Goal: Task Accomplishment & Management: Complete application form

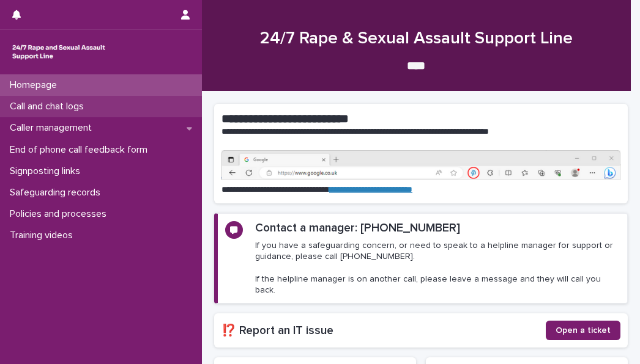
click at [57, 100] on div "Call and chat logs" at bounding box center [101, 106] width 202 height 21
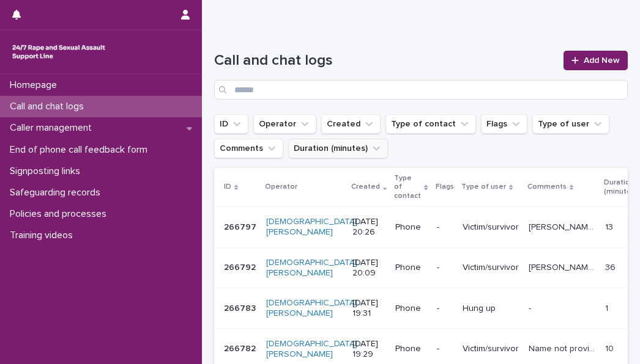
scroll to position [66, 0]
click at [563, 59] on link "Add New" at bounding box center [595, 60] width 64 height 20
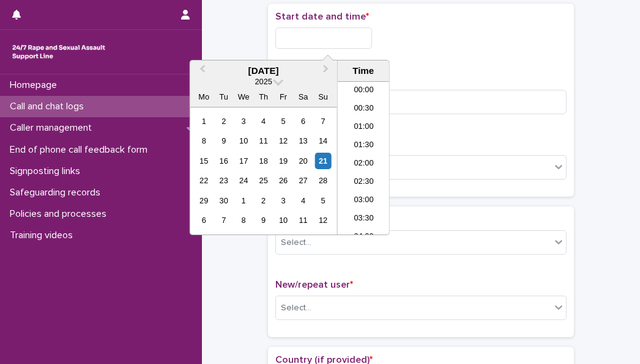
scroll to position [630, 0]
click at [358, 153] on li "19:00" at bounding box center [364, 158] width 52 height 18
type input "**********"
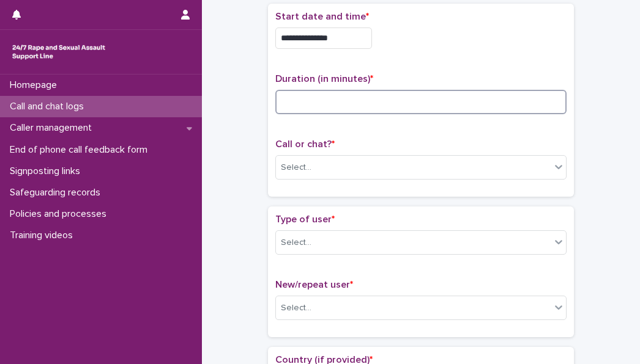
click at [298, 97] on input at bounding box center [420, 102] width 291 height 24
type input "*"
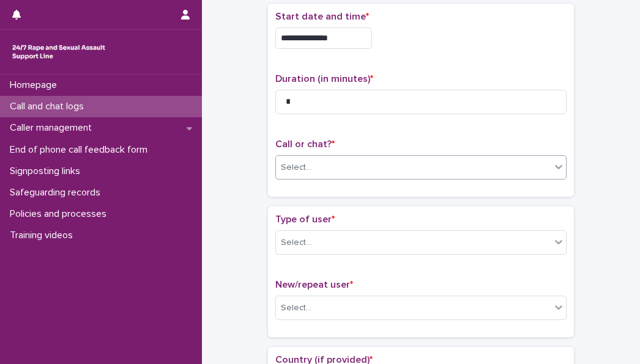
click at [336, 162] on div "Select..." at bounding box center [413, 168] width 275 height 20
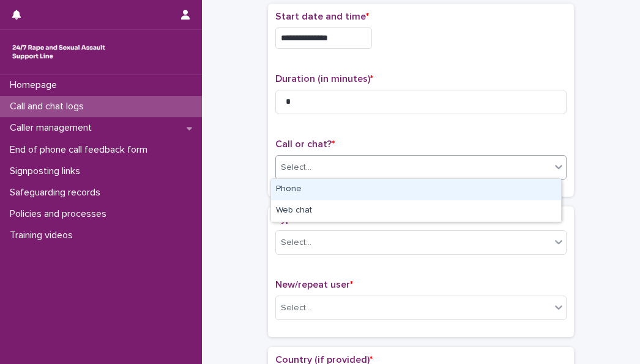
click at [330, 198] on div "Phone" at bounding box center [416, 189] width 290 height 21
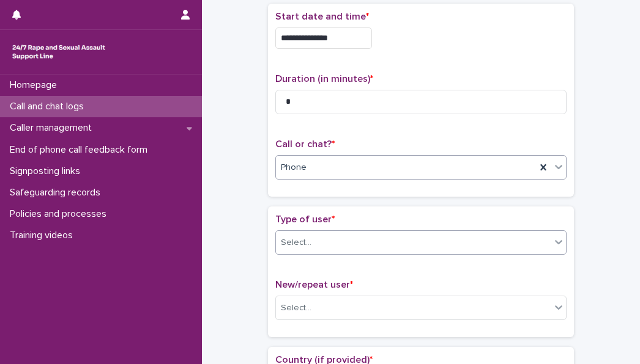
click at [331, 246] on div "Select..." at bounding box center [413, 243] width 275 height 20
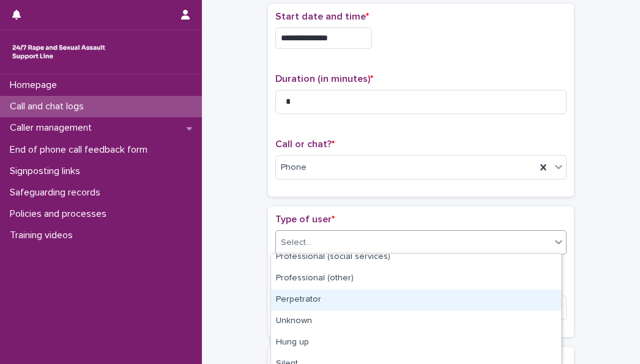
scroll to position [210, 0]
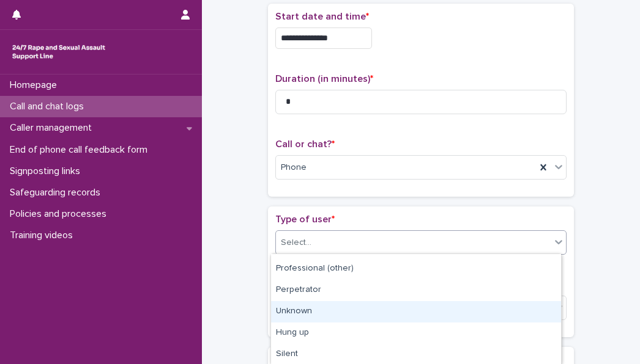
click at [316, 313] on div "Unknown" at bounding box center [416, 311] width 290 height 21
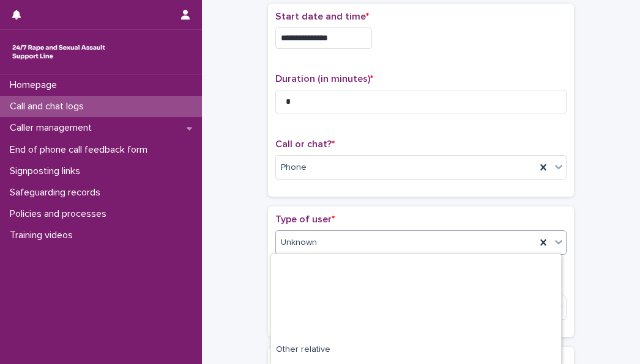
click at [331, 242] on div "Unknown" at bounding box center [406, 243] width 260 height 20
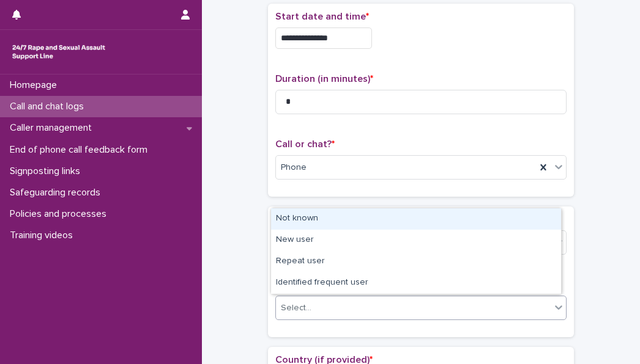
click at [284, 305] on div "Select..." at bounding box center [296, 308] width 31 height 13
click at [283, 218] on div "Not known" at bounding box center [416, 219] width 290 height 21
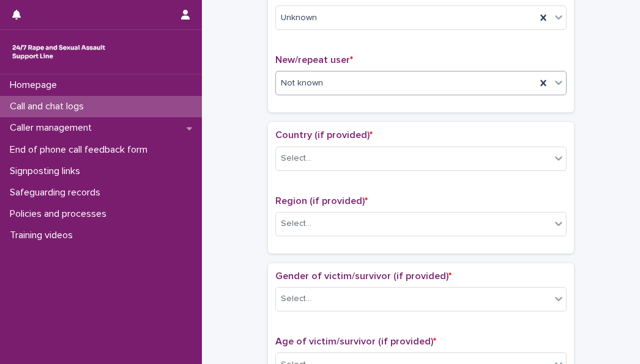
scroll to position [298, 0]
click at [339, 154] on div "Select..." at bounding box center [413, 158] width 275 height 20
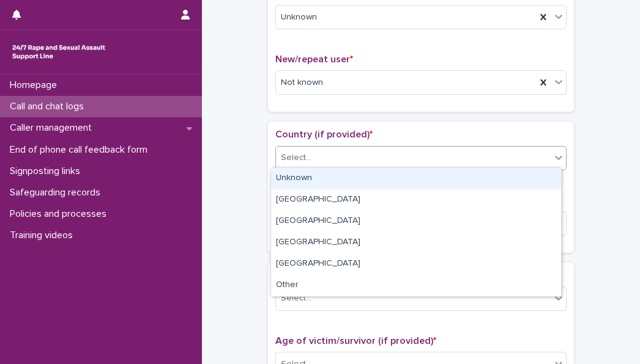
click at [309, 172] on div "Unknown" at bounding box center [416, 178] width 290 height 21
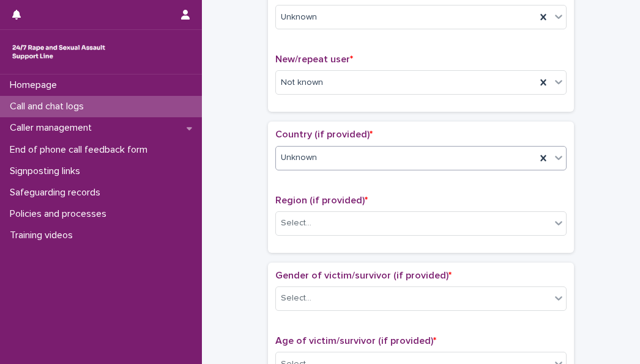
click at [309, 233] on div "Region (if provided) * Select..." at bounding box center [420, 220] width 291 height 51
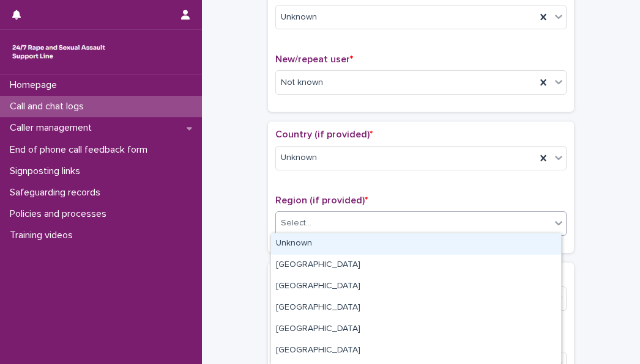
click at [309, 229] on div "Select..." at bounding box center [413, 223] width 275 height 20
click at [311, 250] on div "Unknown" at bounding box center [416, 244] width 290 height 21
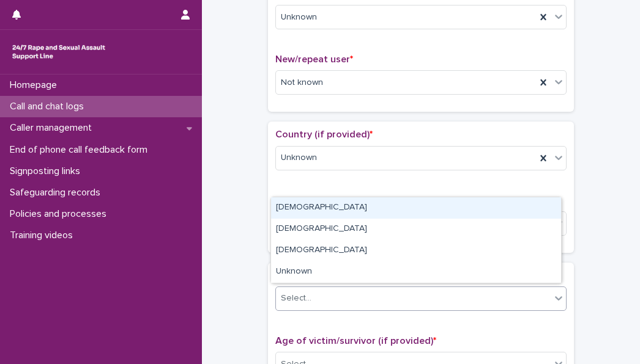
click at [320, 298] on div "Select..." at bounding box center [413, 299] width 275 height 20
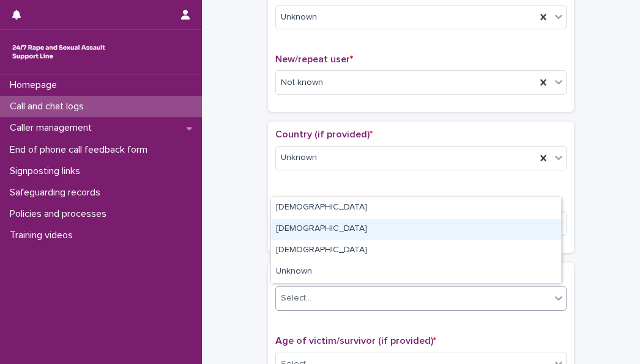
click at [308, 235] on div "[DEMOGRAPHIC_DATA]" at bounding box center [416, 229] width 290 height 21
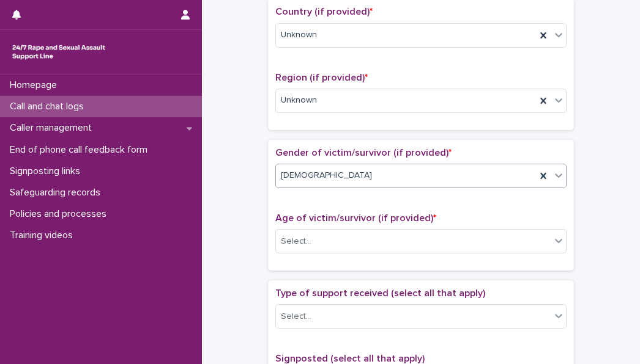
scroll to position [424, 0]
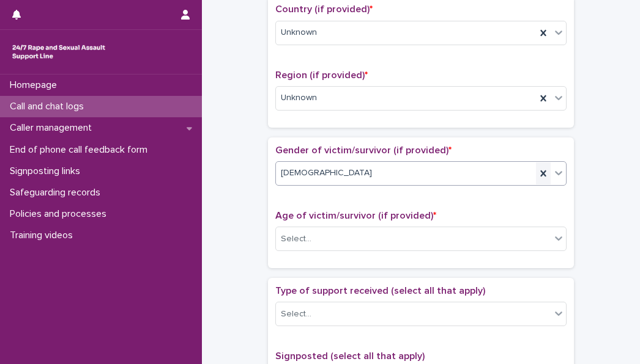
click at [541, 173] on icon at bounding box center [543, 174] width 6 height 6
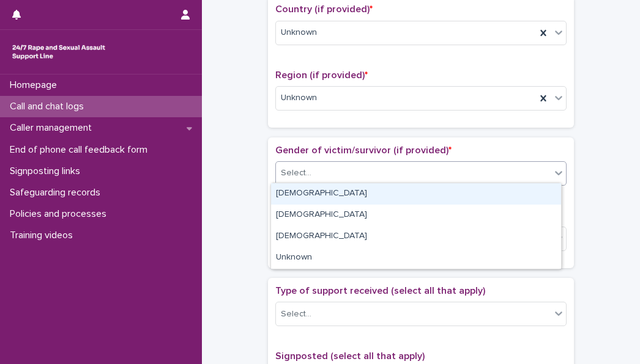
click at [465, 166] on div "Select..." at bounding box center [413, 173] width 275 height 20
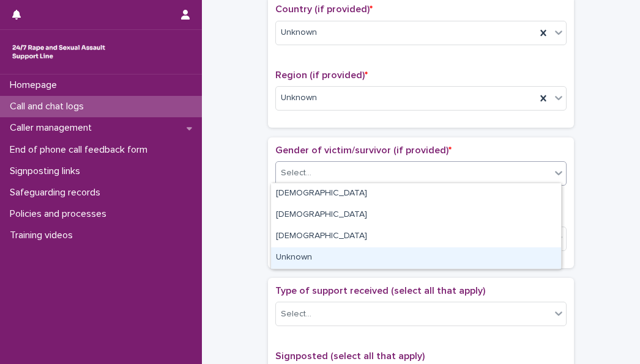
click at [418, 256] on div "Unknown" at bounding box center [416, 258] width 290 height 21
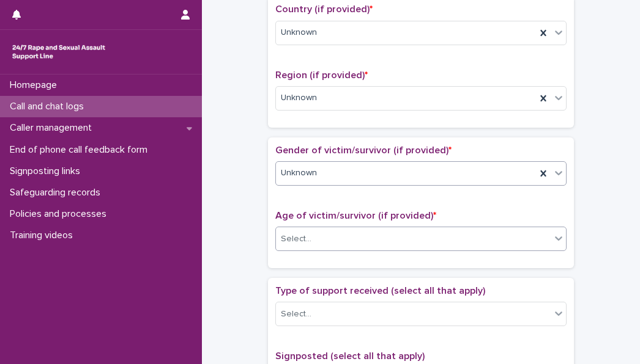
click at [399, 237] on div "Select..." at bounding box center [413, 239] width 275 height 20
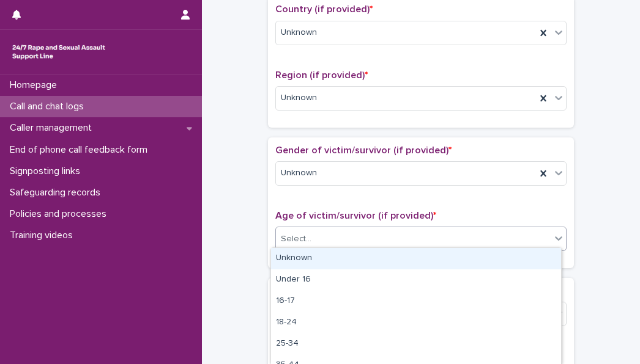
click at [380, 256] on div "Unknown" at bounding box center [416, 258] width 290 height 21
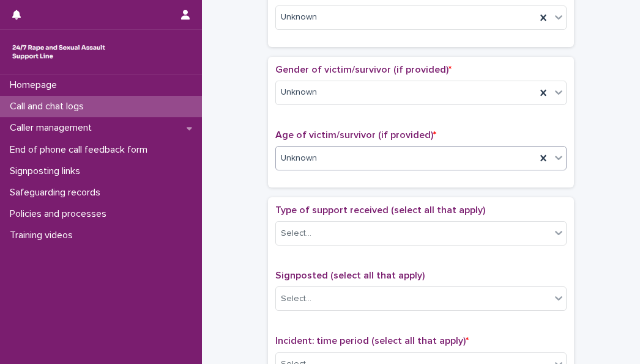
scroll to position [505, 0]
click at [344, 223] on div "Select..." at bounding box center [413, 233] width 275 height 20
click at [238, 248] on div "**********" at bounding box center [420, 127] width 413 height 1250
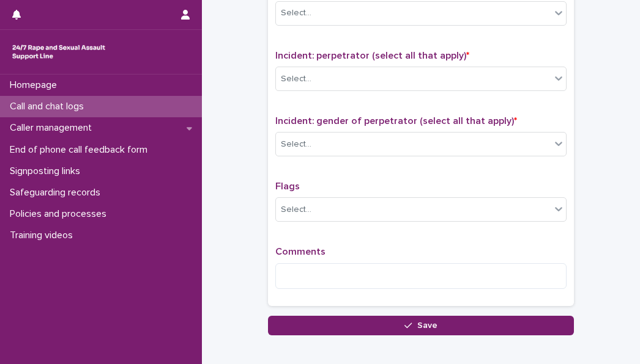
scroll to position [960, 0]
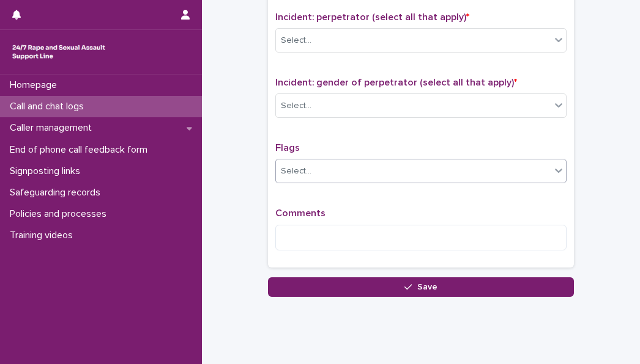
click at [312, 168] on input "text" at bounding box center [312, 171] width 1 height 10
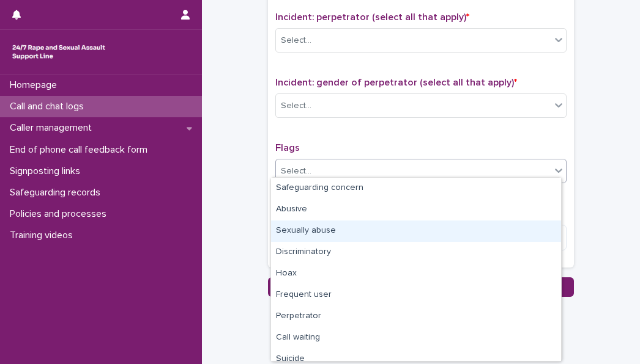
drag, startPoint x: 311, startPoint y: 242, endPoint x: 311, endPoint y: 231, distance: 11.0
click at [311, 231] on div "Sexually abuse" at bounding box center [416, 231] width 290 height 21
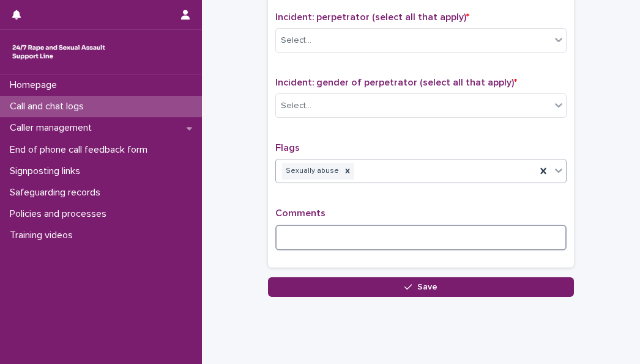
click at [311, 231] on textarea at bounding box center [420, 238] width 291 height 26
type textarea "*"
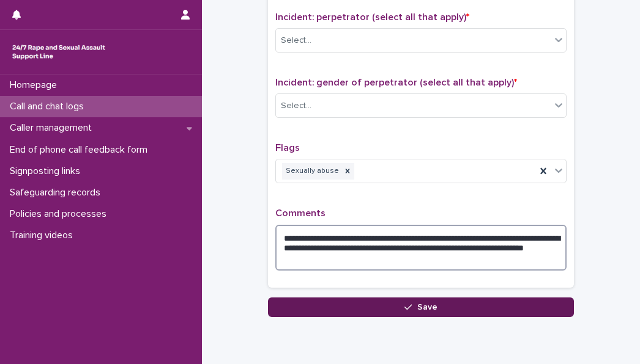
type textarea "**********"
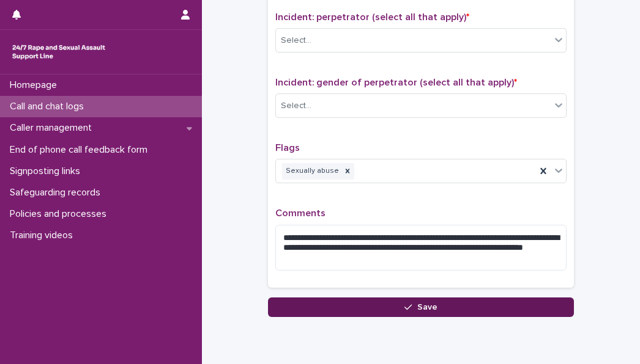
click at [355, 306] on button "Save" at bounding box center [421, 308] width 306 height 20
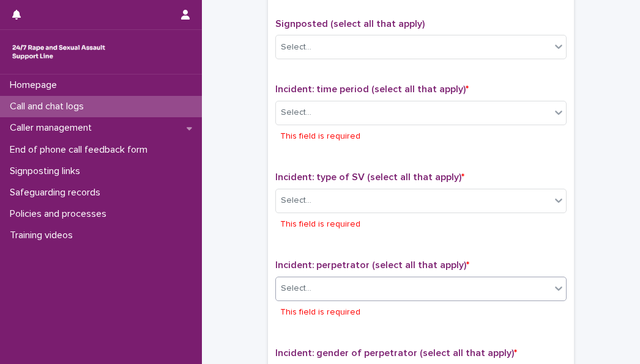
scroll to position [734, 0]
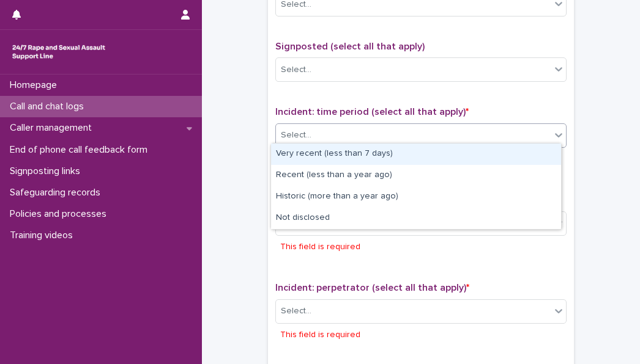
click at [357, 135] on div "Select..." at bounding box center [413, 135] width 275 height 20
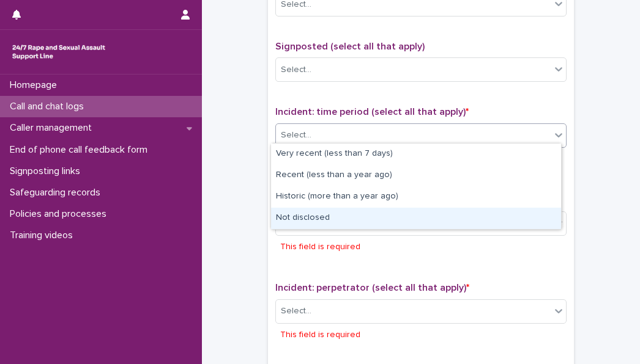
click at [356, 220] on div "Not disclosed" at bounding box center [416, 218] width 290 height 21
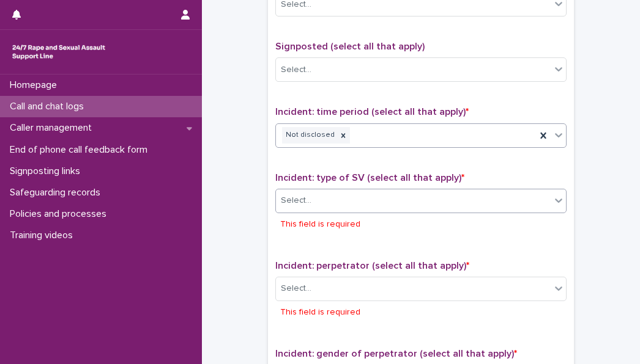
click at [342, 199] on div "Select..." at bounding box center [413, 201] width 275 height 20
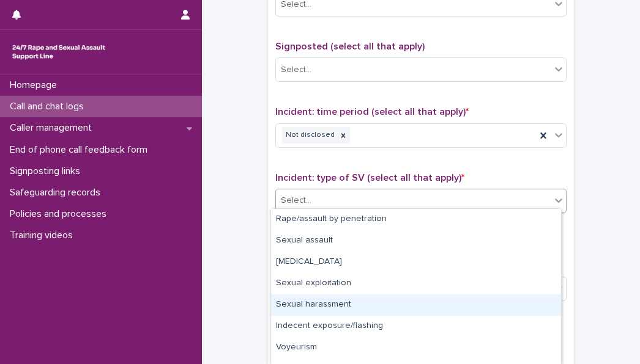
scroll to position [57, 0]
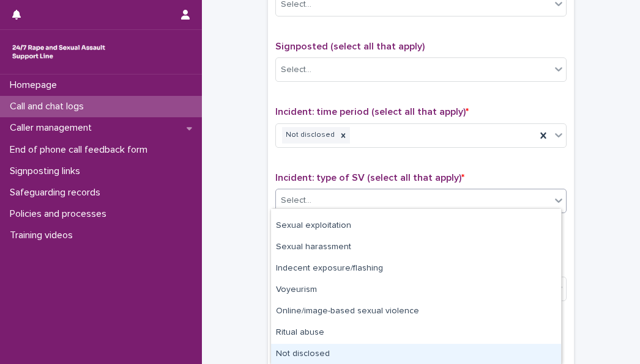
click at [359, 350] on div "Not disclosed" at bounding box center [416, 354] width 290 height 21
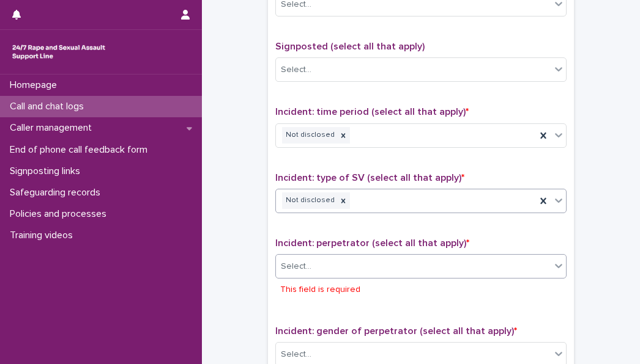
click at [337, 263] on div "Select..." at bounding box center [413, 267] width 275 height 20
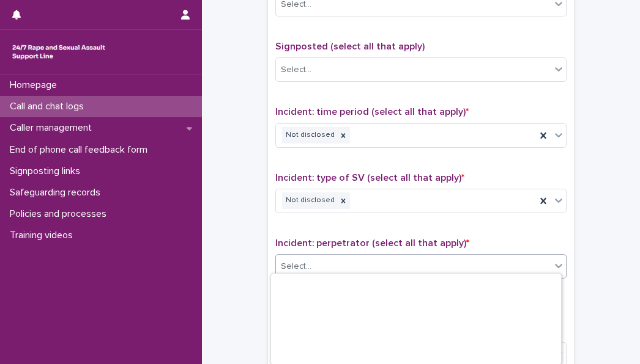
scroll to position [144, 0]
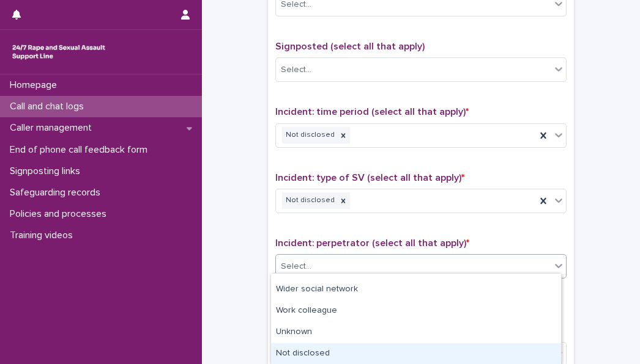
click at [319, 352] on div "Not disclosed" at bounding box center [416, 354] width 290 height 21
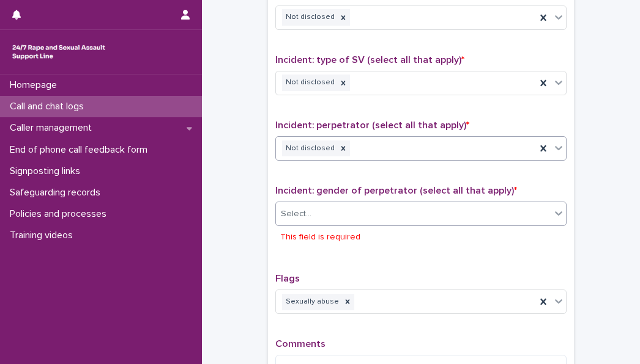
scroll to position [853, 0]
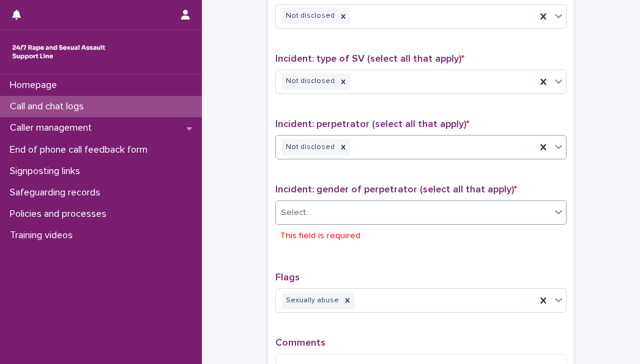
click at [311, 216] on div "Select..." at bounding box center [413, 213] width 275 height 20
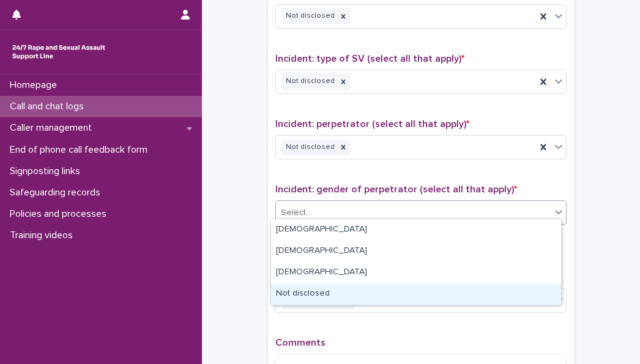
click at [314, 300] on div "Not disclosed" at bounding box center [416, 294] width 290 height 21
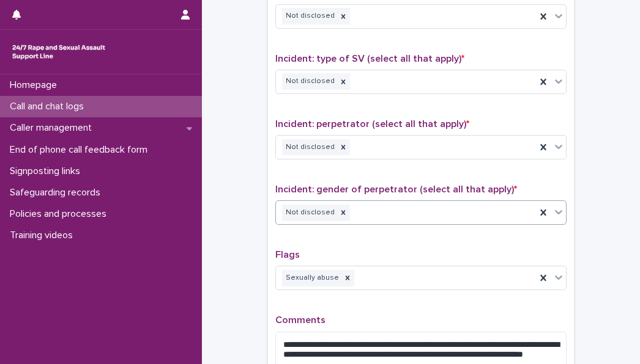
scroll to position [1002, 0]
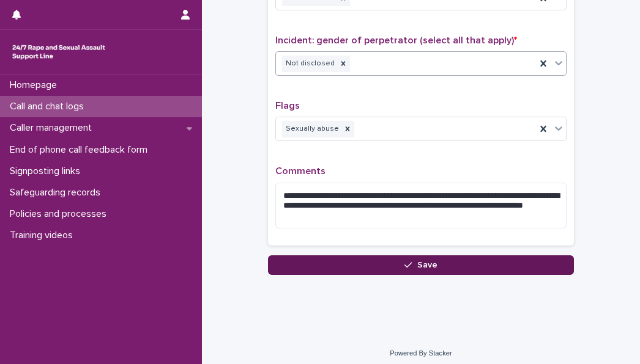
click at [345, 257] on button "Save" at bounding box center [421, 266] width 306 height 20
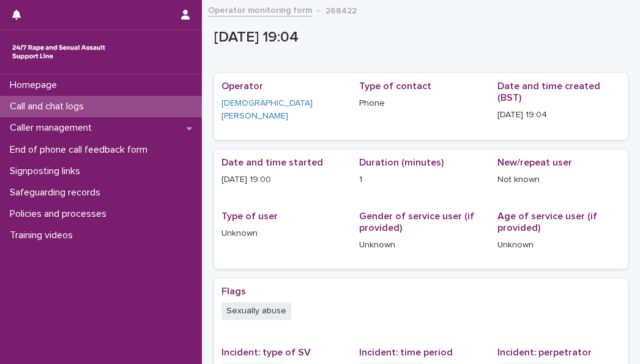
click at [112, 110] on div "Call and chat logs" at bounding box center [101, 106] width 202 height 21
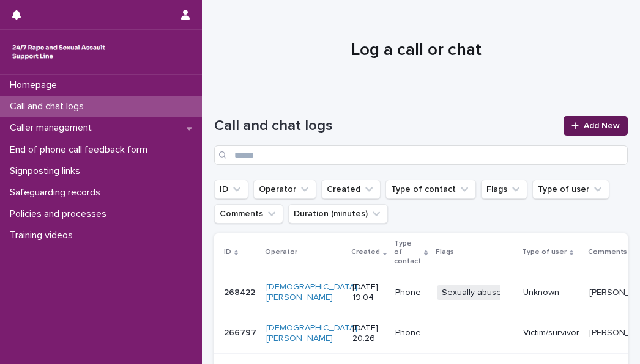
click at [574, 127] on div at bounding box center [577, 126] width 12 height 9
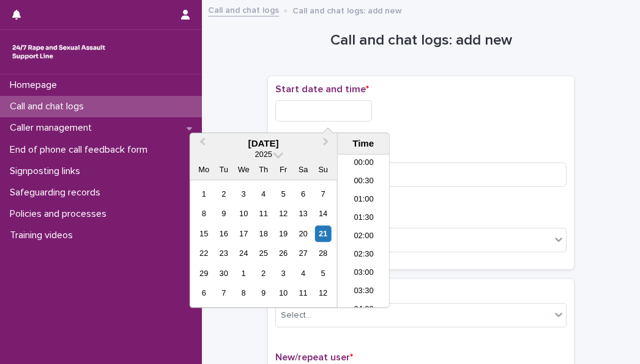
click at [327, 119] on input "text" at bounding box center [323, 110] width 97 height 21
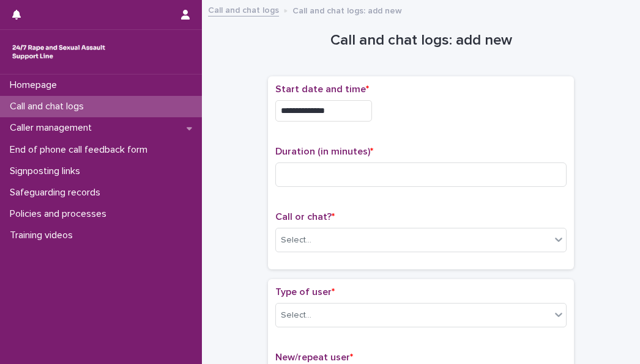
click at [338, 108] on input "**********" at bounding box center [323, 110] width 97 height 21
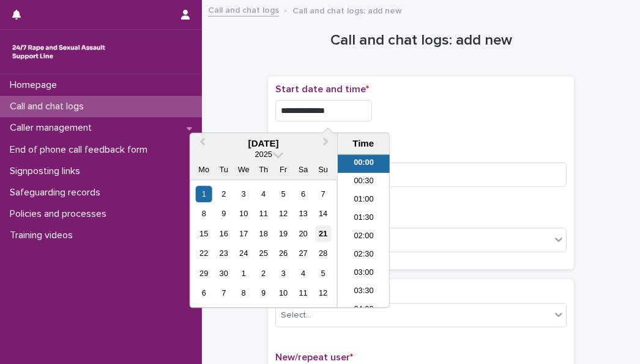
click at [322, 235] on div "21" at bounding box center [322, 234] width 17 height 17
click at [344, 111] on input "**********" at bounding box center [323, 110] width 97 height 21
type input "**********"
click at [427, 140] on div "**********" at bounding box center [420, 173] width 291 height 179
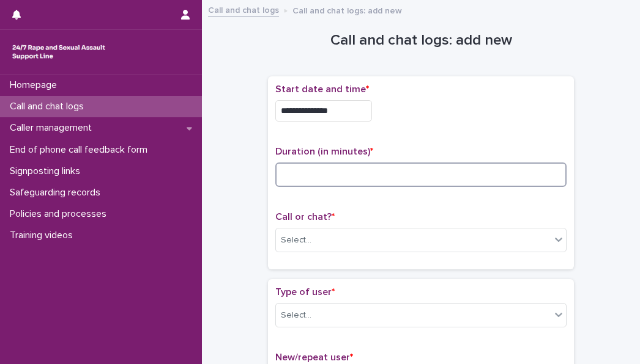
click at [282, 174] on input at bounding box center [420, 175] width 291 height 24
type input "*"
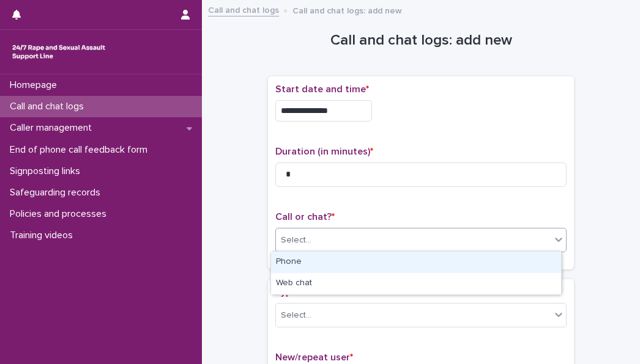
click at [295, 245] on div "Select..." at bounding box center [296, 240] width 31 height 13
click at [295, 263] on div "Phone" at bounding box center [416, 262] width 290 height 21
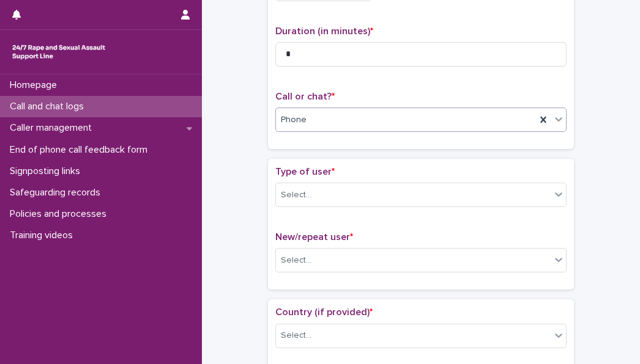
scroll to position [121, 0]
click at [314, 194] on div "Select..." at bounding box center [413, 195] width 275 height 20
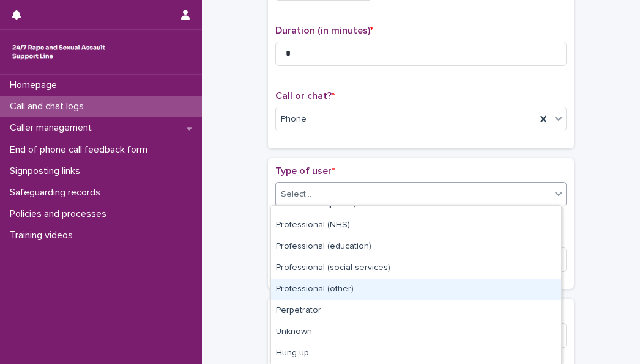
scroll to position [162, 0]
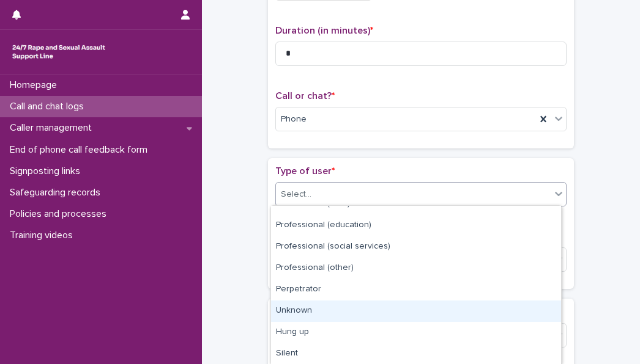
click at [312, 312] on div "Unknown" at bounding box center [416, 311] width 290 height 21
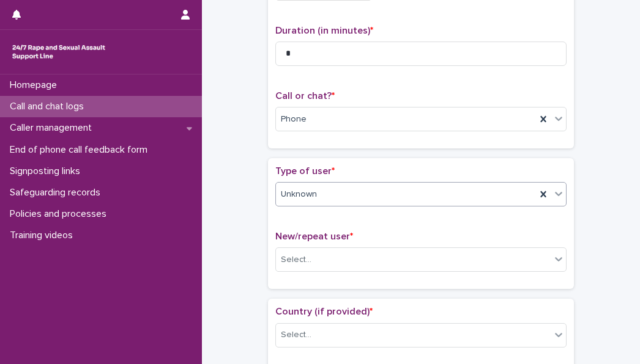
click at [305, 196] on span "Unknown" at bounding box center [299, 194] width 36 height 13
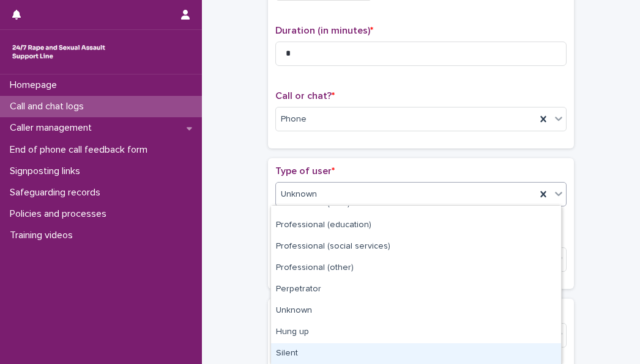
click at [331, 348] on div "Silent" at bounding box center [416, 354] width 290 height 21
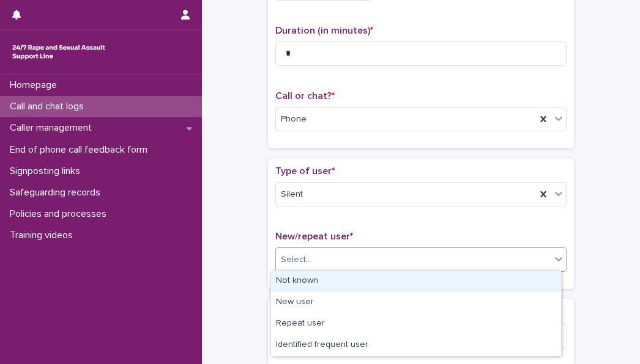
click at [300, 261] on div "Select..." at bounding box center [296, 260] width 31 height 13
click at [297, 275] on div "Not known" at bounding box center [416, 281] width 290 height 21
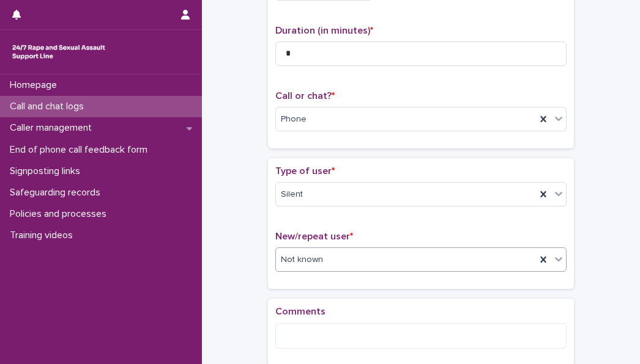
scroll to position [246, 0]
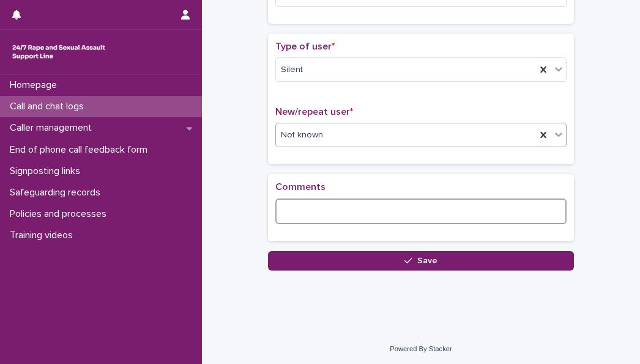
click at [281, 205] on textarea at bounding box center [420, 212] width 291 height 26
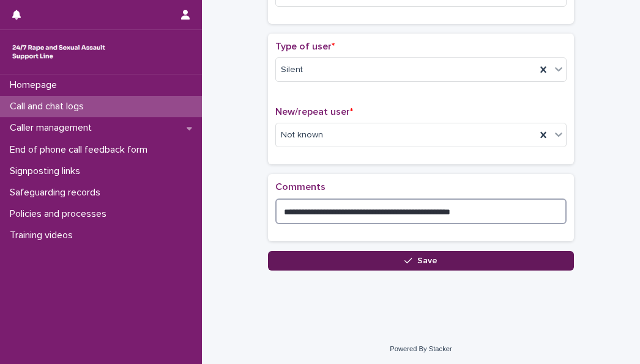
type textarea "**********"
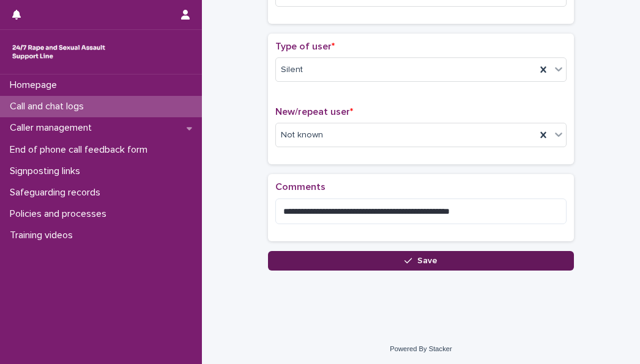
click at [377, 257] on button "Save" at bounding box center [421, 261] width 306 height 20
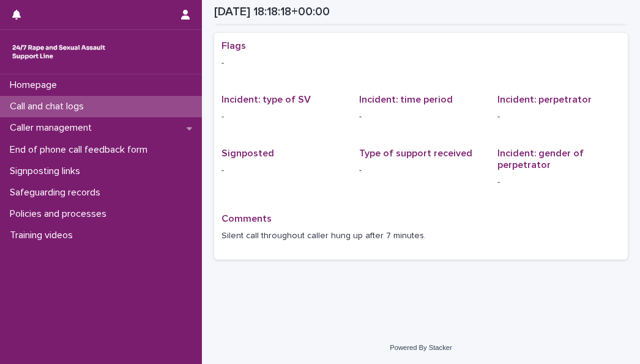
scroll to position [2, 0]
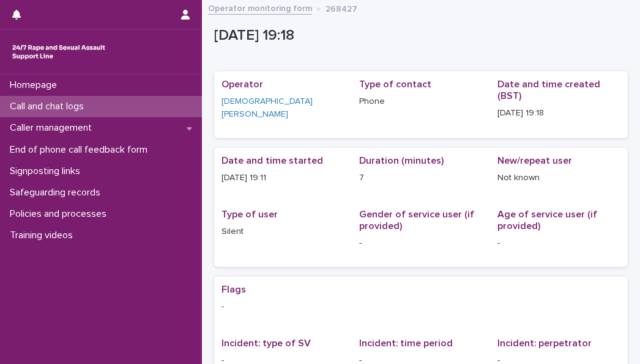
click at [100, 103] on div "Call and chat logs" at bounding box center [101, 106] width 202 height 21
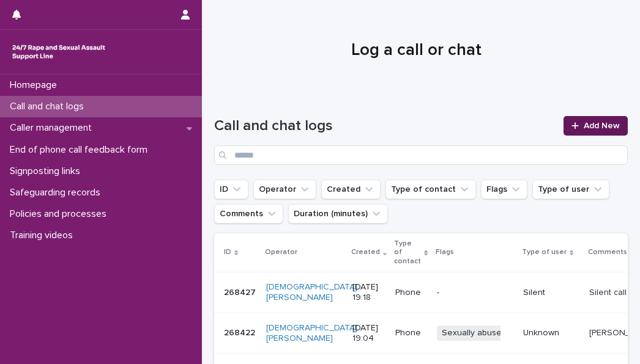
click at [563, 124] on link "Add New" at bounding box center [595, 126] width 64 height 20
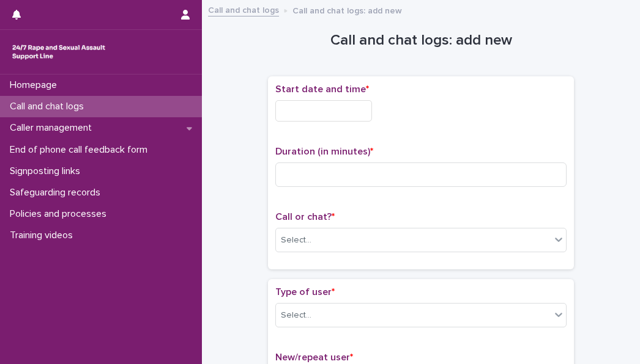
click at [342, 106] on input "text" at bounding box center [323, 110] width 97 height 21
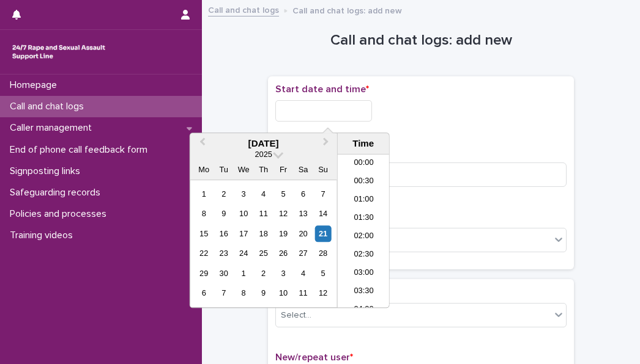
scroll to position [630, 0]
click at [318, 236] on div "21" at bounding box center [322, 234] width 17 height 17
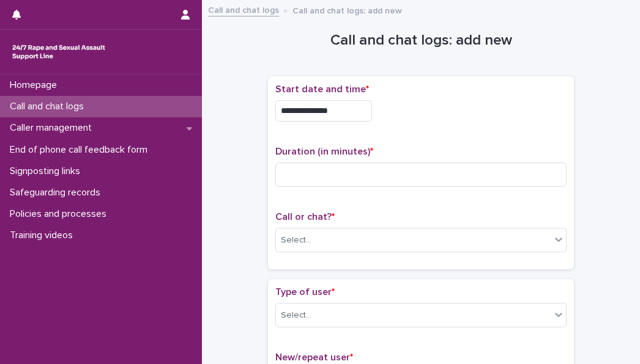
click at [428, 155] on p "Duration (in minutes) *" at bounding box center [420, 152] width 291 height 12
click at [344, 108] on input "**********" at bounding box center [323, 110] width 97 height 21
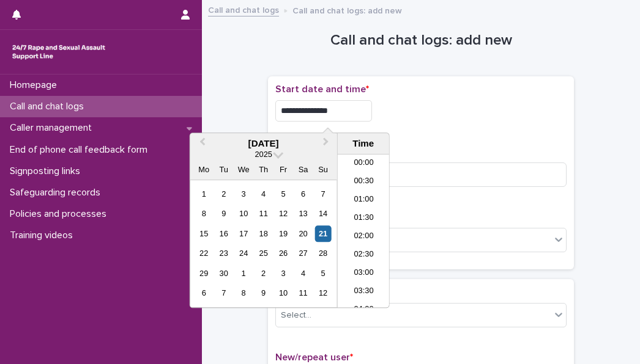
type input "**********"
click at [512, 128] on div "**********" at bounding box center [420, 108] width 291 height 48
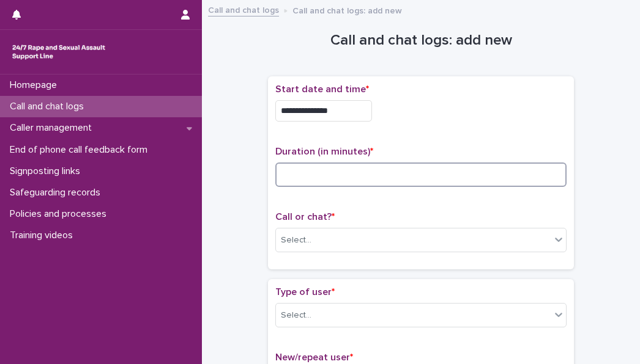
click at [331, 174] on input at bounding box center [420, 175] width 291 height 24
type input "*"
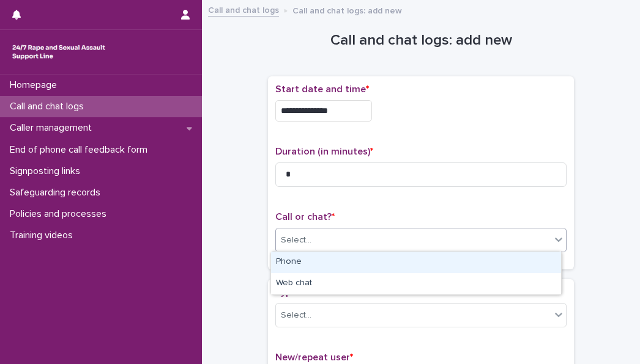
click at [317, 251] on div "Select..." at bounding box center [420, 240] width 291 height 24
click at [309, 265] on div "Phone" at bounding box center [416, 262] width 290 height 21
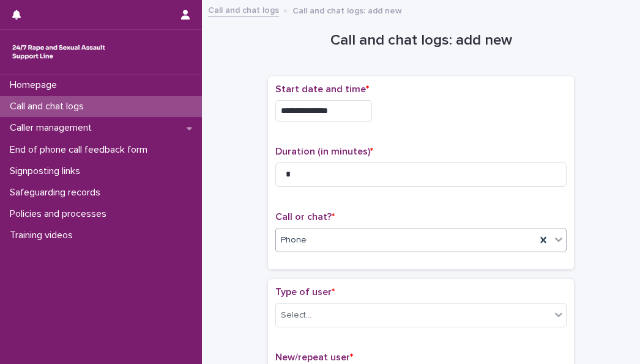
scroll to position [83, 0]
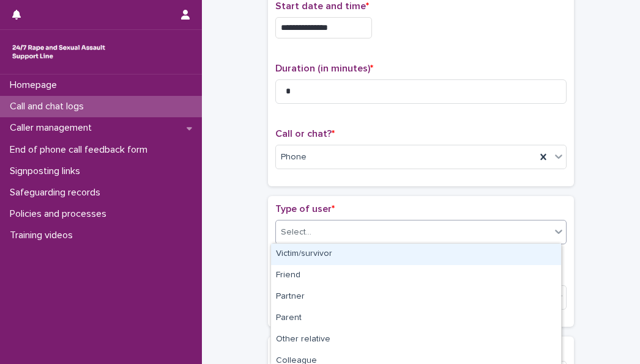
click at [300, 239] on div "Select..." at bounding box center [413, 233] width 275 height 20
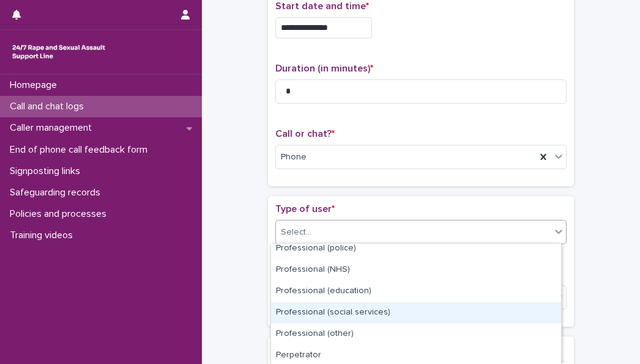
scroll to position [200, 0]
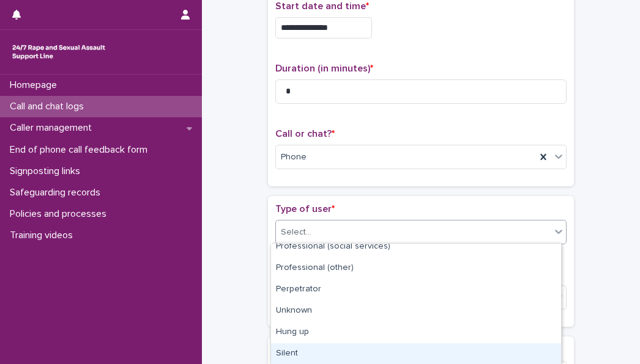
click at [300, 352] on div "Silent" at bounding box center [416, 354] width 290 height 21
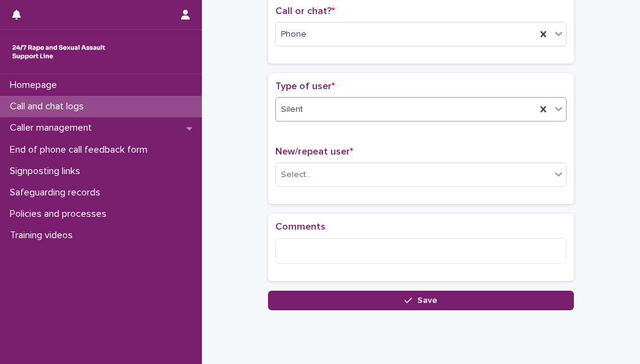
scroll to position [221, 0]
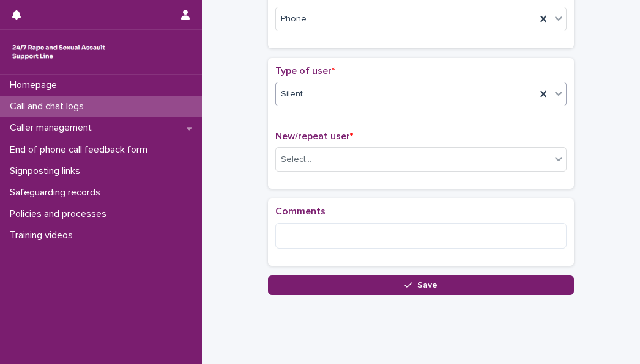
click at [306, 171] on div "New/repeat user * Select..." at bounding box center [420, 156] width 291 height 51
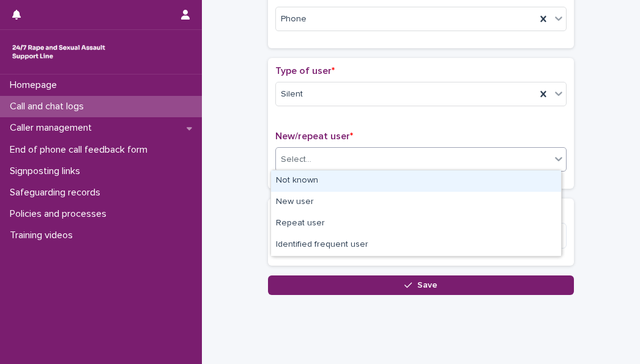
click at [294, 158] on div "Select..." at bounding box center [296, 159] width 31 height 13
click at [295, 186] on div "Not known" at bounding box center [416, 181] width 290 height 21
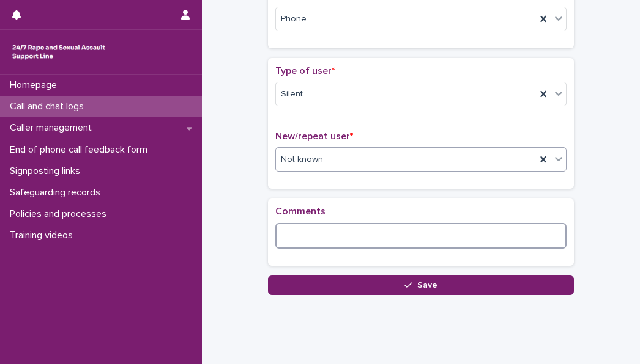
click at [290, 223] on textarea at bounding box center [420, 236] width 291 height 26
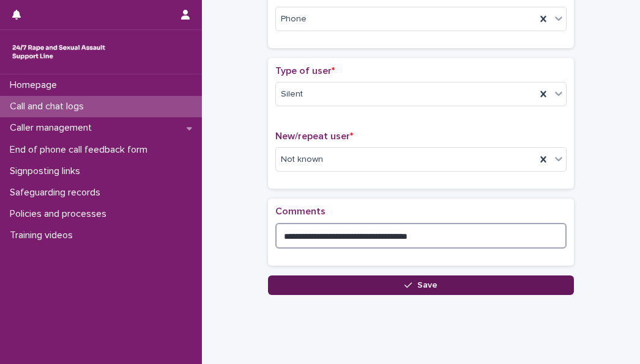
type textarea "**********"
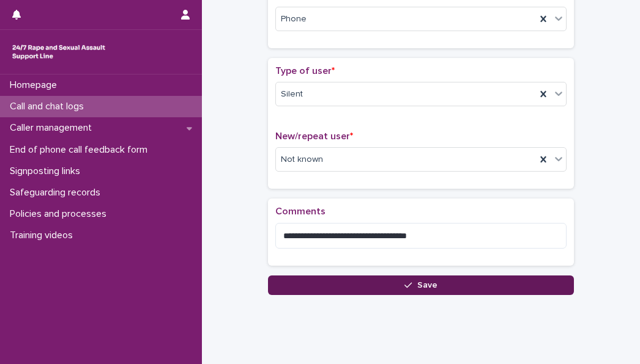
click at [328, 284] on button "Save" at bounding box center [421, 286] width 306 height 20
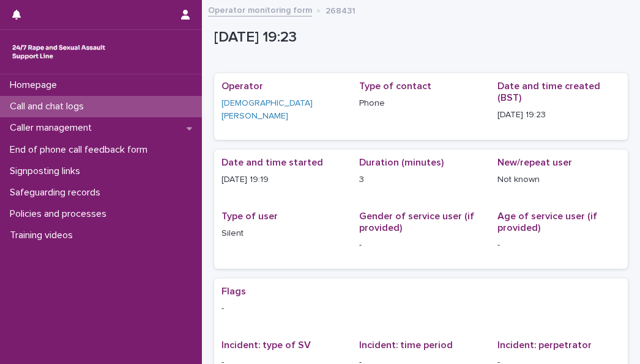
click at [111, 110] on div "Call and chat logs" at bounding box center [101, 106] width 202 height 21
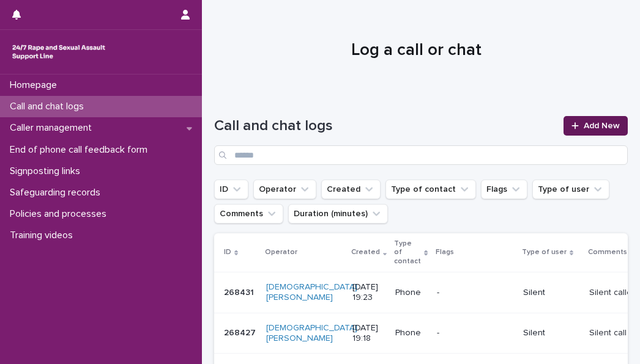
click at [592, 127] on span "Add New" at bounding box center [601, 126] width 36 height 9
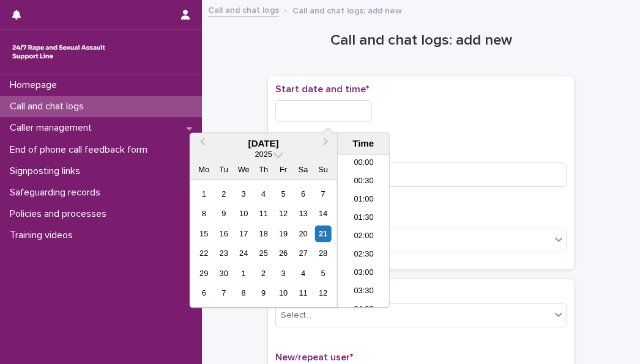
click at [296, 109] on input "text" at bounding box center [323, 110] width 97 height 21
click at [327, 235] on div "21" at bounding box center [322, 234] width 17 height 17
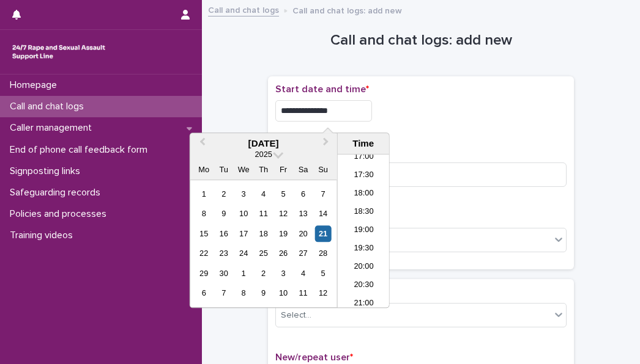
click at [336, 117] on input "**********" at bounding box center [323, 110] width 97 height 21
type input "**********"
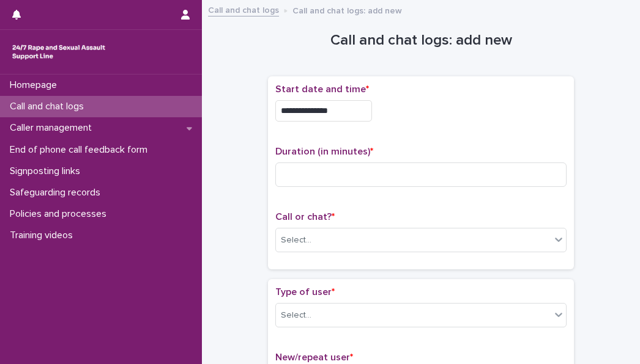
click at [451, 154] on p "Duration (in minutes) *" at bounding box center [420, 152] width 291 height 12
click at [362, 189] on div "Duration (in minutes) *" at bounding box center [420, 171] width 291 height 51
click at [350, 184] on input at bounding box center [420, 175] width 291 height 24
type input "*"
click at [343, 228] on div "Select..." at bounding box center [420, 240] width 291 height 24
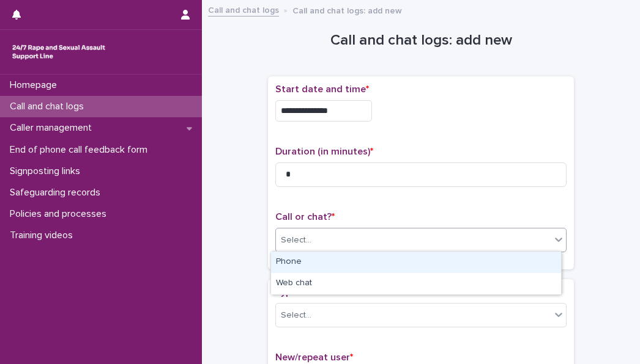
click at [323, 264] on div "Phone" at bounding box center [416, 262] width 290 height 21
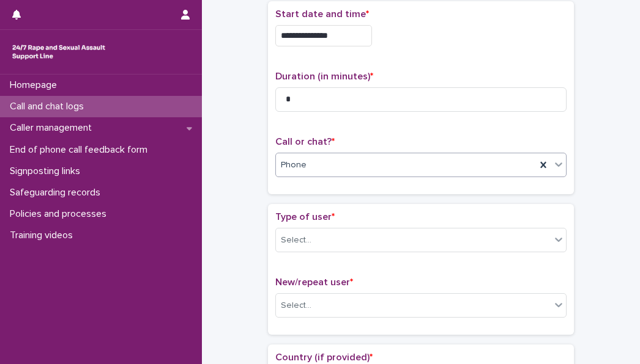
scroll to position [79, 0]
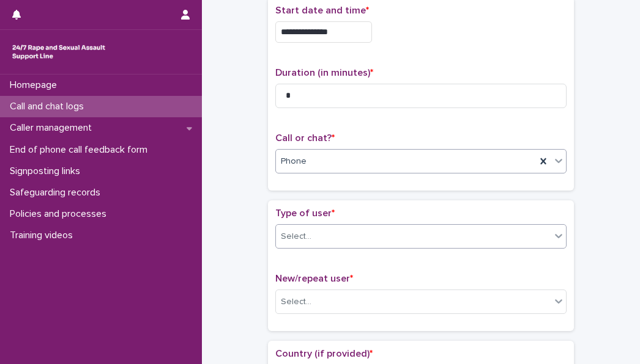
click at [314, 238] on div "Select..." at bounding box center [413, 237] width 275 height 20
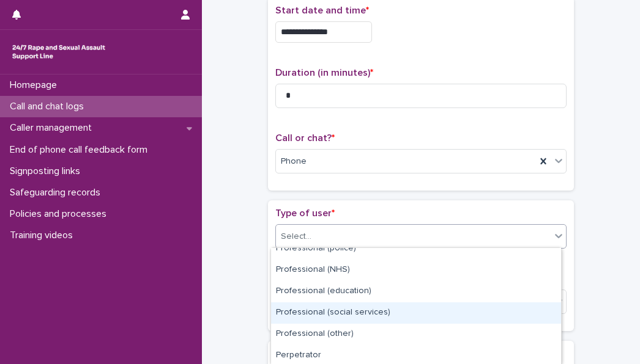
scroll to position [204, 0]
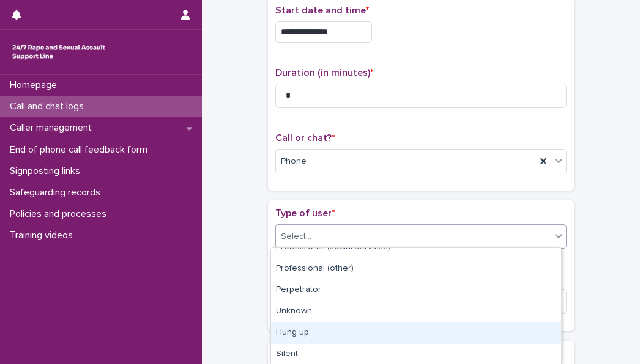
click at [323, 336] on div "Hung up" at bounding box center [416, 333] width 290 height 21
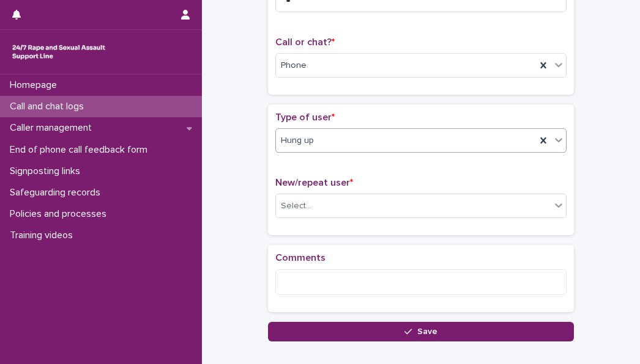
scroll to position [176, 0]
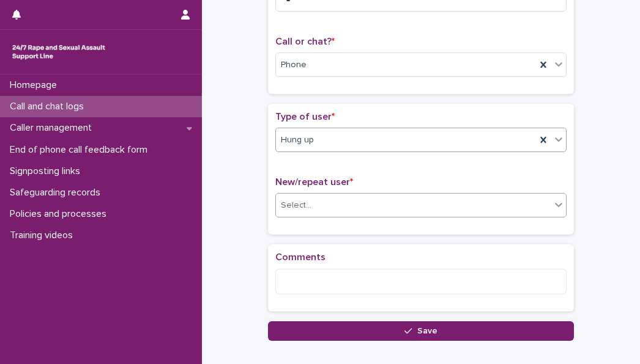
click at [318, 198] on div "Select..." at bounding box center [413, 206] width 275 height 20
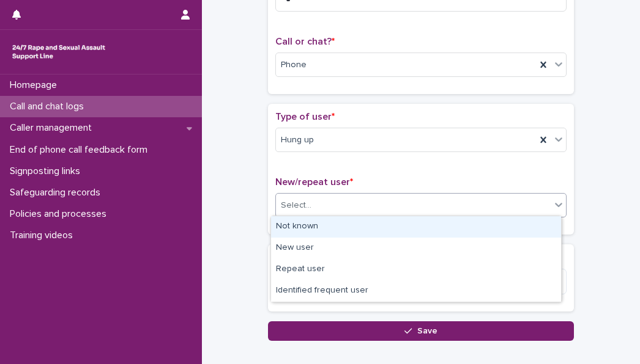
click at [298, 226] on div "Not known" at bounding box center [416, 226] width 290 height 21
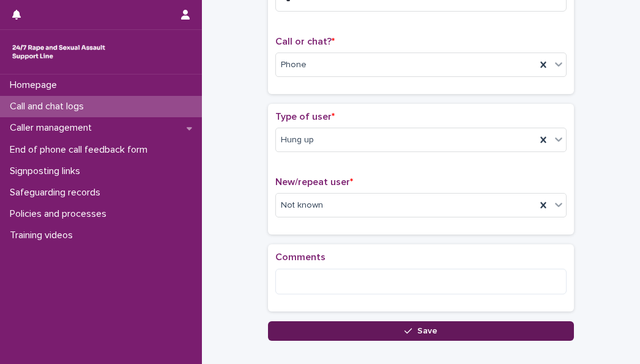
click at [356, 323] on button "Save" at bounding box center [421, 332] width 306 height 20
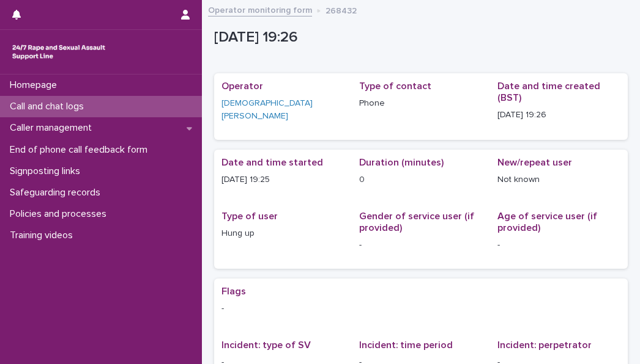
click at [46, 109] on p "Call and chat logs" at bounding box center [49, 107] width 89 height 12
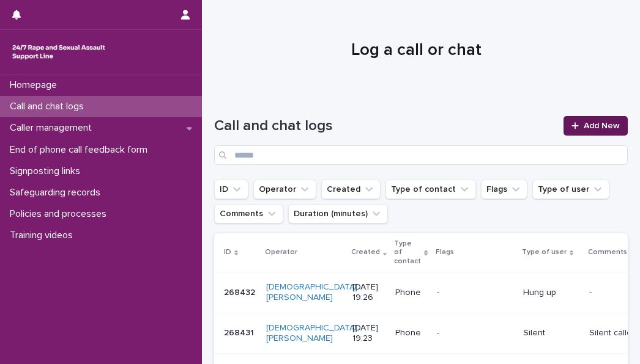
click at [583, 128] on span "Add New" at bounding box center [601, 126] width 36 height 9
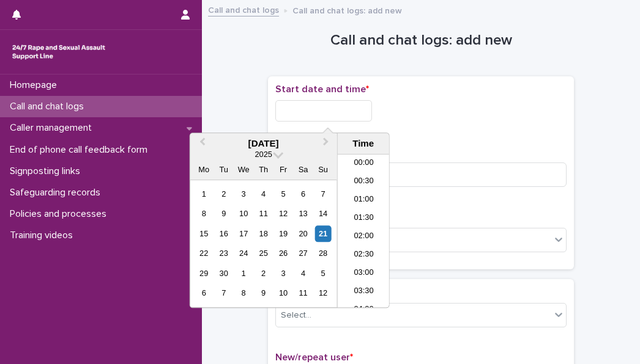
click at [292, 105] on input "text" at bounding box center [323, 110] width 97 height 21
click at [323, 226] on div "21" at bounding box center [322, 234] width 17 height 17
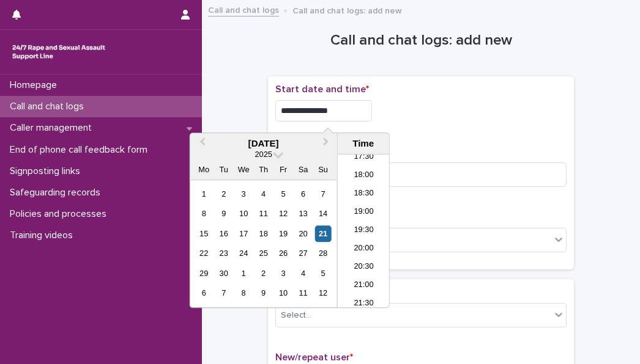
click at [343, 113] on input "**********" at bounding box center [323, 110] width 97 height 21
type input "**********"
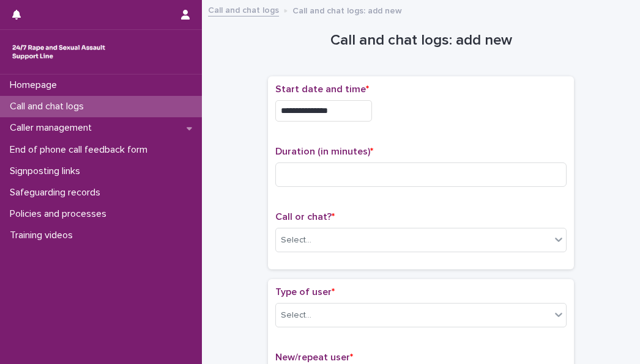
click at [416, 126] on div "**********" at bounding box center [420, 108] width 291 height 48
click at [363, 171] on input at bounding box center [420, 175] width 291 height 24
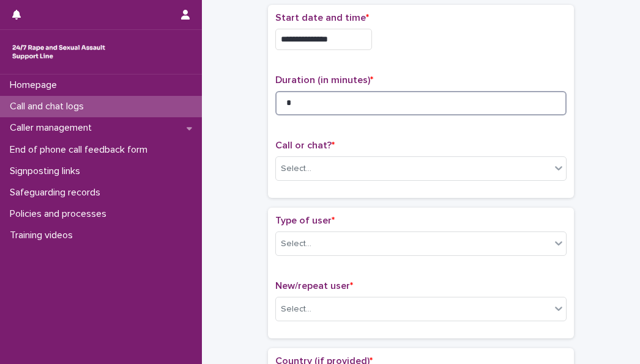
scroll to position [72, 0]
type input "*"
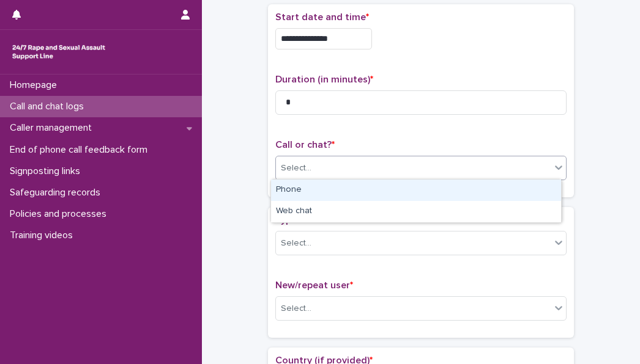
click at [361, 172] on div "Select..." at bounding box center [413, 168] width 275 height 20
click at [349, 192] on div "Phone" at bounding box center [416, 190] width 290 height 21
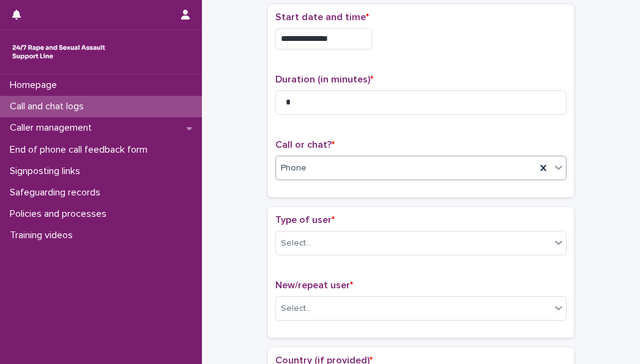
click at [330, 259] on div "Type of user * Select..." at bounding box center [420, 240] width 291 height 51
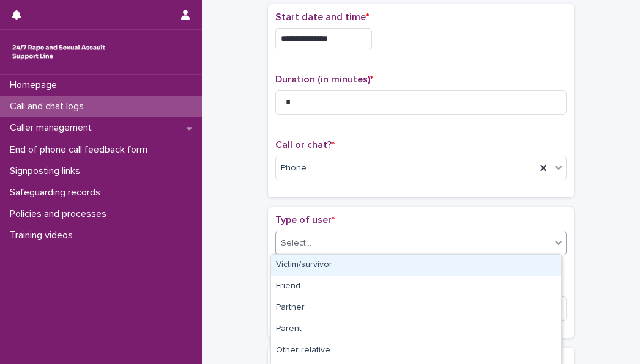
click at [312, 250] on div "Select..." at bounding box center [413, 244] width 275 height 20
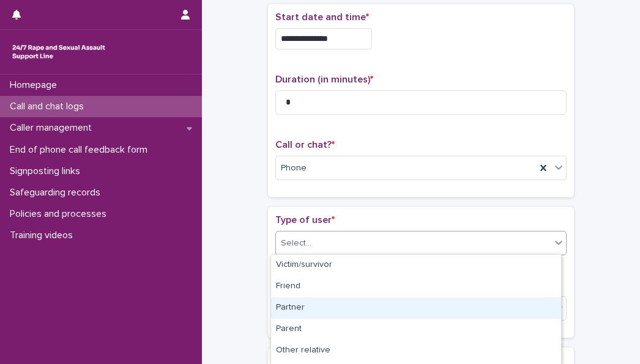
scroll to position [211, 0]
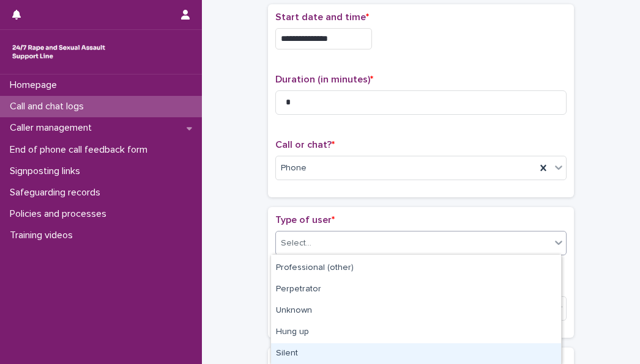
click at [311, 353] on div "Silent" at bounding box center [416, 354] width 290 height 21
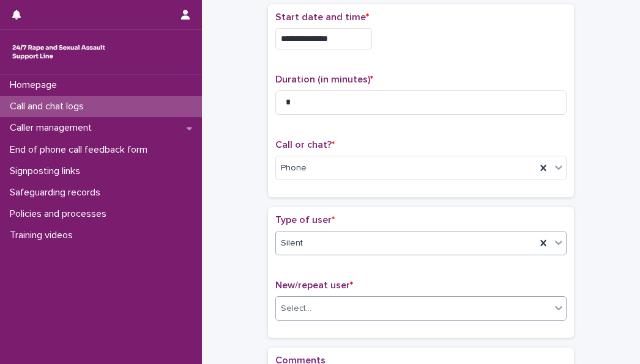
click at [316, 308] on div "Select..." at bounding box center [413, 309] width 275 height 20
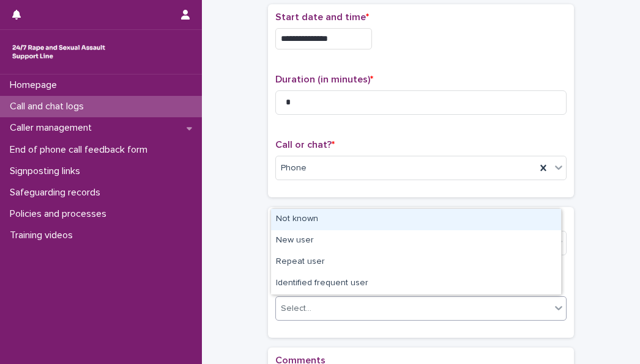
click at [300, 224] on div "Not known" at bounding box center [416, 219] width 290 height 21
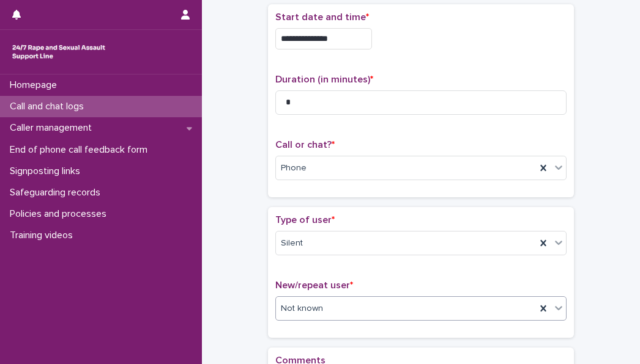
scroll to position [246, 0]
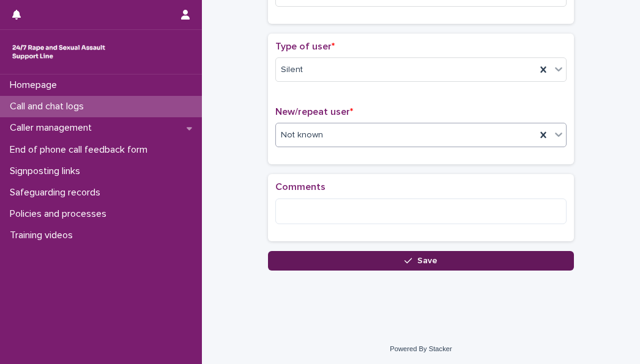
click at [336, 254] on button "Save" at bounding box center [421, 261] width 306 height 20
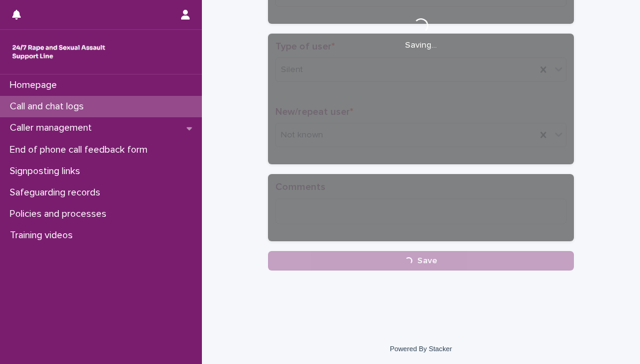
click at [341, 226] on div "Loading... Saving…" at bounding box center [421, 34] width 306 height 433
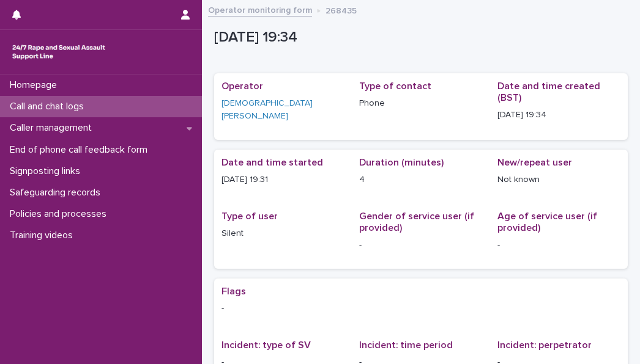
click at [93, 107] on p "Call and chat logs" at bounding box center [49, 107] width 89 height 12
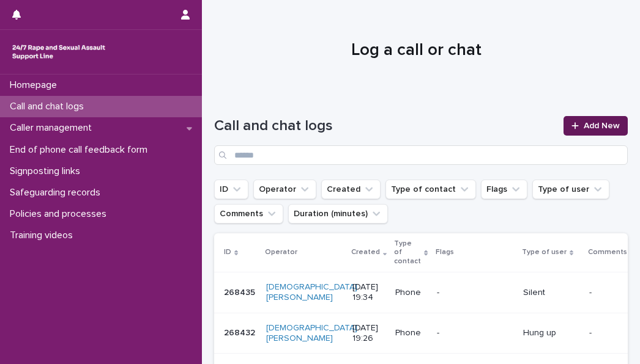
click at [573, 131] on link "Add New" at bounding box center [595, 126] width 64 height 20
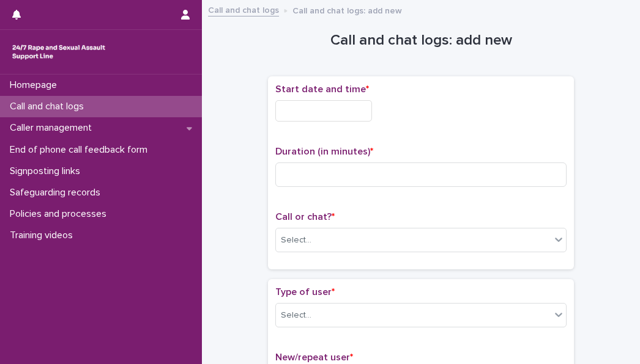
click at [346, 117] on input "text" at bounding box center [323, 110] width 97 height 21
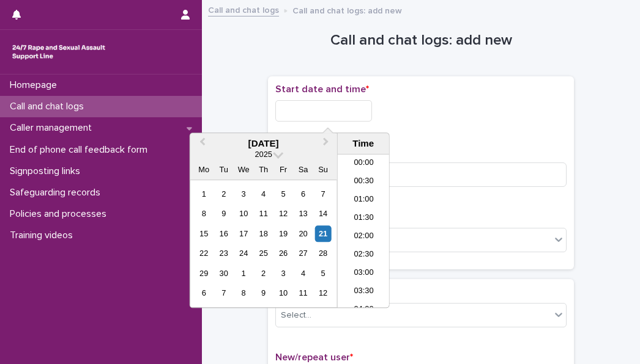
scroll to position [648, 0]
click at [325, 237] on div "21" at bounding box center [322, 234] width 17 height 17
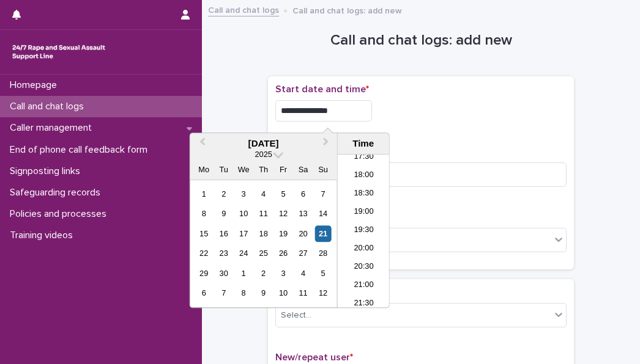
click at [341, 105] on input "**********" at bounding box center [323, 110] width 97 height 21
type input "**********"
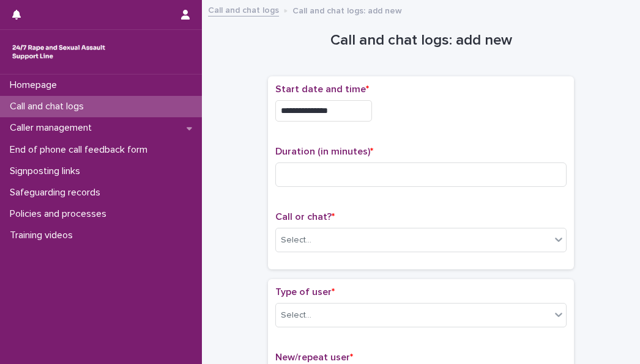
click at [439, 149] on p "Duration (in minutes) *" at bounding box center [420, 152] width 291 height 12
click at [342, 176] on input at bounding box center [420, 175] width 291 height 24
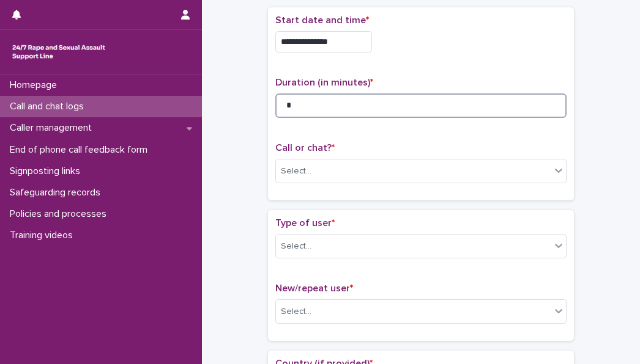
scroll to position [70, 0]
type input "*"
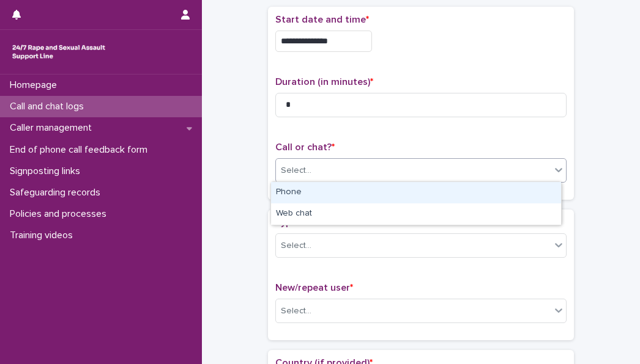
click at [406, 163] on div "Select..." at bounding box center [413, 171] width 275 height 20
click at [352, 194] on div "Phone" at bounding box center [416, 192] width 290 height 21
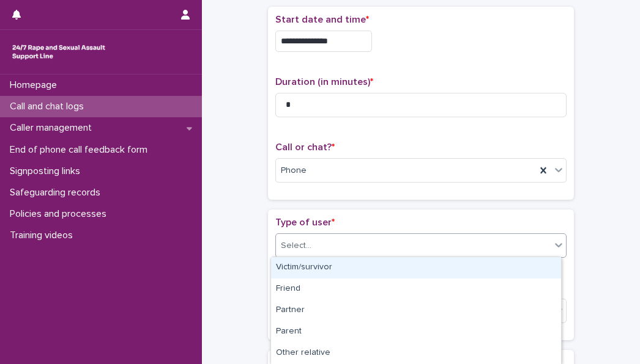
click at [340, 245] on div "Select..." at bounding box center [413, 246] width 275 height 20
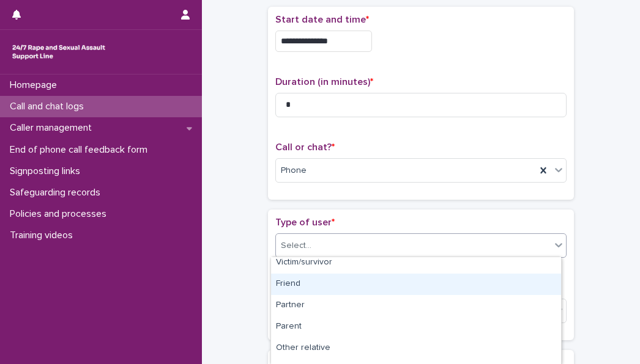
scroll to position [4, 0]
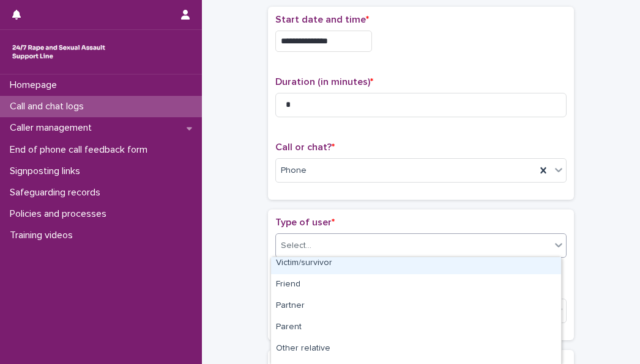
click at [308, 270] on div "Victim/survivor" at bounding box center [416, 263] width 290 height 21
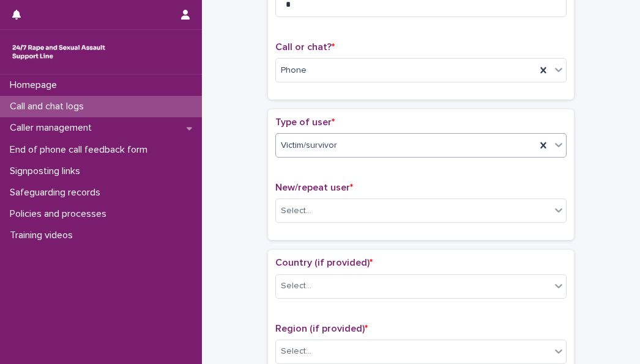
scroll to position [171, 0]
click at [296, 195] on div "New/repeat user * Select..." at bounding box center [420, 206] width 291 height 51
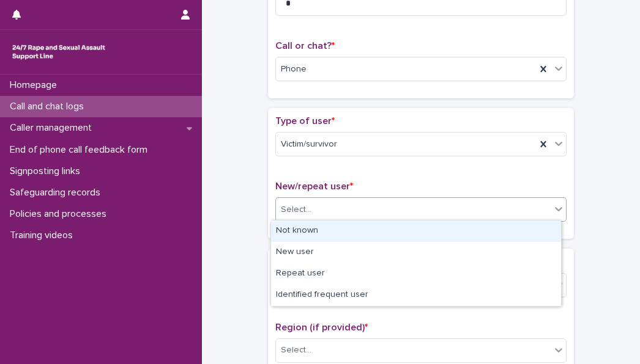
click at [297, 205] on div "Select..." at bounding box center [296, 210] width 31 height 13
click at [298, 235] on div "Not known" at bounding box center [416, 231] width 290 height 21
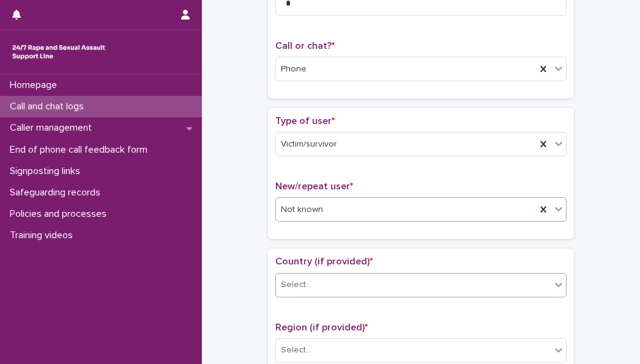
click at [300, 284] on div "Select..." at bounding box center [296, 285] width 31 height 13
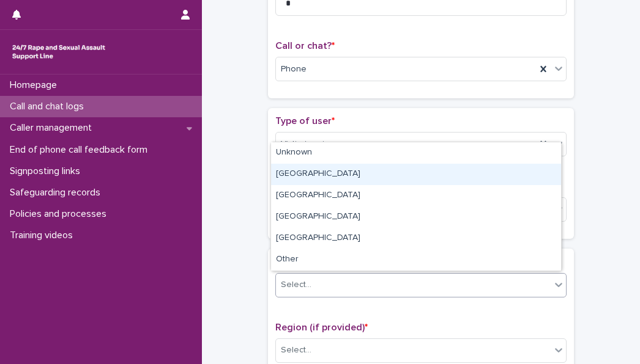
click at [292, 174] on div "[GEOGRAPHIC_DATA]" at bounding box center [416, 174] width 290 height 21
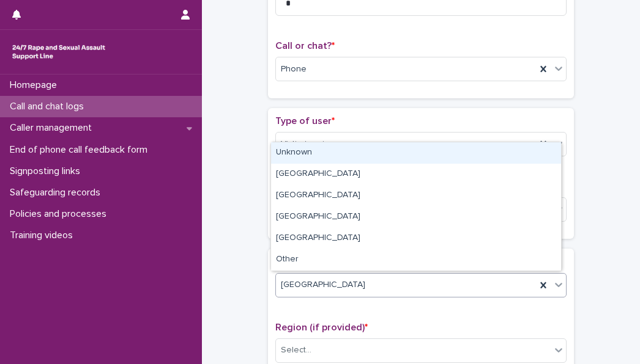
click at [317, 277] on div "[GEOGRAPHIC_DATA]" at bounding box center [406, 285] width 260 height 20
click at [309, 156] on div "Unknown" at bounding box center [416, 152] width 290 height 21
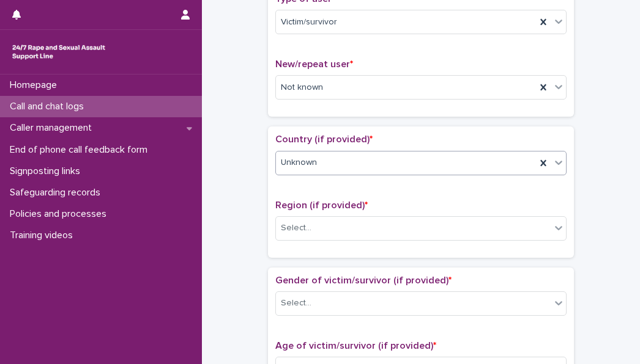
scroll to position [306, 0]
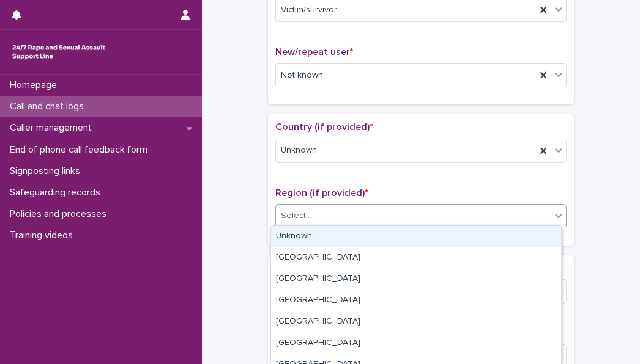
click at [331, 216] on div "Select..." at bounding box center [413, 216] width 275 height 20
click at [308, 240] on div "Unknown" at bounding box center [416, 236] width 290 height 21
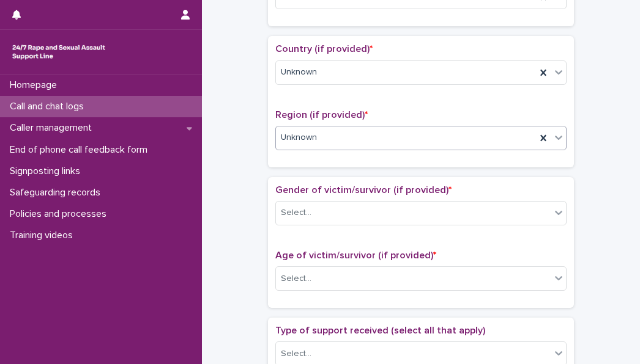
scroll to position [386, 0]
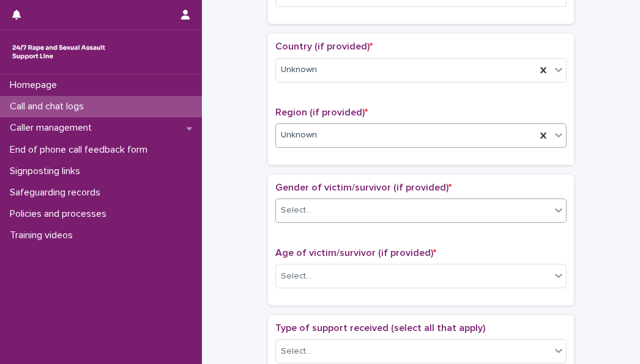
click at [287, 204] on div "Select..." at bounding box center [296, 210] width 31 height 13
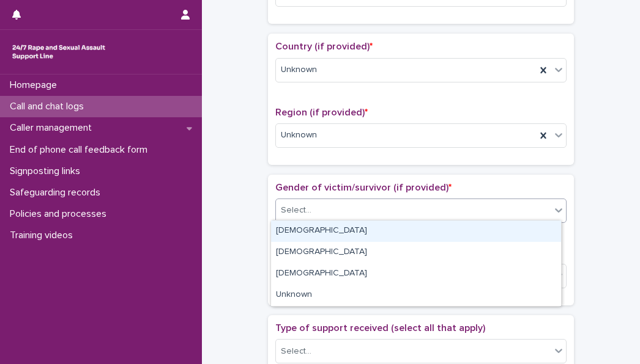
click at [292, 229] on div "[DEMOGRAPHIC_DATA]" at bounding box center [416, 231] width 290 height 21
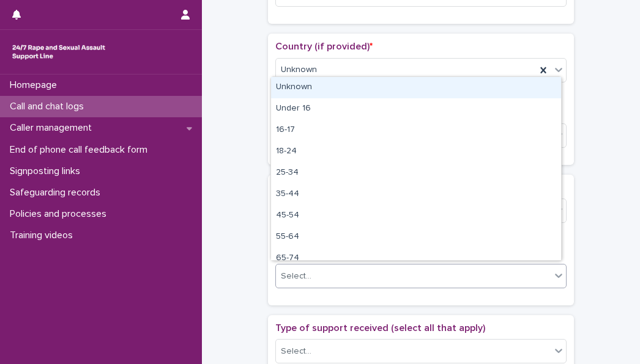
click at [298, 275] on div "Select..." at bounding box center [296, 276] width 31 height 13
click at [289, 86] on div "Unknown" at bounding box center [416, 87] width 290 height 21
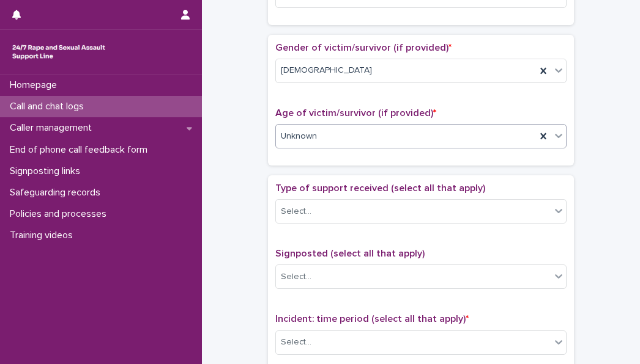
scroll to position [527, 0]
click at [332, 207] on div "Select..." at bounding box center [413, 211] width 275 height 20
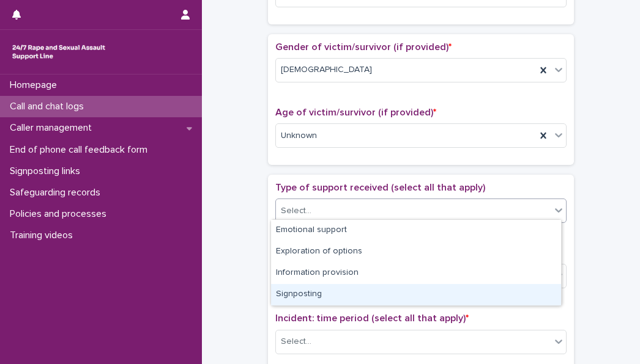
click at [317, 289] on div "Signposting" at bounding box center [416, 294] width 290 height 21
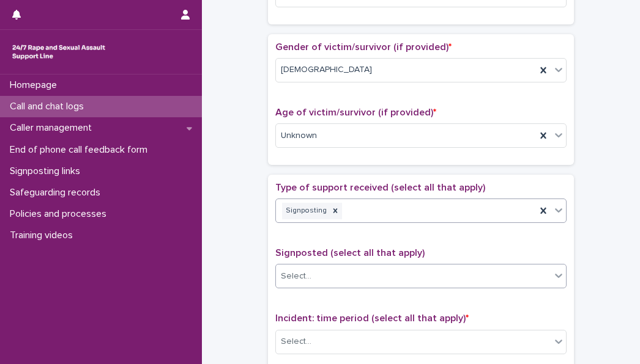
click at [298, 270] on div "Select..." at bounding box center [296, 276] width 31 height 13
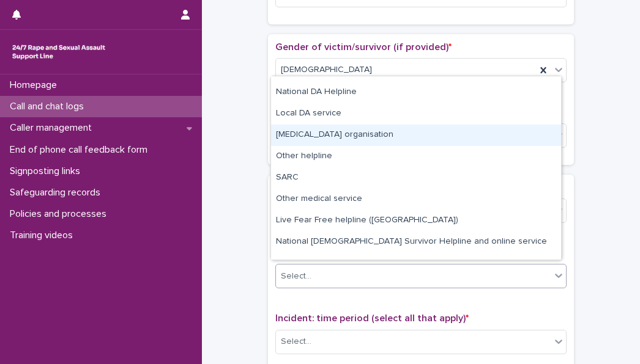
scroll to position [73, 0]
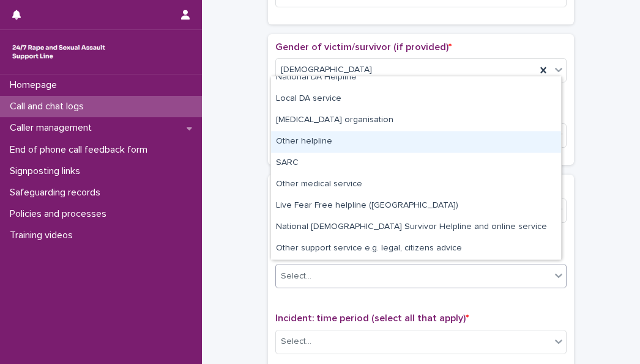
click at [320, 145] on div "Other helpline" at bounding box center [416, 141] width 290 height 21
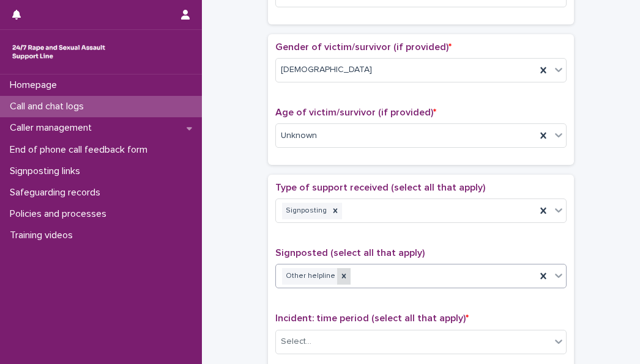
click at [339, 274] on icon at bounding box center [343, 276] width 9 height 9
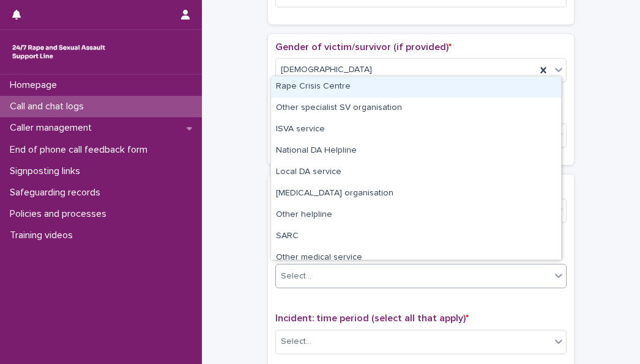
click at [555, 275] on icon at bounding box center [558, 277] width 7 height 4
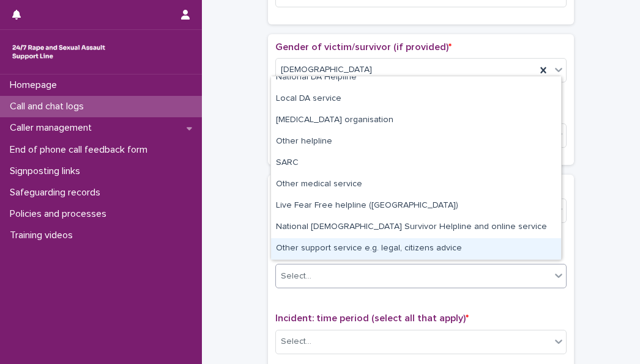
click at [345, 251] on div "Other support service e.g. legal, citizens advice" at bounding box center [416, 248] width 290 height 21
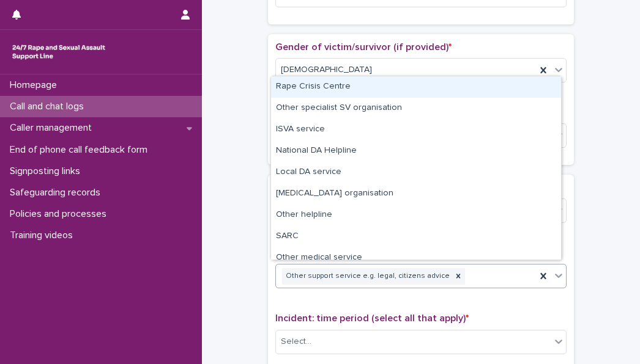
click at [558, 270] on icon at bounding box center [558, 276] width 12 height 12
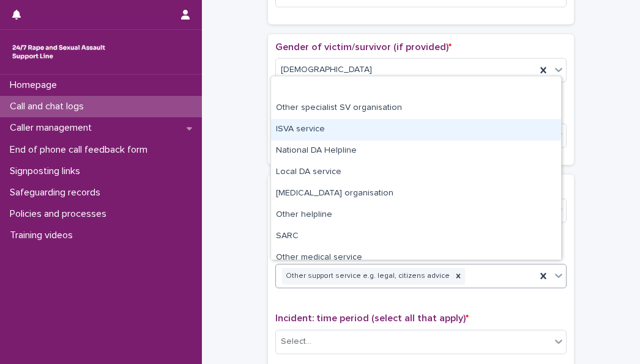
scroll to position [52, 0]
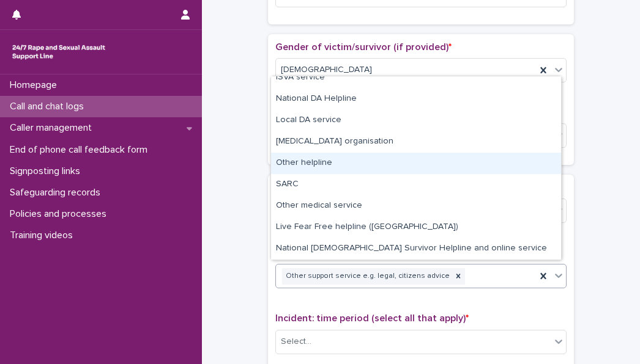
click at [328, 169] on div "Other helpline" at bounding box center [416, 163] width 290 height 21
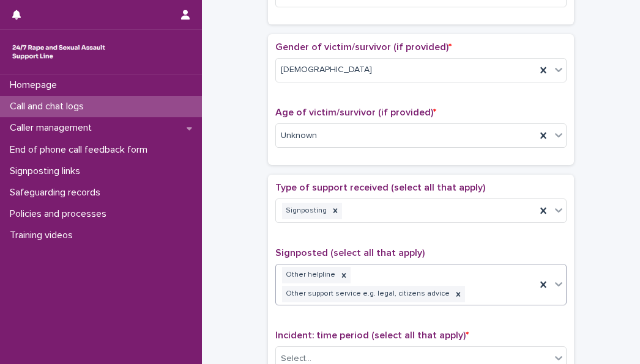
scroll to position [627, 0]
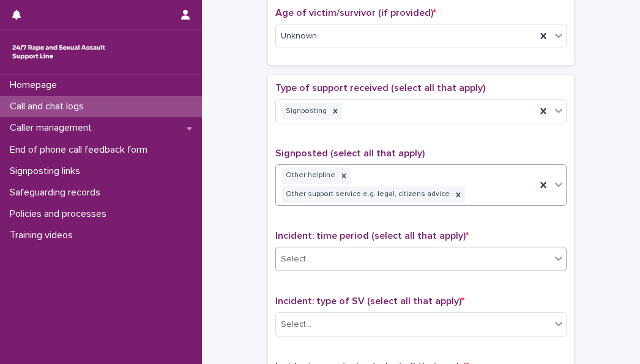
click at [372, 250] on div "Select..." at bounding box center [413, 260] width 275 height 20
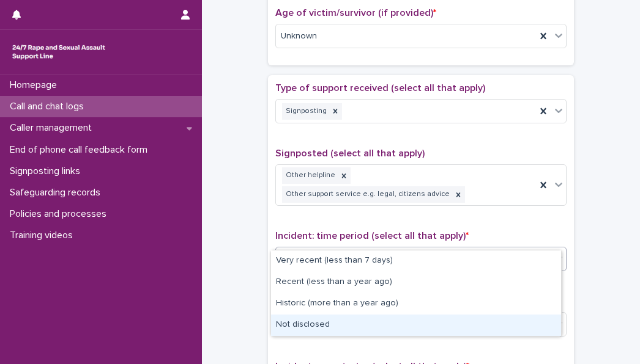
click at [351, 322] on div "Not disclosed" at bounding box center [416, 325] width 290 height 21
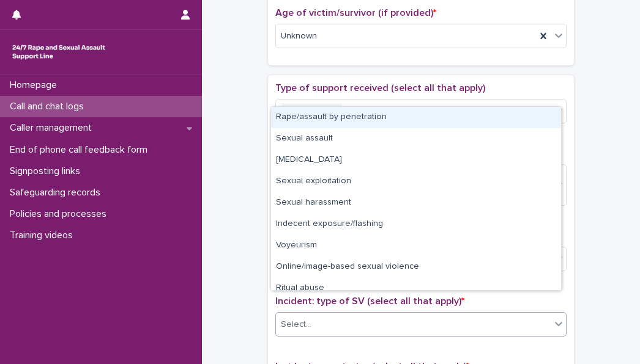
click at [339, 315] on div "Select..." at bounding box center [413, 325] width 275 height 20
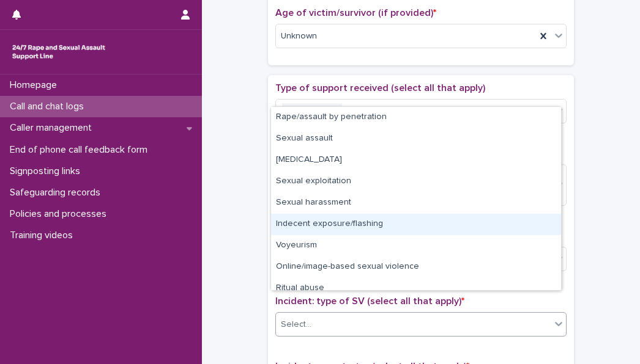
scroll to position [31, 0]
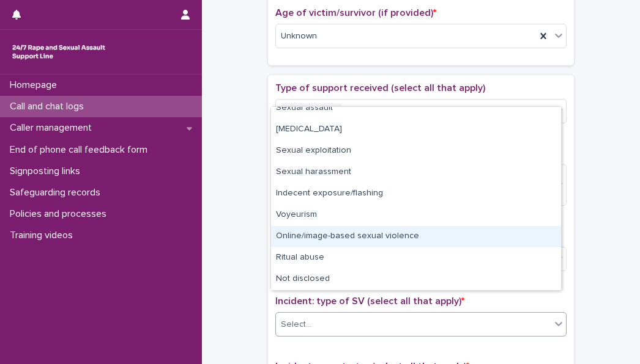
click at [330, 238] on div "Online/image-based sexual violence" at bounding box center [416, 236] width 290 height 21
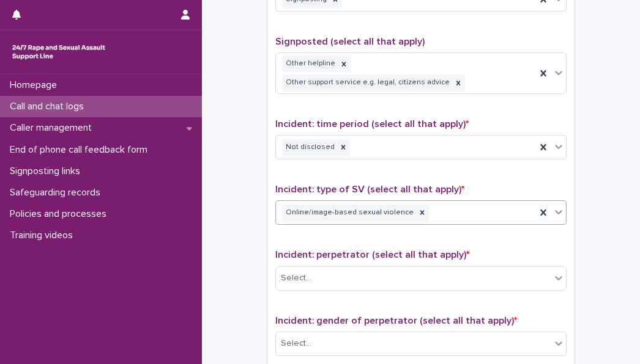
scroll to position [750, 0]
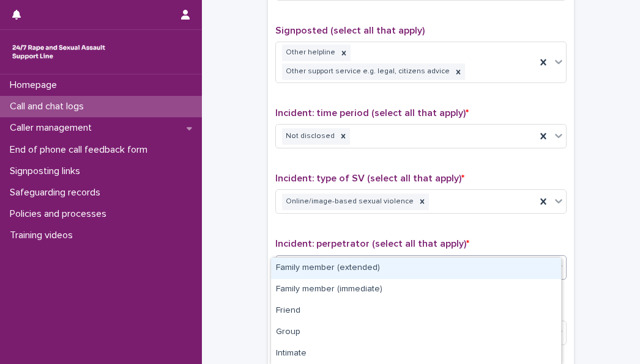
click at [317, 257] on div "Select..." at bounding box center [413, 267] width 275 height 20
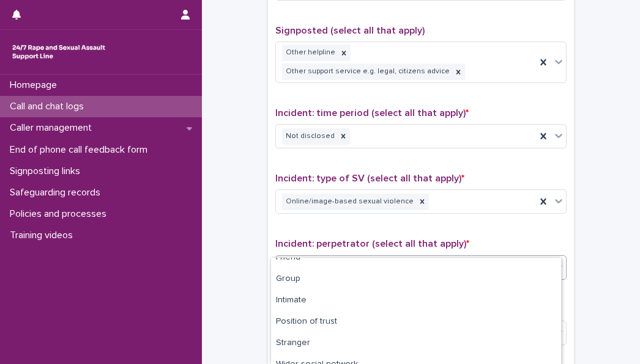
scroll to position [59, 0]
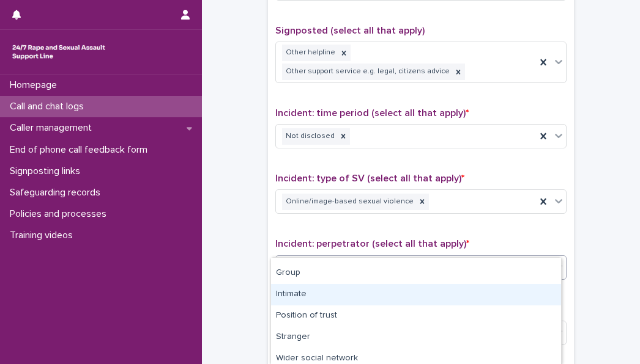
click at [318, 301] on div "Intimate" at bounding box center [416, 294] width 290 height 21
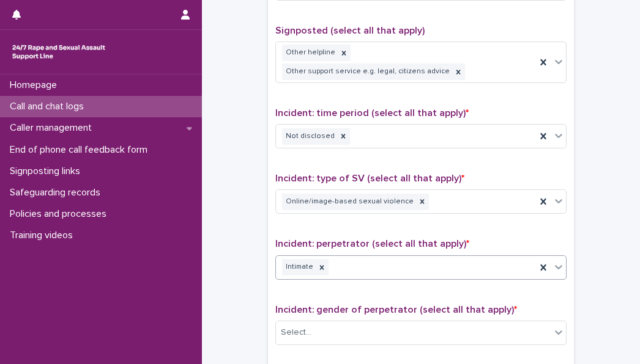
scroll to position [839, 0]
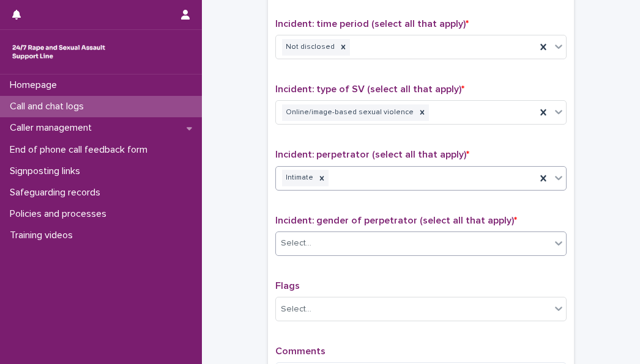
click at [308, 234] on div "Select..." at bounding box center [413, 244] width 275 height 20
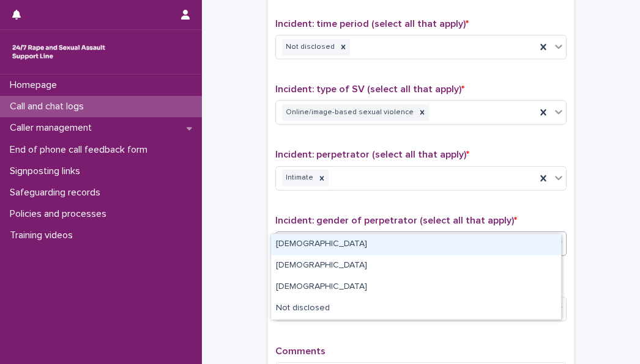
click at [309, 249] on div "[DEMOGRAPHIC_DATA]" at bounding box center [416, 244] width 290 height 21
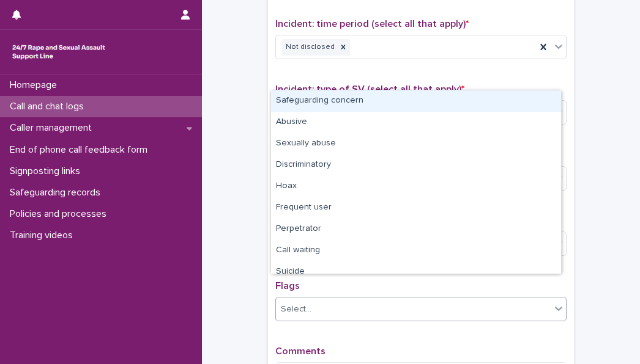
click at [313, 300] on div "Select..." at bounding box center [413, 310] width 275 height 20
click at [297, 321] on div "Type of support received (select all that apply) Signposting Signposted (select…" at bounding box center [420, 134] width 291 height 528
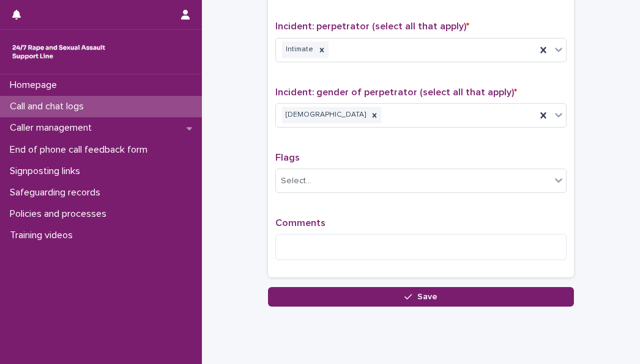
scroll to position [968, 0]
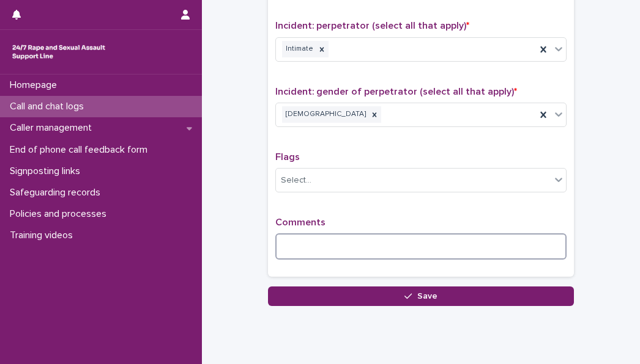
click at [280, 234] on textarea at bounding box center [420, 247] width 291 height 26
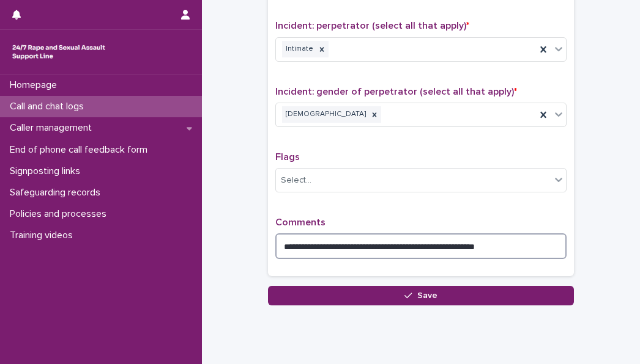
click at [374, 234] on textarea "**********" at bounding box center [420, 247] width 291 height 26
click at [510, 234] on textarea "**********" at bounding box center [420, 247] width 291 height 26
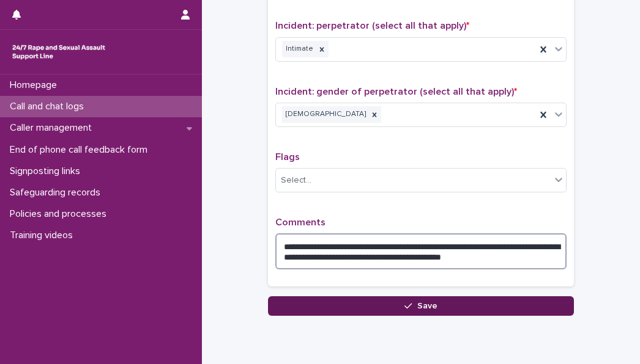
type textarea "**********"
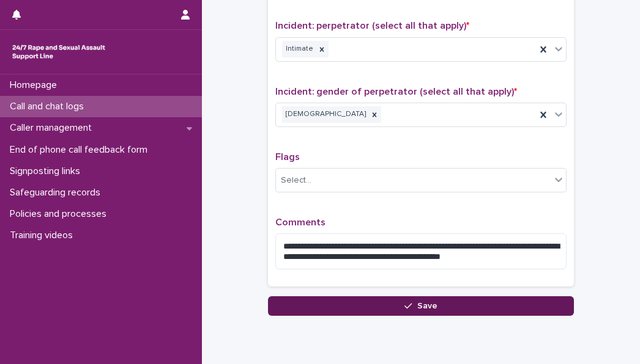
click at [500, 297] on button "Save" at bounding box center [421, 307] width 306 height 20
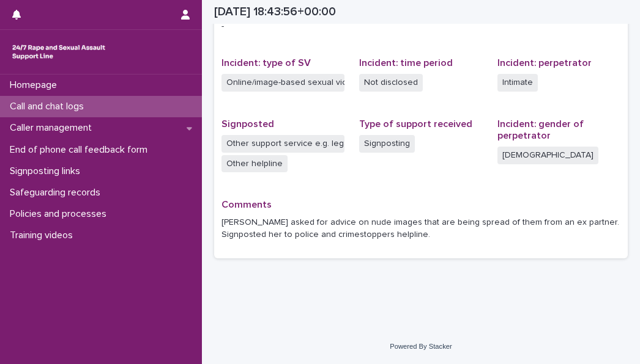
scroll to position [281, 0]
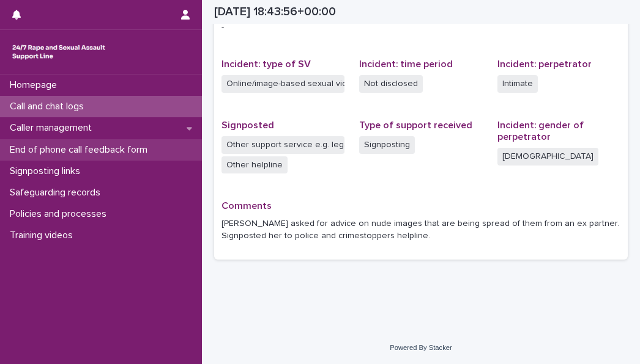
click at [136, 147] on p "End of phone call feedback form" at bounding box center [81, 150] width 152 height 12
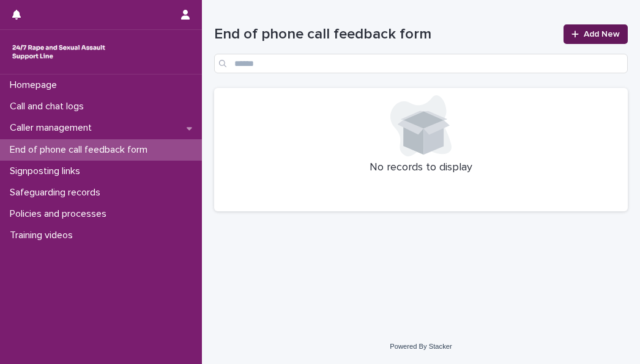
click at [567, 30] on link "Add New" at bounding box center [595, 34] width 64 height 20
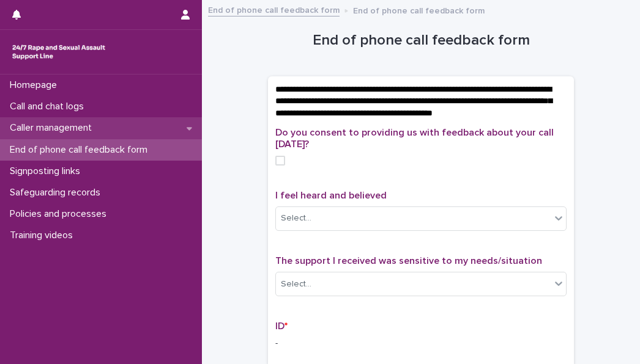
click at [34, 128] on p "Caller management" at bounding box center [53, 128] width 97 height 12
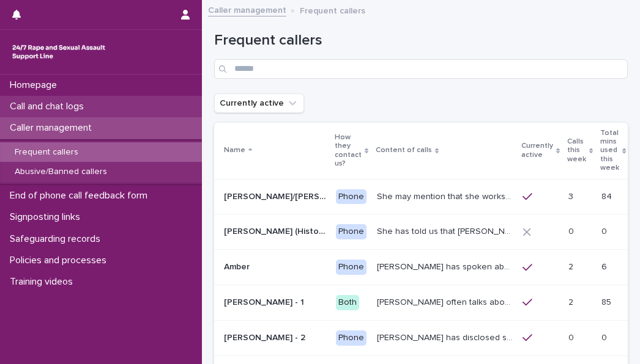
click at [68, 112] on p "Call and chat logs" at bounding box center [49, 107] width 89 height 12
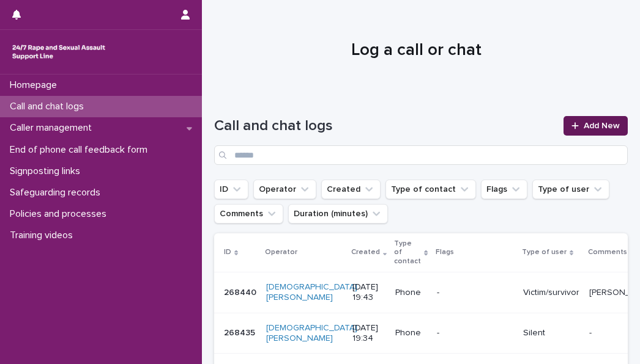
click at [571, 122] on icon at bounding box center [574, 126] width 7 height 9
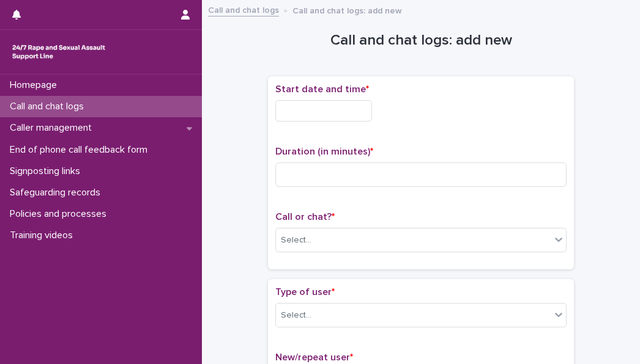
click at [293, 114] on input "text" at bounding box center [323, 110] width 97 height 21
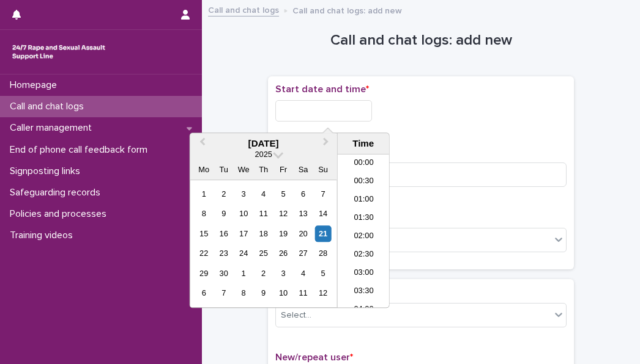
scroll to position [667, 0]
click at [352, 195] on li "19:00" at bounding box center [364, 194] width 52 height 18
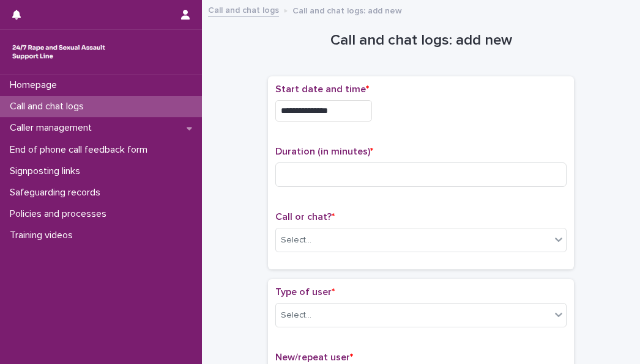
click at [351, 105] on input "**********" at bounding box center [323, 110] width 97 height 21
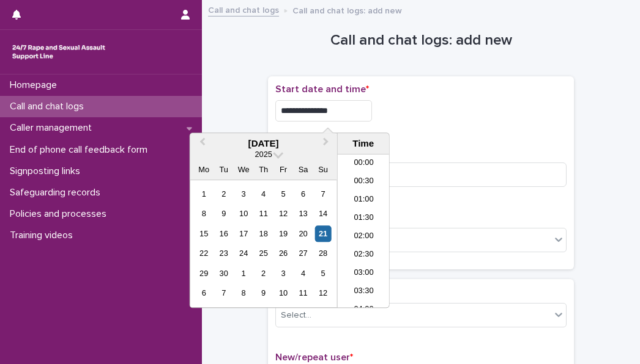
scroll to position [630, 0]
type input "**********"
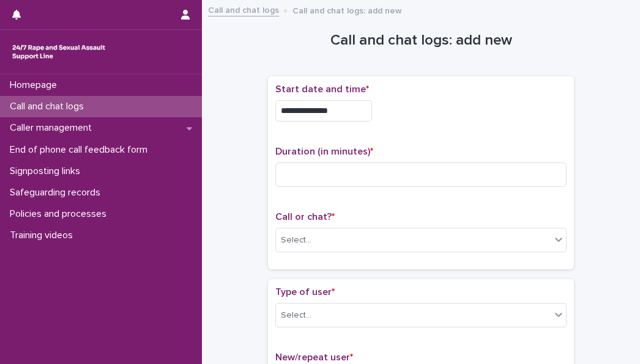
click at [432, 131] on div "**********" at bounding box center [420, 173] width 291 height 179
click at [357, 174] on input at bounding box center [420, 175] width 291 height 24
type input "**"
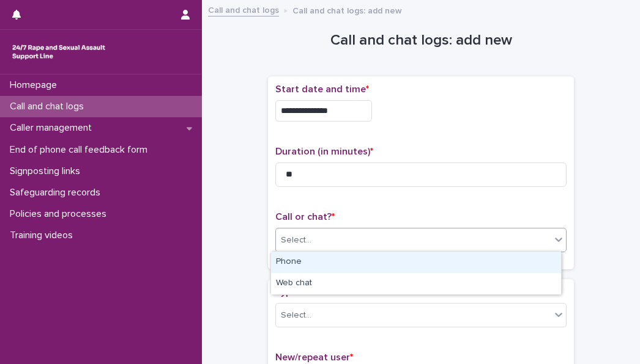
click at [334, 236] on div "Select..." at bounding box center [413, 241] width 275 height 20
click at [311, 264] on div "Phone" at bounding box center [416, 262] width 290 height 21
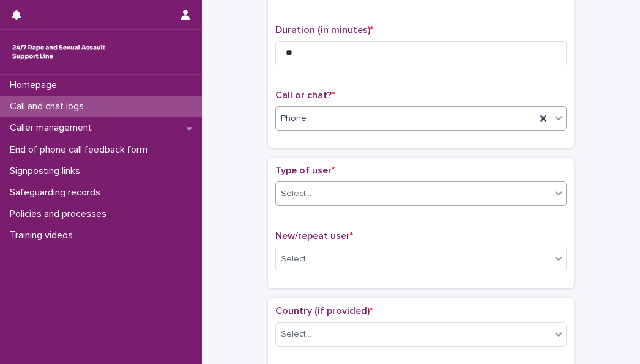
scroll to position [122, 0]
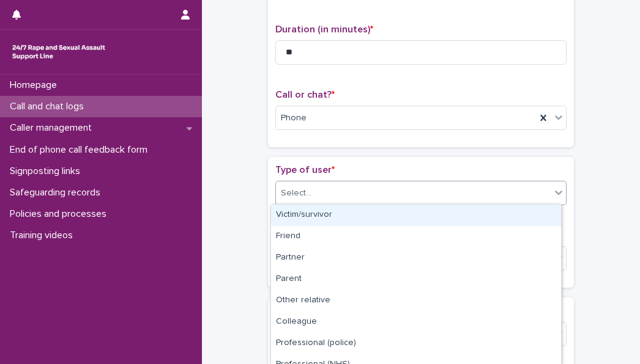
click at [301, 193] on div "Select..." at bounding box center [296, 193] width 31 height 13
click at [294, 219] on div "Victim/survivor" at bounding box center [416, 215] width 290 height 21
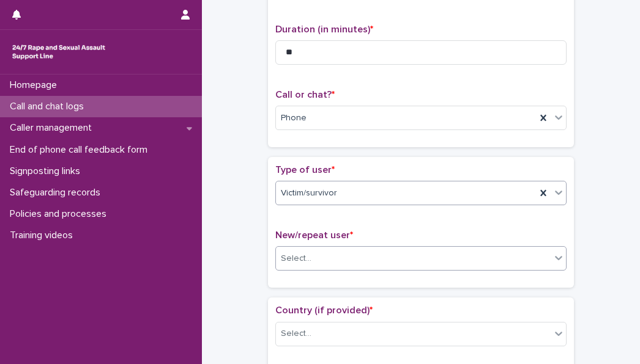
click at [296, 264] on div "Select..." at bounding box center [413, 259] width 275 height 20
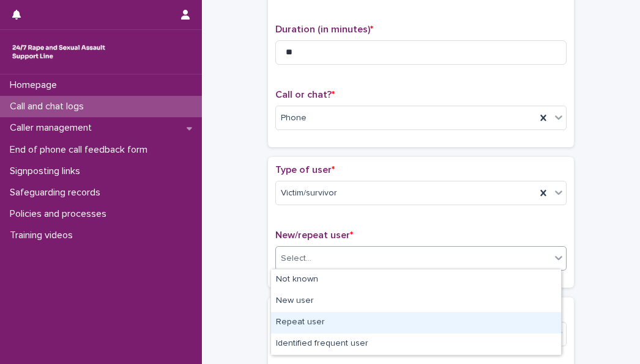
click at [303, 323] on div "Repeat user" at bounding box center [416, 322] width 290 height 21
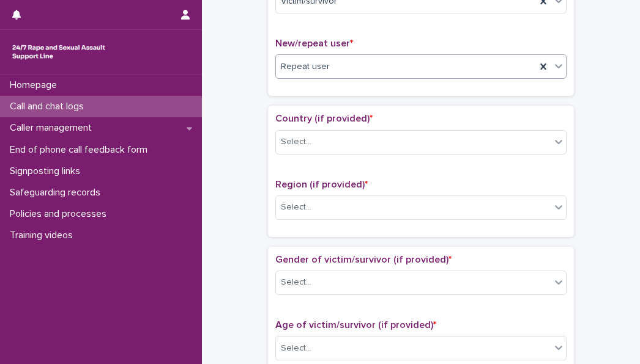
scroll to position [315, 0]
click at [296, 137] on div "Select..." at bounding box center [296, 141] width 31 height 13
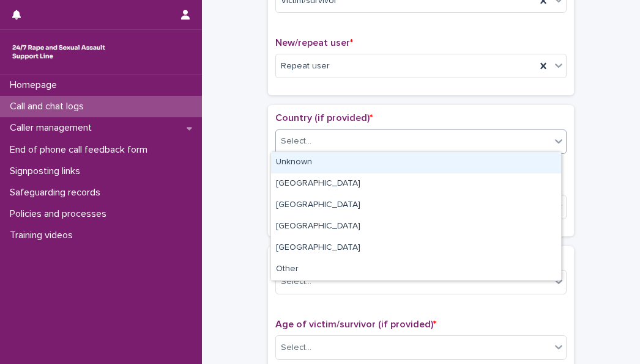
click at [298, 169] on div "Unknown" at bounding box center [416, 162] width 290 height 21
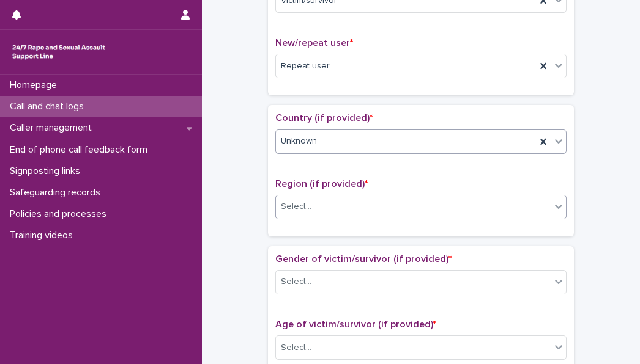
click at [297, 204] on div "Select..." at bounding box center [296, 207] width 31 height 13
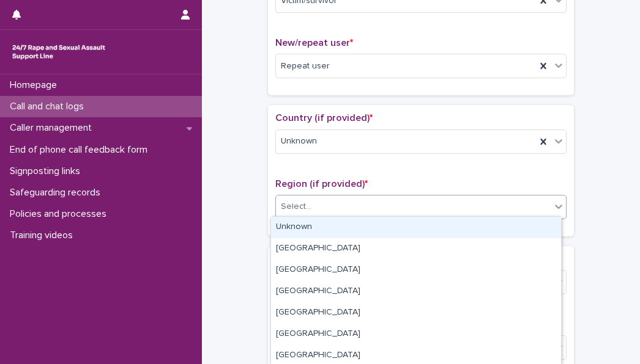
click at [300, 223] on div "Unknown" at bounding box center [416, 227] width 290 height 21
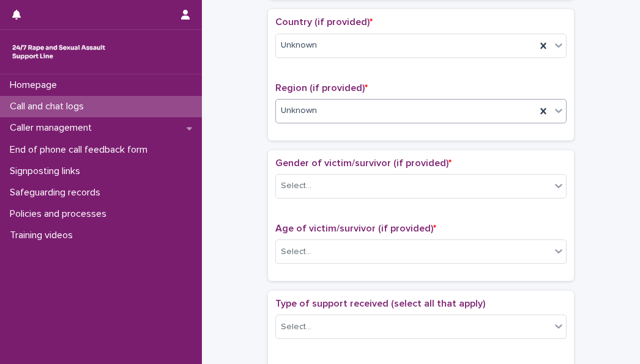
scroll to position [412, 0]
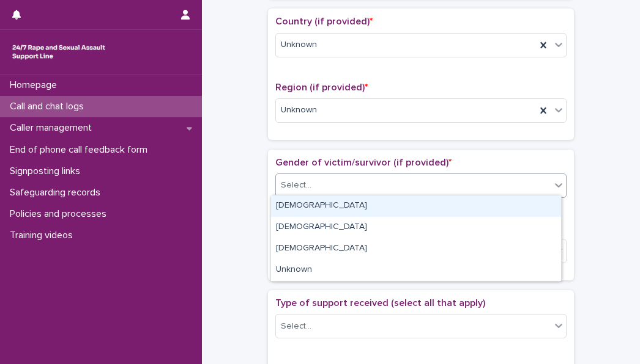
click at [292, 176] on div "Select..." at bounding box center [413, 186] width 275 height 20
click at [294, 212] on div "[DEMOGRAPHIC_DATA]" at bounding box center [416, 206] width 290 height 21
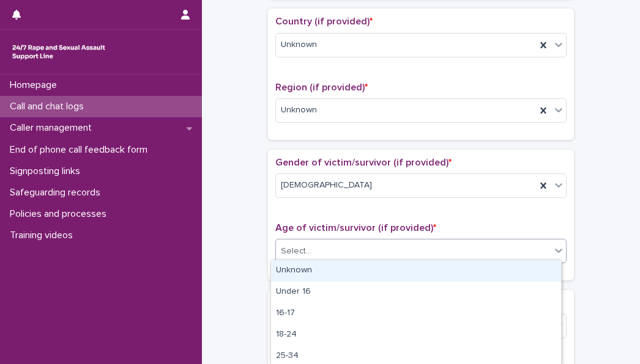
click at [296, 251] on div "Select..." at bounding box center [296, 251] width 31 height 13
click at [301, 268] on div "Unknown" at bounding box center [416, 271] width 290 height 21
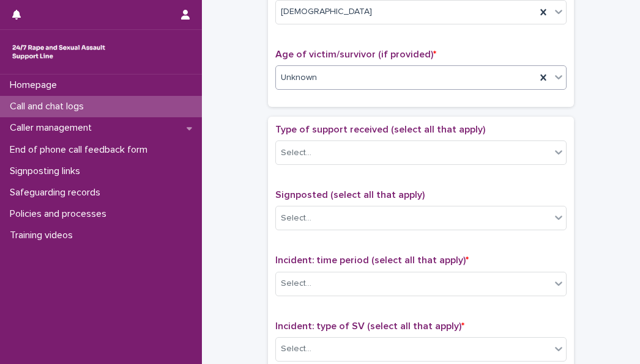
scroll to position [587, 0]
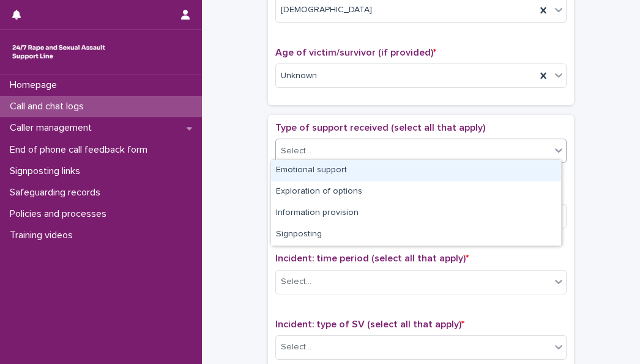
click at [312, 150] on input "text" at bounding box center [312, 151] width 1 height 10
click at [295, 168] on div "Emotional support" at bounding box center [416, 170] width 290 height 21
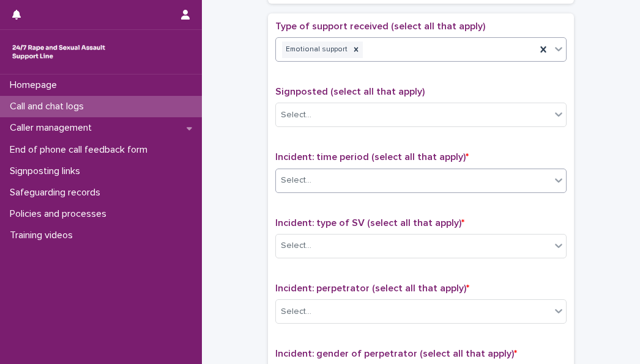
scroll to position [690, 0]
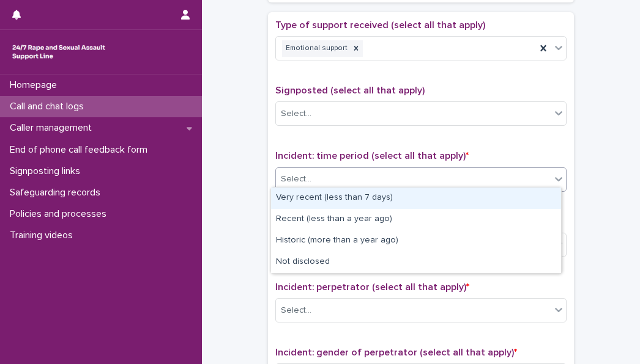
click at [333, 180] on div "Select..." at bounding box center [413, 179] width 275 height 20
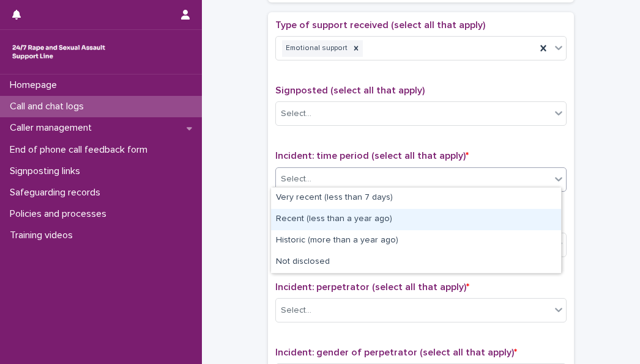
click at [325, 226] on div "Recent (less than a year ago)" at bounding box center [416, 219] width 290 height 21
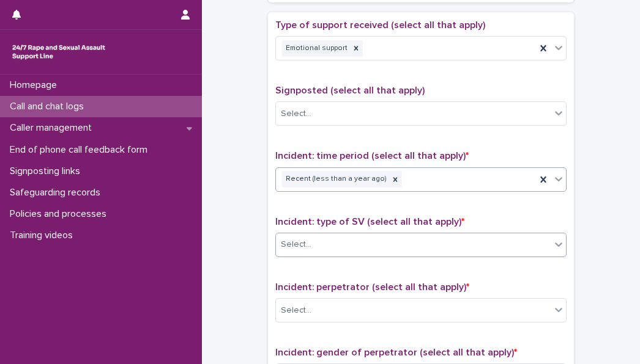
click at [316, 243] on div "Select..." at bounding box center [413, 245] width 275 height 20
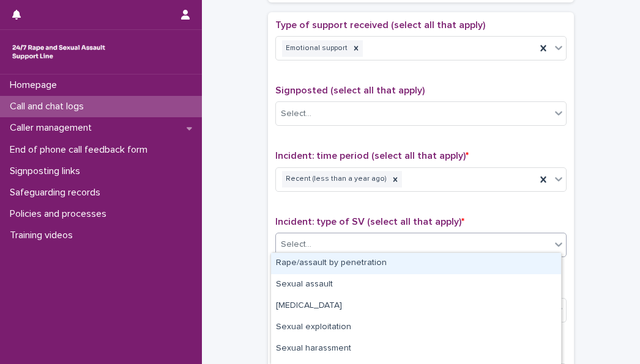
click at [316, 264] on div "Rape/assault by penetration" at bounding box center [416, 263] width 290 height 21
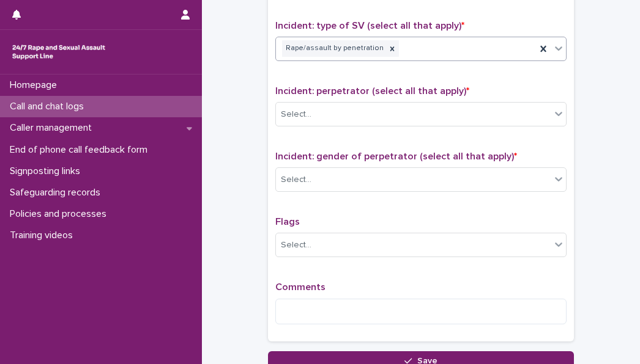
scroll to position [887, 0]
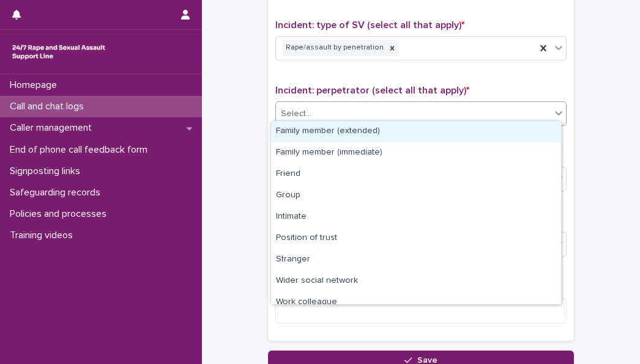
click at [312, 109] on div "Select..." at bounding box center [413, 114] width 275 height 20
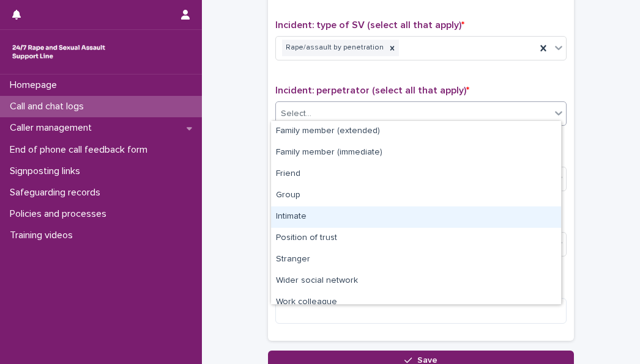
click at [291, 216] on div "Intimate" at bounding box center [416, 217] width 290 height 21
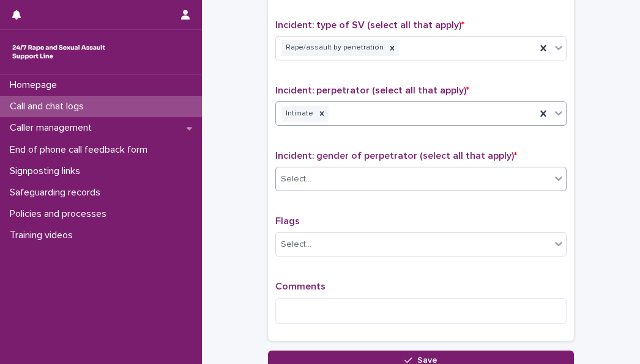
click at [297, 180] on div "Select..." at bounding box center [413, 179] width 275 height 20
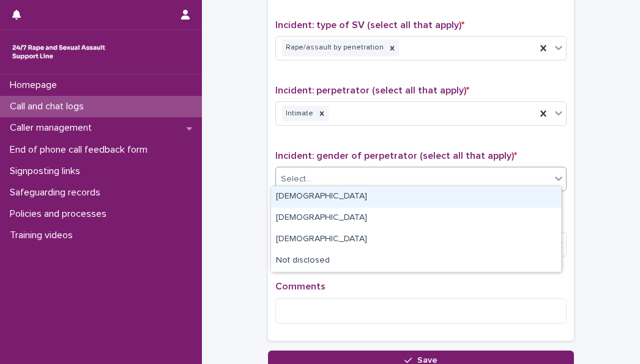
click at [292, 200] on div "[DEMOGRAPHIC_DATA]" at bounding box center [416, 197] width 290 height 21
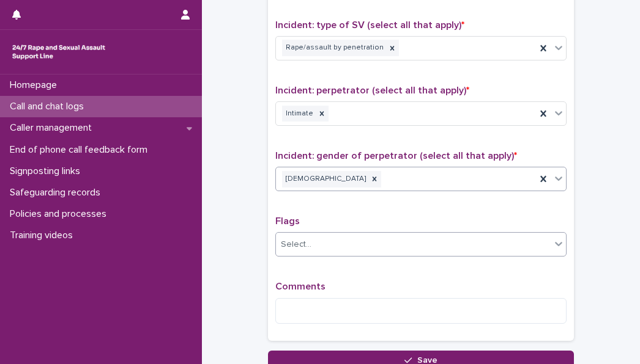
click at [297, 238] on div "Select..." at bounding box center [296, 244] width 31 height 13
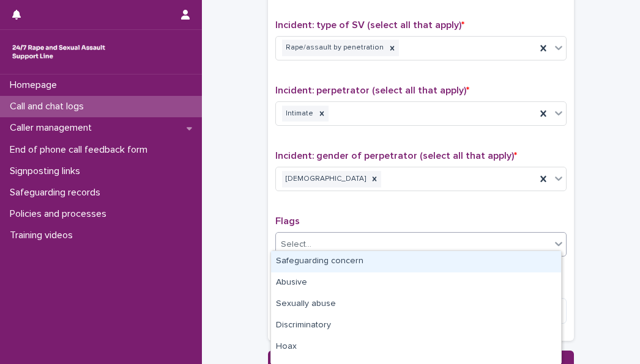
click at [298, 235] on div "Select..." at bounding box center [413, 245] width 275 height 20
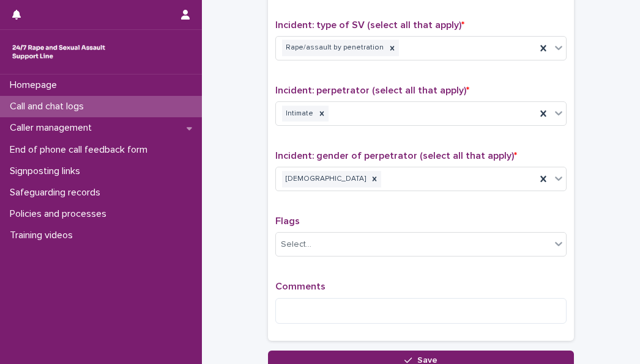
click at [296, 291] on div "Comments" at bounding box center [420, 307] width 291 height 53
click at [297, 300] on textarea at bounding box center [420, 311] width 291 height 26
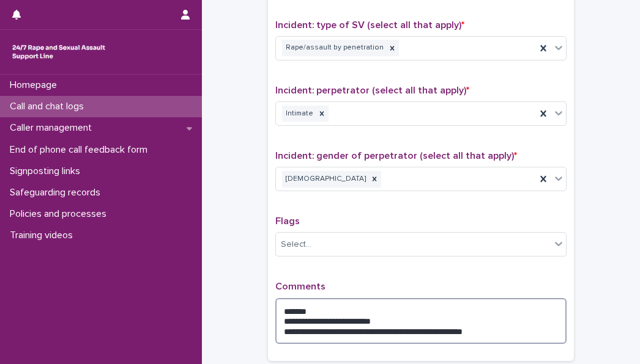
scroll to position [1002, 0]
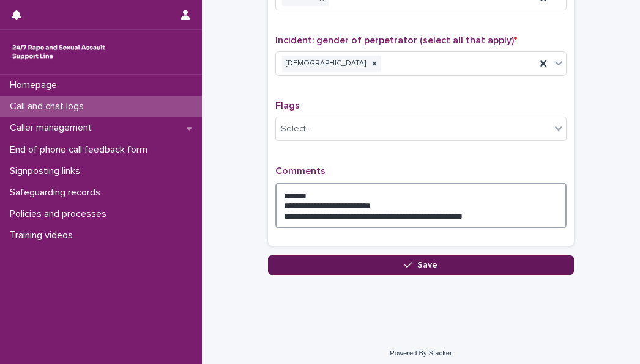
type textarea "**********"
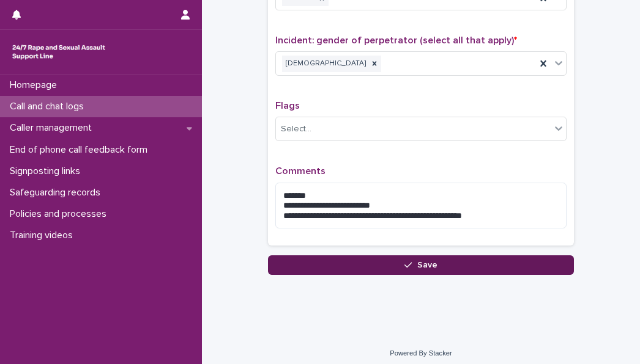
click at [385, 257] on button "Save" at bounding box center [421, 266] width 306 height 20
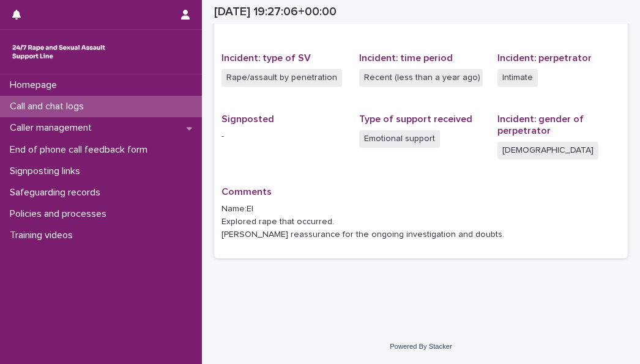
scroll to position [286, 0]
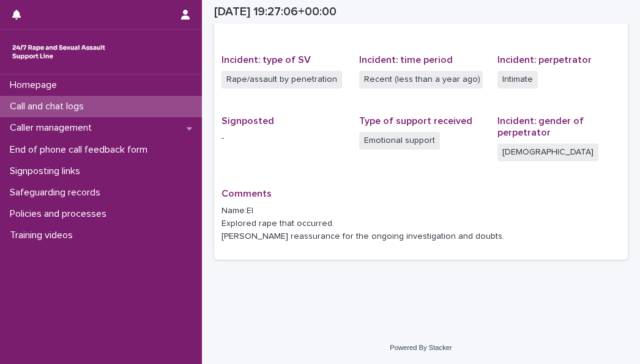
click at [65, 108] on p "Call and chat logs" at bounding box center [49, 107] width 89 height 12
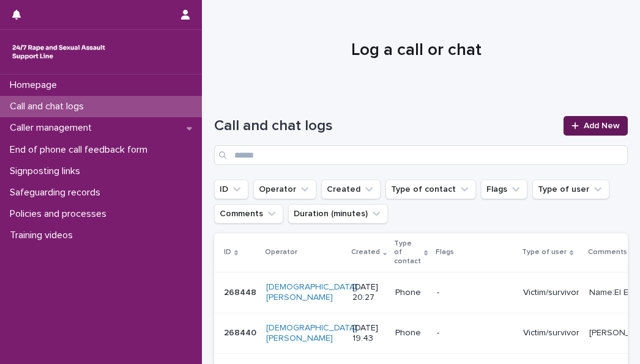
click at [563, 123] on link "Add New" at bounding box center [595, 126] width 64 height 20
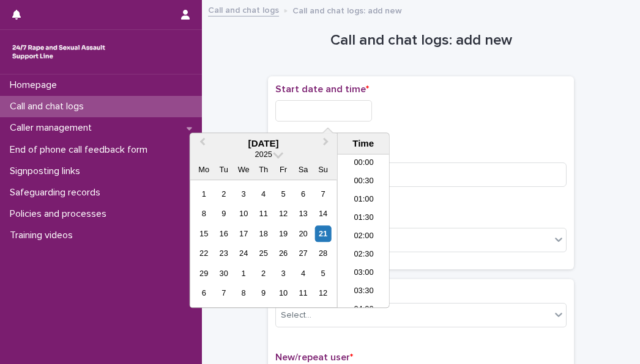
click at [286, 103] on input "text" at bounding box center [323, 110] width 97 height 21
click at [325, 227] on div "21" at bounding box center [322, 234] width 17 height 17
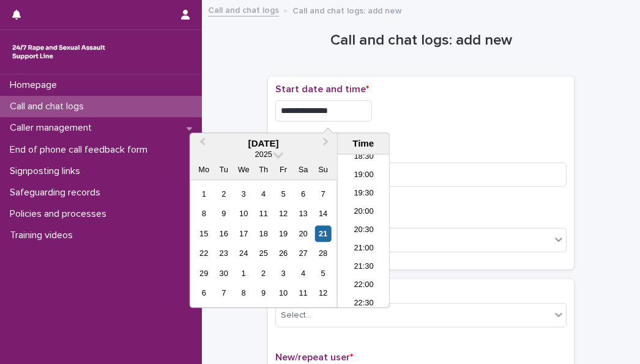
click at [349, 111] on input "**********" at bounding box center [323, 110] width 97 height 21
type input "**********"
click at [429, 141] on div "**********" at bounding box center [420, 173] width 291 height 179
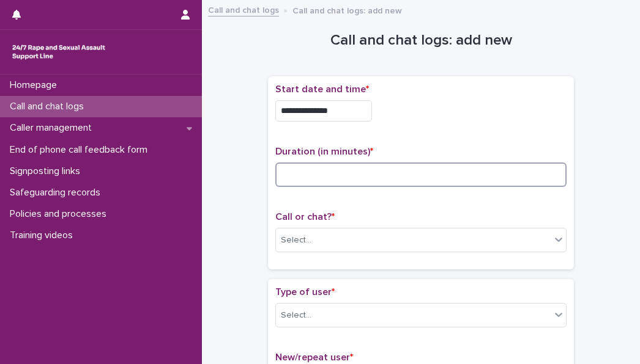
click at [314, 179] on input at bounding box center [420, 175] width 291 height 24
type input "*"
click at [309, 244] on div "Select..." at bounding box center [413, 241] width 275 height 20
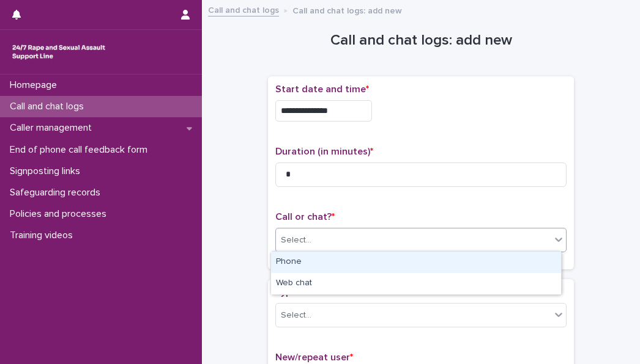
click at [305, 265] on div "Phone" at bounding box center [416, 262] width 290 height 21
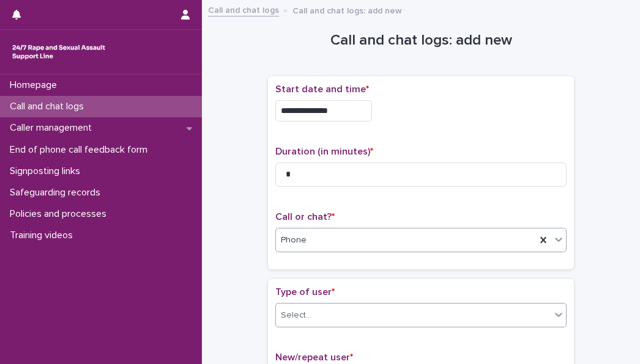
click at [314, 319] on div "Select..." at bounding box center [413, 316] width 275 height 20
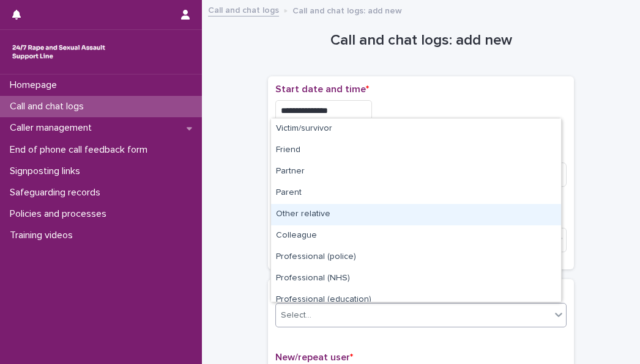
scroll to position [138, 0]
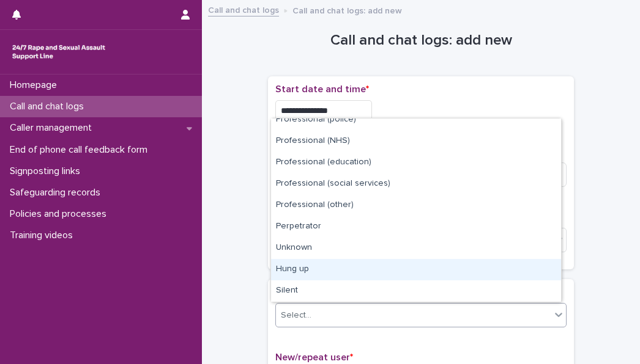
click at [311, 271] on div "Hung up" at bounding box center [416, 269] width 290 height 21
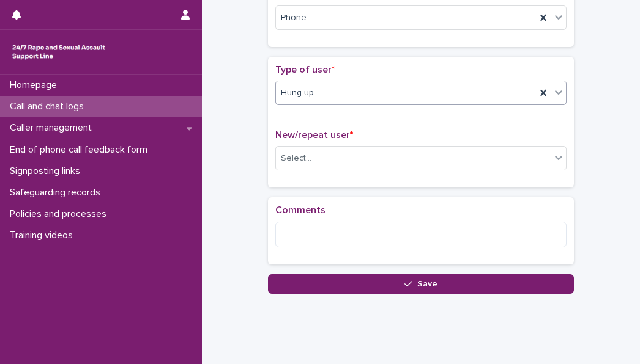
scroll to position [223, 0]
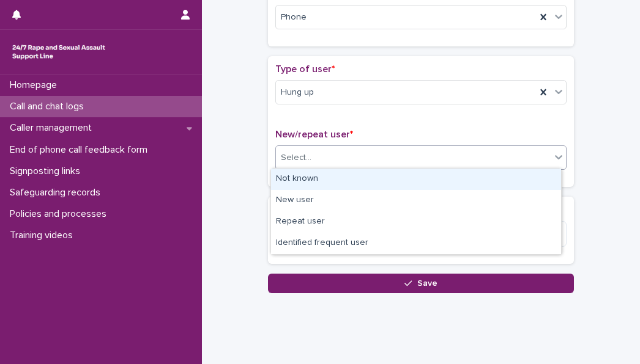
click at [314, 163] on div "Select..." at bounding box center [413, 158] width 275 height 20
click at [306, 189] on div "Not known" at bounding box center [416, 179] width 290 height 21
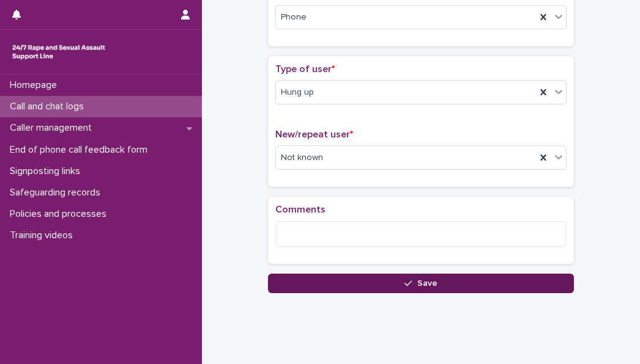
click at [315, 275] on button "Save" at bounding box center [421, 284] width 306 height 20
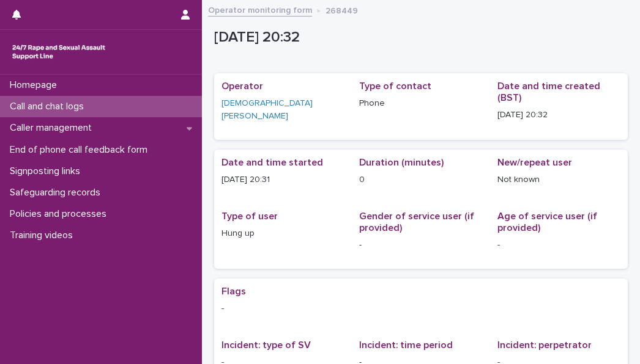
click at [158, 112] on div "Call and chat logs" at bounding box center [101, 106] width 202 height 21
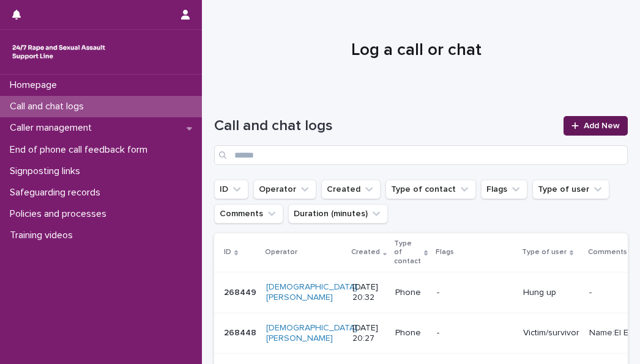
click at [581, 133] on link "Add New" at bounding box center [595, 126] width 64 height 20
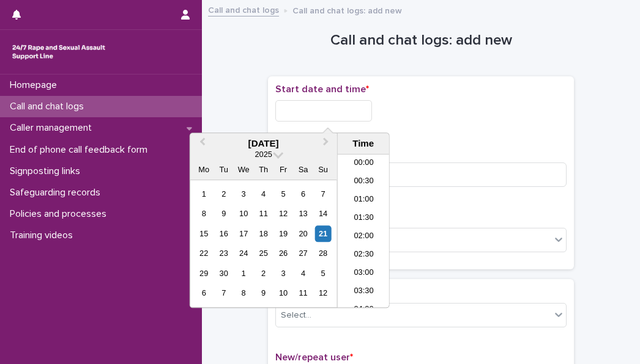
click at [319, 108] on input "text" at bounding box center [323, 110] width 97 height 21
click at [355, 229] on li "20:30" at bounding box center [364, 231] width 52 height 18
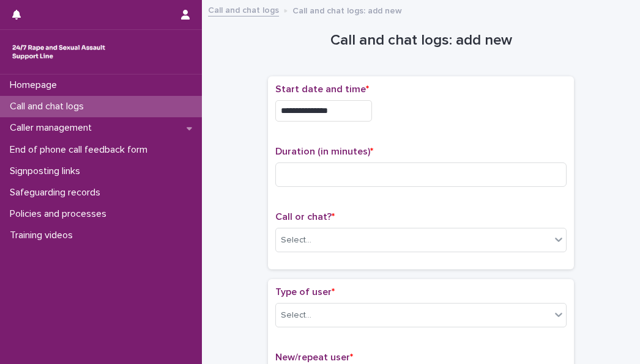
click at [341, 118] on input "**********" at bounding box center [323, 110] width 97 height 21
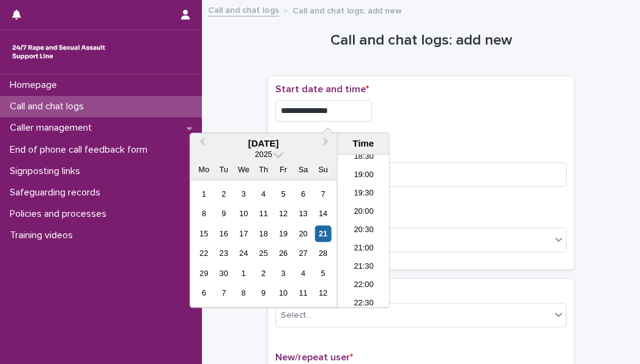
type input "**********"
click at [377, 124] on div "**********" at bounding box center [420, 108] width 291 height 48
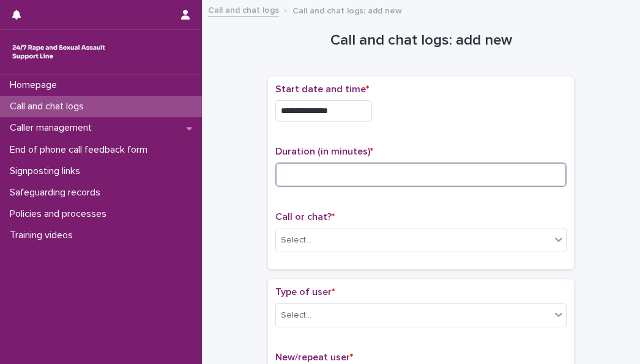
click at [316, 183] on input at bounding box center [420, 175] width 291 height 24
type input "*"
click at [312, 257] on div "Call or chat? * Select..." at bounding box center [420, 237] width 291 height 51
click at [308, 253] on div "Call or chat? * Select..." at bounding box center [420, 237] width 291 height 51
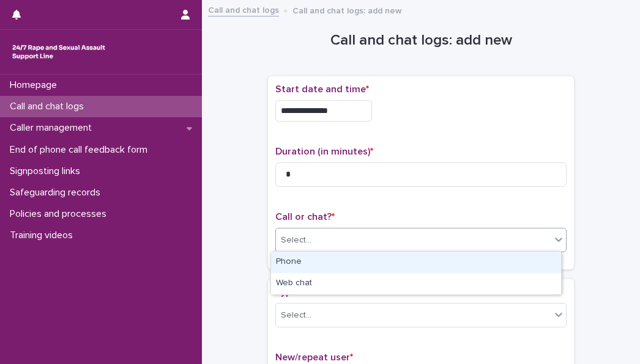
click at [303, 251] on div "Select..." at bounding box center [420, 240] width 291 height 24
click at [295, 267] on div "Phone" at bounding box center [416, 262] width 290 height 21
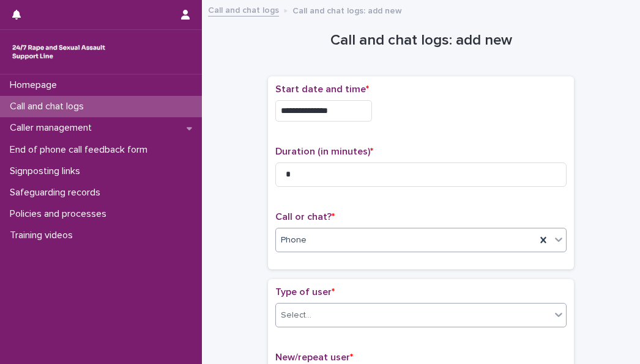
click at [300, 310] on div "Select..." at bounding box center [296, 315] width 31 height 13
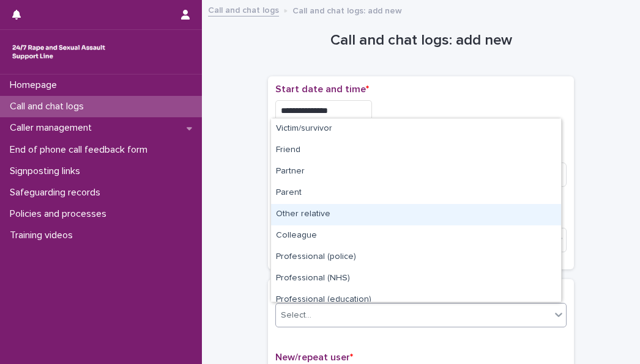
scroll to position [138, 0]
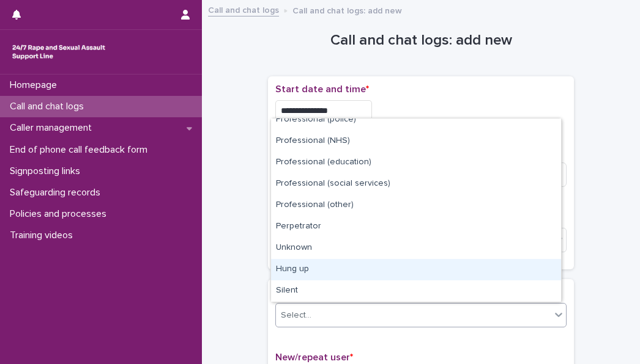
click at [302, 268] on div "Hung up" at bounding box center [416, 269] width 290 height 21
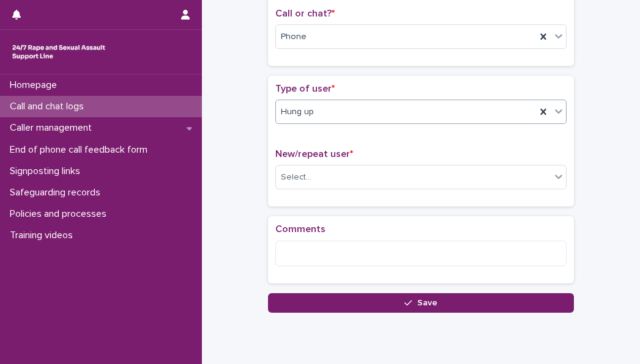
scroll to position [204, 0]
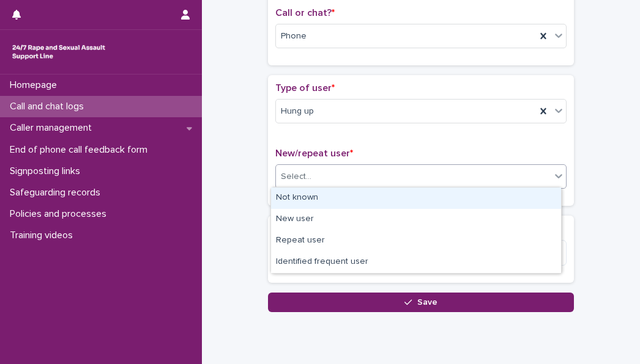
click at [308, 176] on div "Select..." at bounding box center [413, 177] width 275 height 20
click at [301, 199] on div "Not known" at bounding box center [416, 198] width 290 height 21
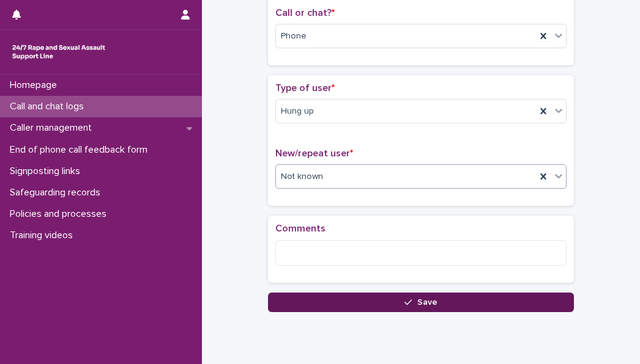
click at [345, 303] on button "Save" at bounding box center [421, 303] width 306 height 20
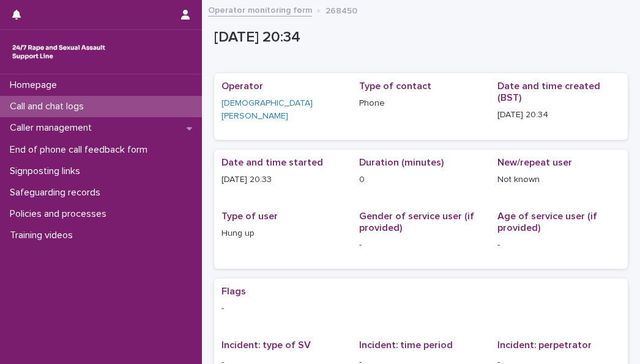
click at [94, 105] on p "Call and chat logs" at bounding box center [49, 107] width 89 height 12
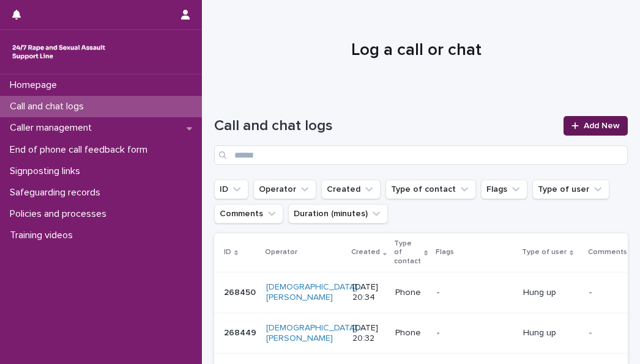
click at [589, 117] on link "Add New" at bounding box center [595, 126] width 64 height 20
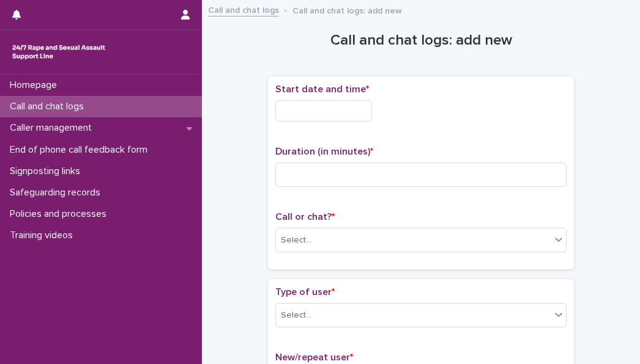
click at [317, 118] on input "text" at bounding box center [323, 110] width 97 height 21
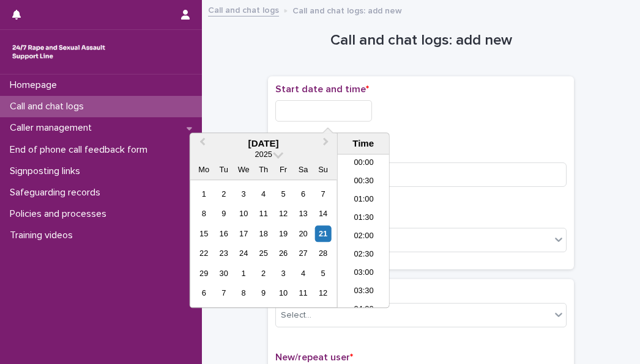
scroll to position [685, 0]
click at [360, 229] on li "20:30" at bounding box center [364, 231] width 52 height 18
click at [341, 110] on input "**********" at bounding box center [323, 110] width 97 height 21
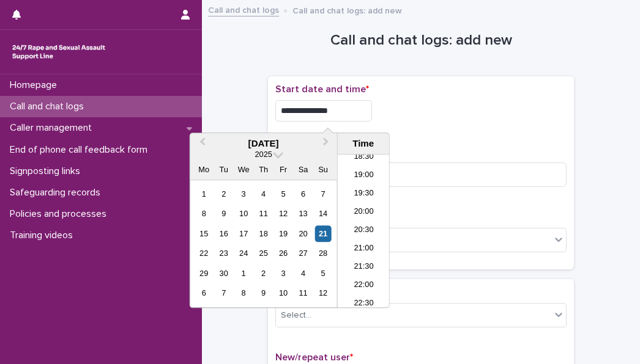
type input "**********"
click at [396, 125] on div "**********" at bounding box center [420, 108] width 291 height 48
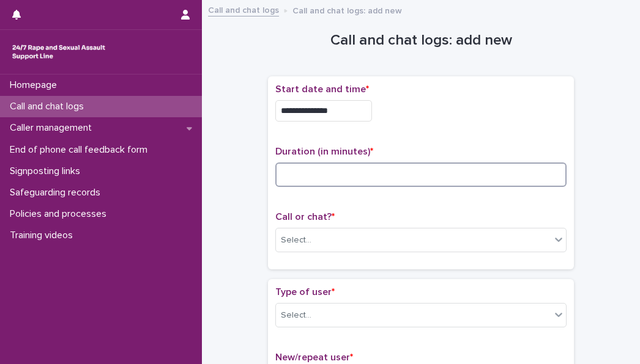
click at [372, 168] on input at bounding box center [420, 175] width 291 height 24
type input "*"
click at [366, 243] on div "Select..." at bounding box center [413, 241] width 275 height 20
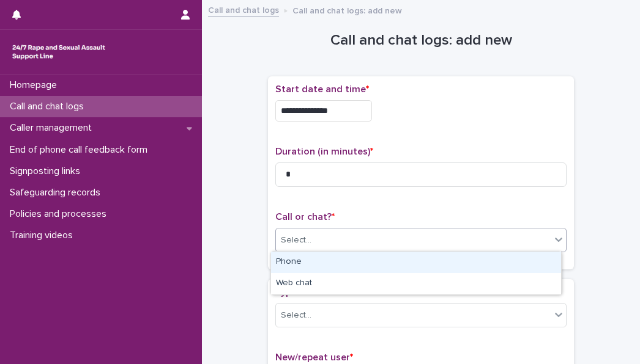
click at [339, 266] on div "Phone" at bounding box center [416, 262] width 290 height 21
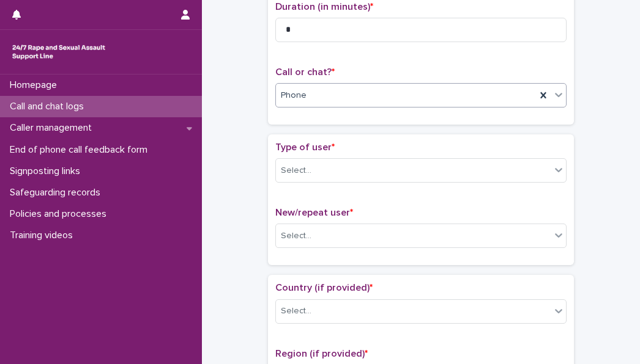
scroll to position [146, 0]
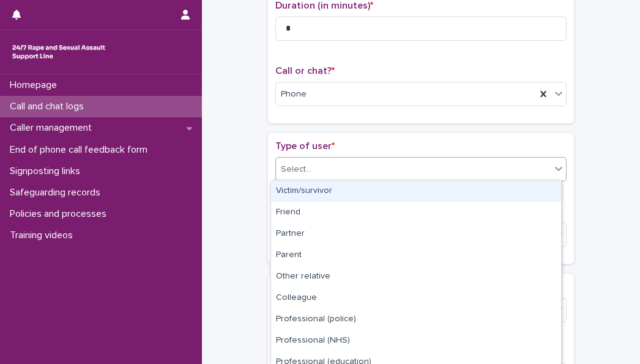
click at [321, 172] on div "Select..." at bounding box center [413, 170] width 275 height 20
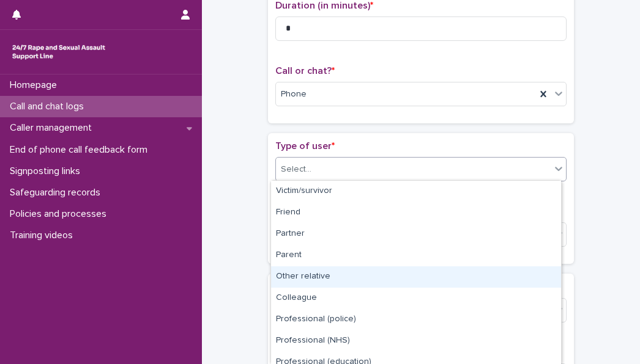
scroll to position [138, 0]
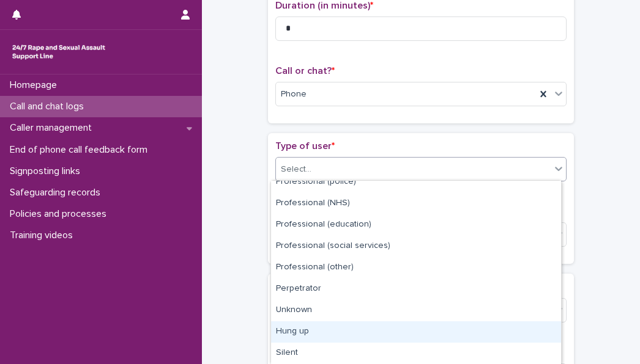
click at [311, 325] on div "Hung up" at bounding box center [416, 332] width 290 height 21
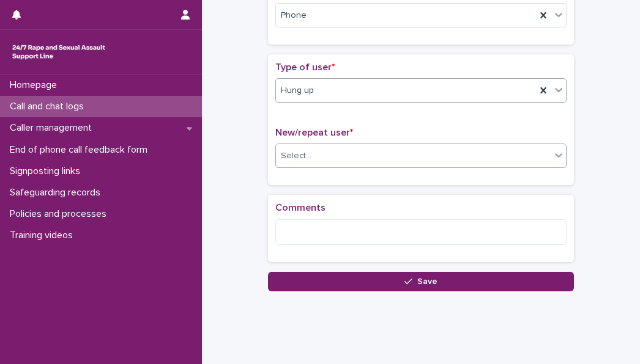
scroll to position [227, 0]
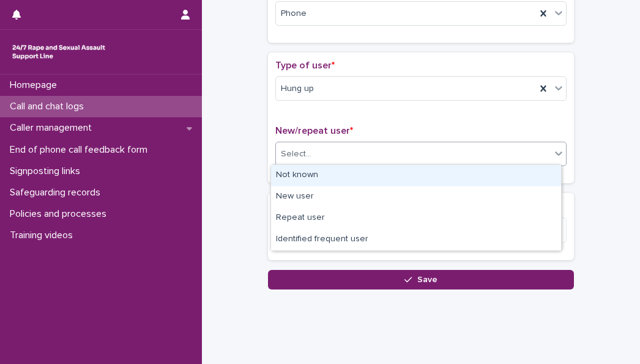
click at [315, 153] on div "Select..." at bounding box center [413, 154] width 275 height 20
click at [295, 173] on div "Not known" at bounding box center [416, 175] width 290 height 21
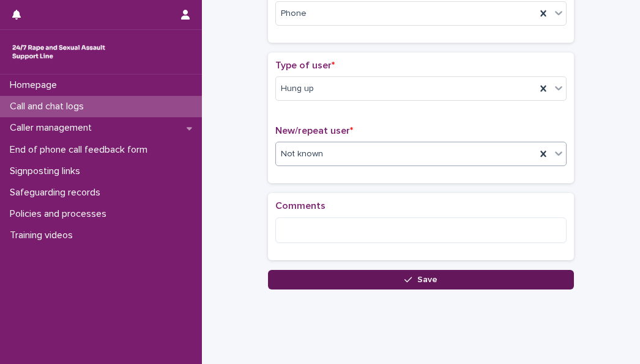
click at [304, 278] on button "Save" at bounding box center [421, 280] width 306 height 20
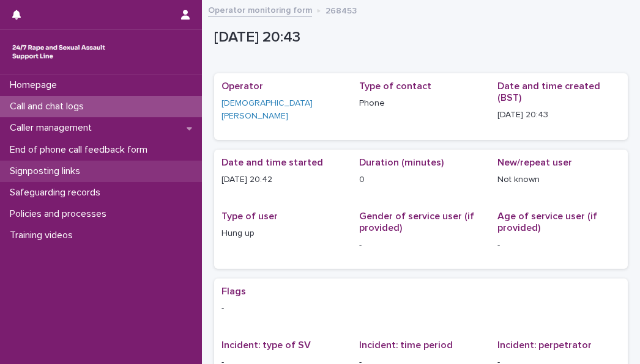
click at [60, 171] on p "Signposting links" at bounding box center [47, 172] width 85 height 12
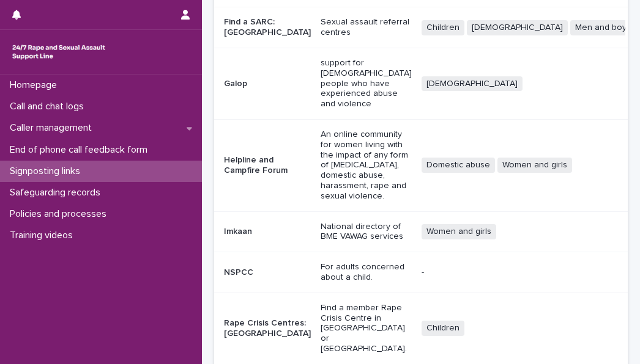
scroll to position [303, 0]
click at [320, 37] on p "Sexual assault referral centres" at bounding box center [365, 27] width 91 height 21
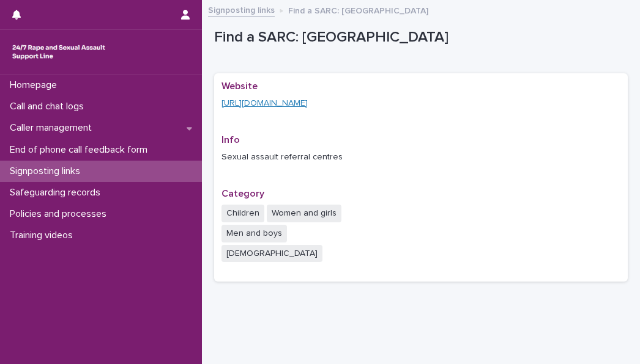
click at [270, 99] on link "[URL][DOMAIN_NAME]" at bounding box center [264, 103] width 86 height 9
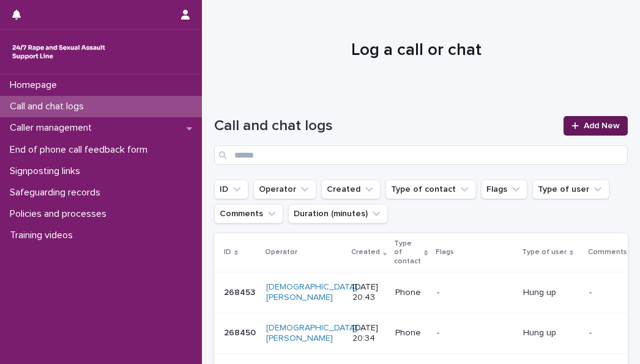
click at [571, 127] on icon at bounding box center [574, 126] width 7 height 9
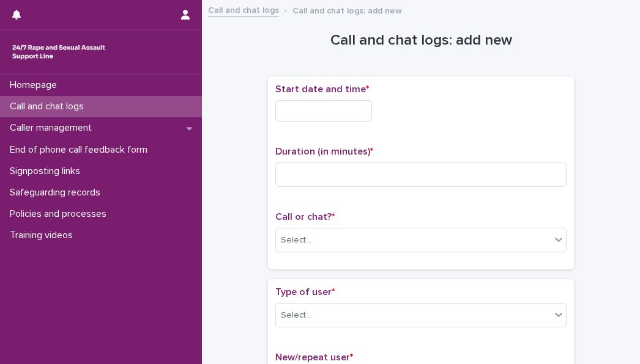
click at [325, 106] on input "text" at bounding box center [323, 110] width 97 height 21
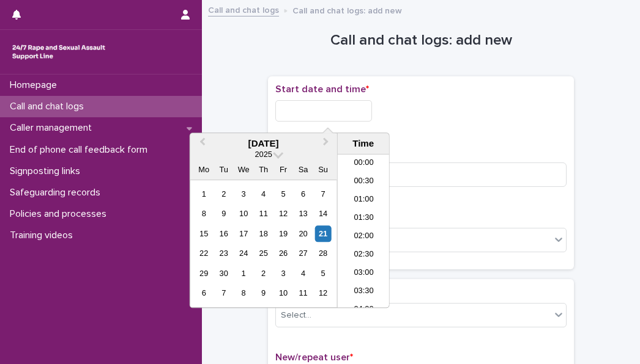
scroll to position [703, 0]
click at [364, 209] on li "20:30" at bounding box center [364, 213] width 52 height 18
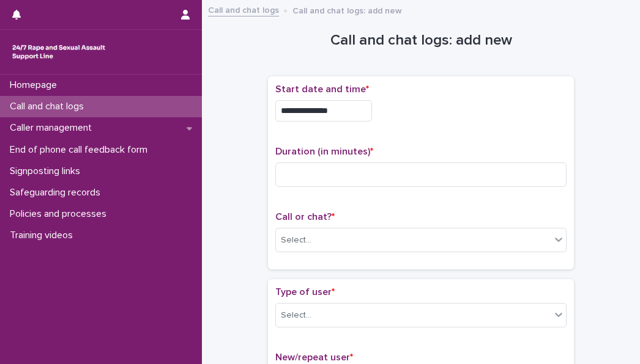
click at [344, 109] on input "**********" at bounding box center [323, 110] width 97 height 21
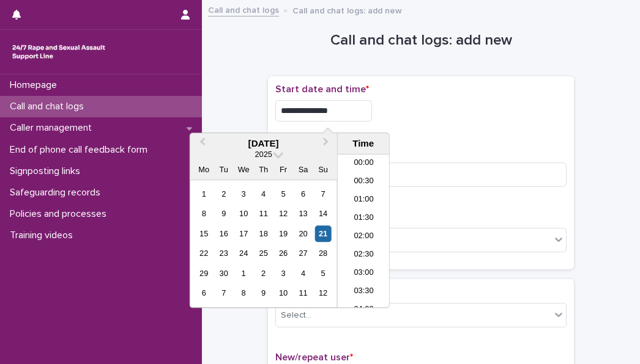
scroll to position [685, 0]
type input "**********"
click at [516, 133] on div "**********" at bounding box center [420, 173] width 291 height 179
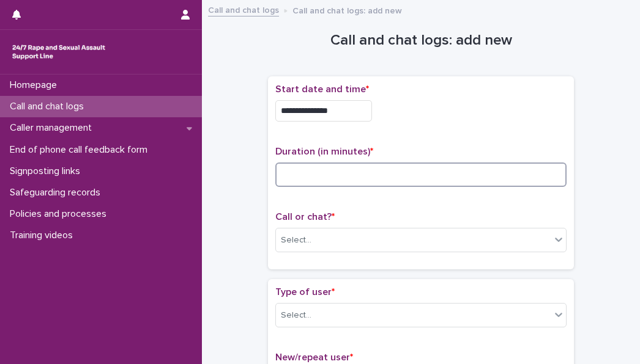
click at [365, 175] on input at bounding box center [420, 175] width 291 height 24
type input "**"
click at [345, 247] on div "Select..." at bounding box center [413, 241] width 275 height 20
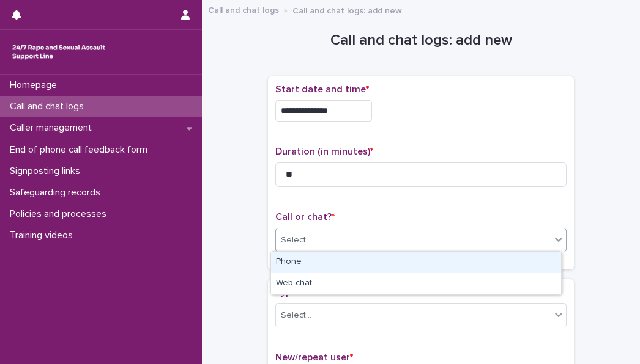
click at [320, 261] on div "Phone" at bounding box center [416, 262] width 290 height 21
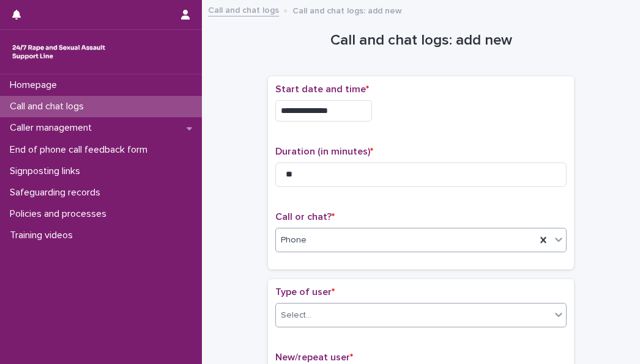
click at [319, 312] on div "Select..." at bounding box center [413, 316] width 275 height 20
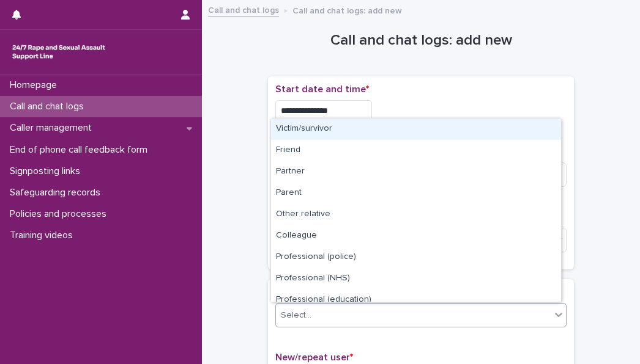
click at [300, 130] on div "Victim/survivor" at bounding box center [416, 129] width 290 height 21
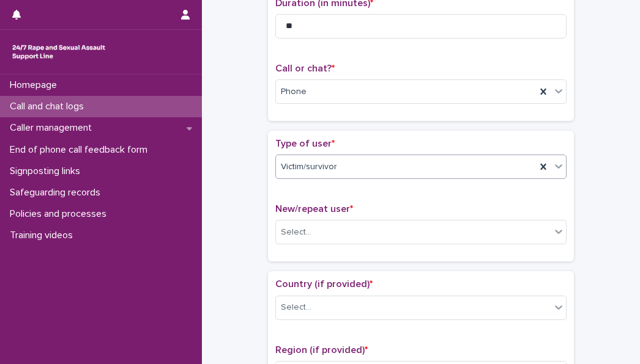
scroll to position [149, 0]
click at [333, 229] on div "Select..." at bounding box center [413, 232] width 275 height 20
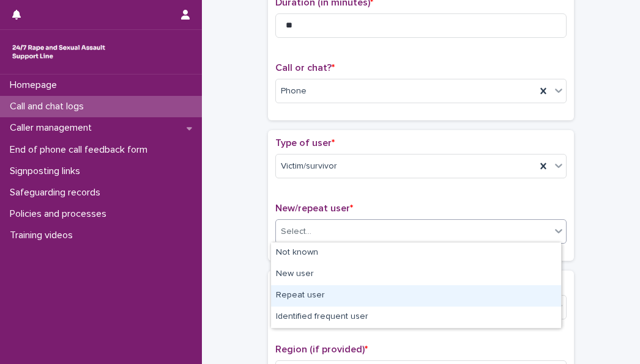
click at [319, 302] on div "Repeat user" at bounding box center [416, 296] width 290 height 21
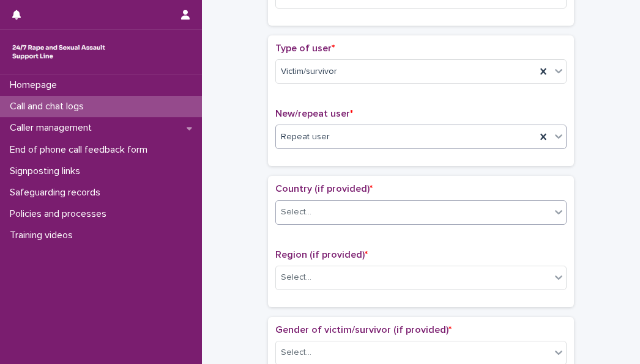
scroll to position [245, 0]
click at [317, 216] on div "Select..." at bounding box center [413, 212] width 275 height 20
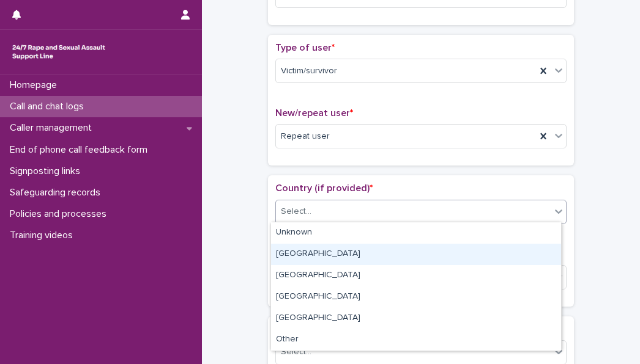
click at [312, 254] on div "[GEOGRAPHIC_DATA]" at bounding box center [416, 254] width 290 height 21
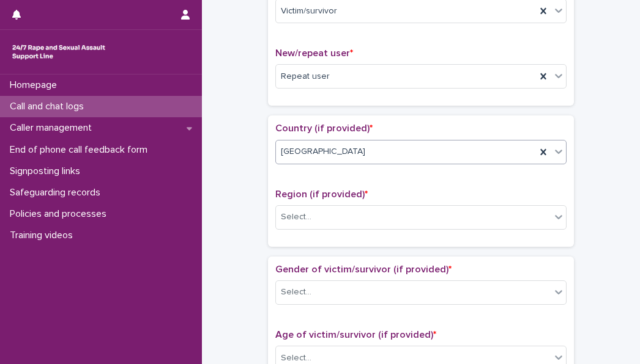
scroll to position [308, 0]
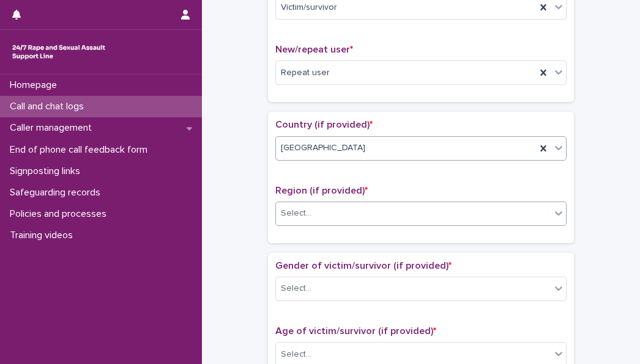
click at [312, 209] on input "text" at bounding box center [312, 214] width 1 height 10
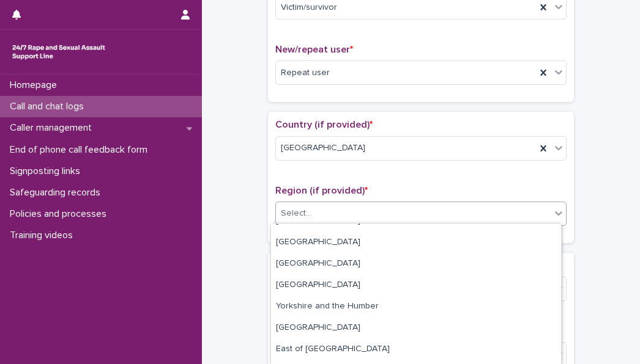
scroll to position [94, 0]
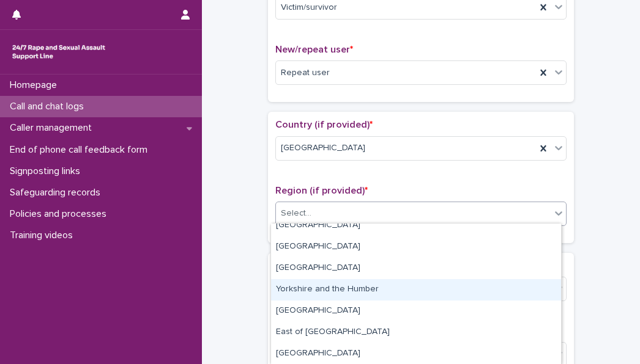
click at [325, 294] on div "Yorkshire and the Humber" at bounding box center [416, 289] width 290 height 21
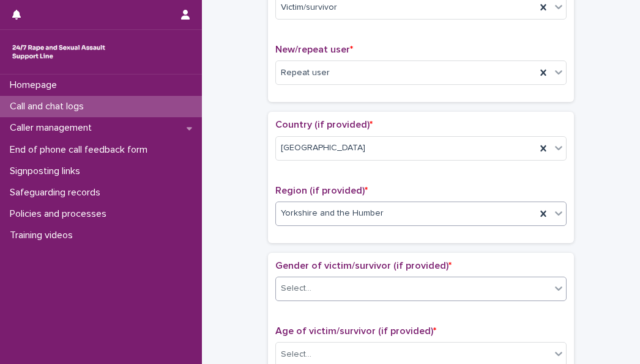
click at [331, 294] on div "Select..." at bounding box center [413, 289] width 275 height 20
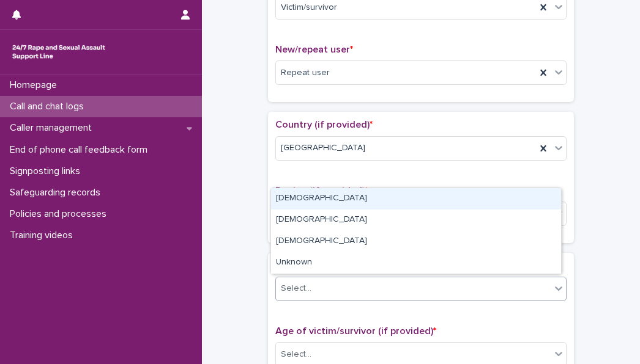
click at [309, 206] on div "[DEMOGRAPHIC_DATA]" at bounding box center [416, 198] width 290 height 21
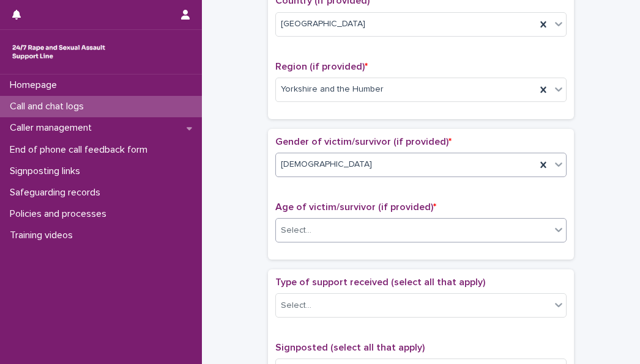
scroll to position [433, 0]
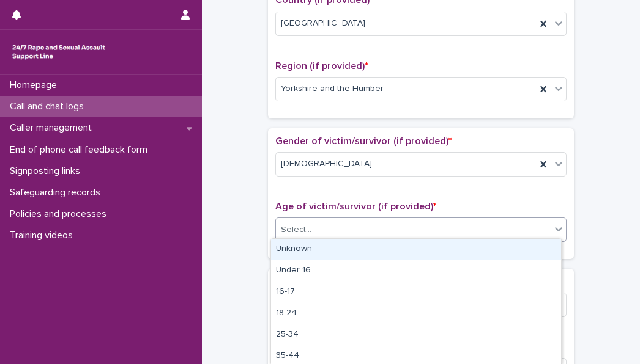
click at [346, 232] on div "Select..." at bounding box center [413, 230] width 275 height 20
click at [338, 252] on div "Unknown" at bounding box center [416, 249] width 290 height 21
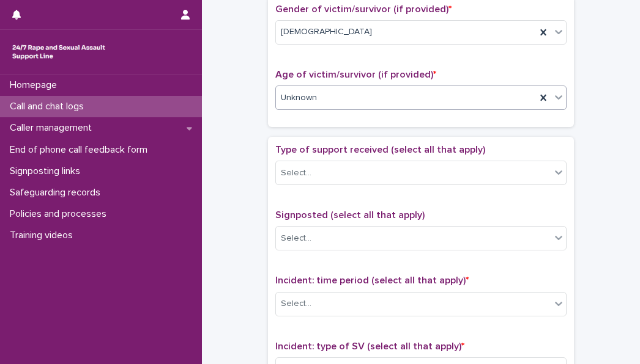
scroll to position [566, 0]
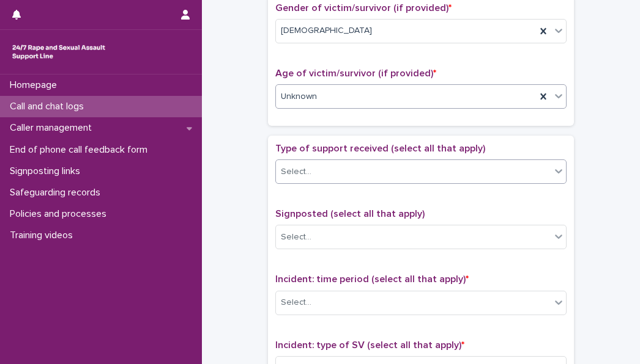
click at [311, 162] on div "Select..." at bounding box center [413, 172] width 275 height 20
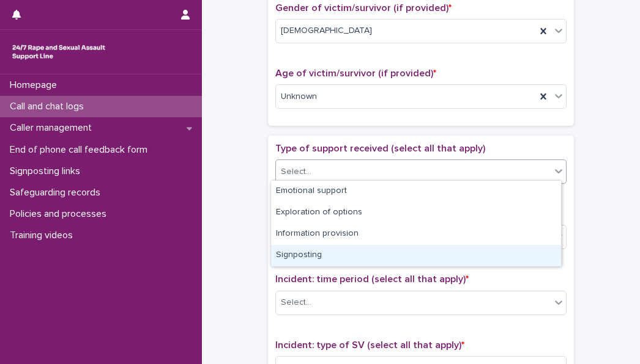
click at [302, 250] on div "Signposting" at bounding box center [416, 255] width 290 height 21
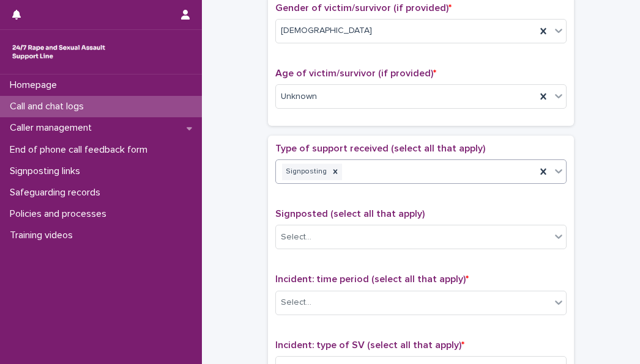
click at [555, 169] on icon at bounding box center [558, 171] width 7 height 4
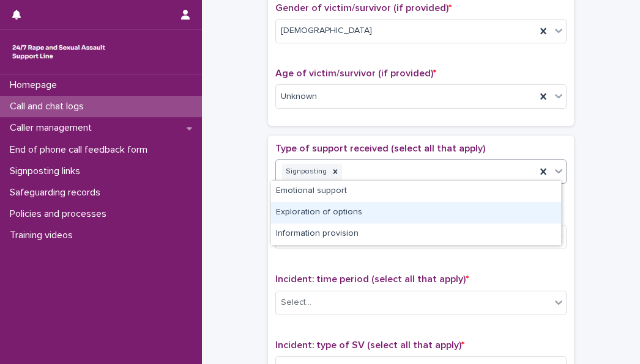
click at [350, 215] on div "Exploration of options" at bounding box center [416, 212] width 290 height 21
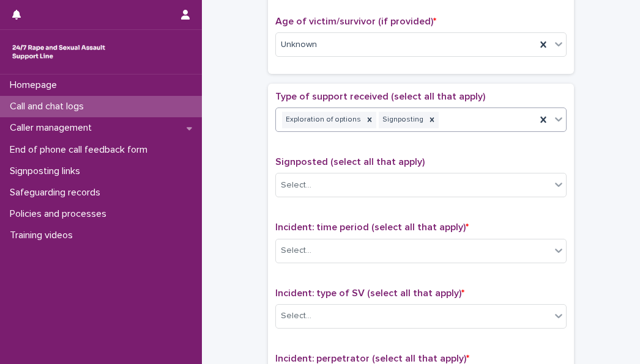
scroll to position [620, 0]
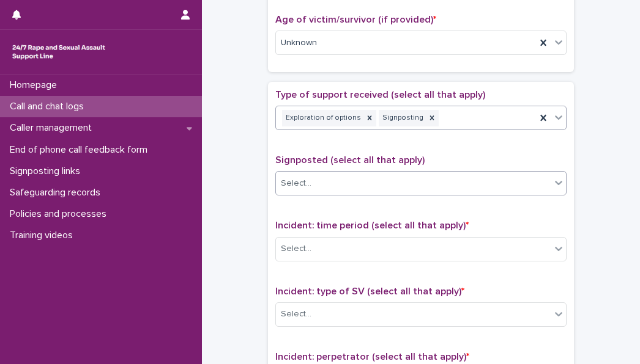
click at [339, 181] on div "Select..." at bounding box center [413, 184] width 275 height 20
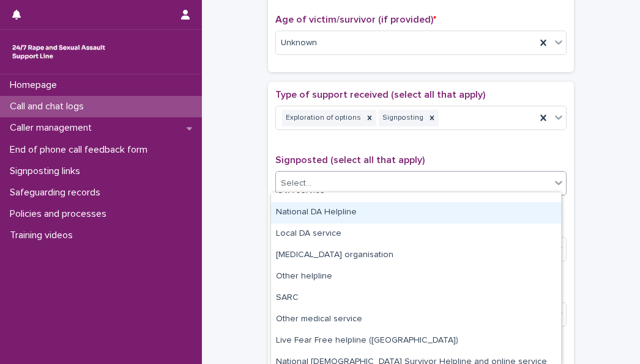
scroll to position [84, 0]
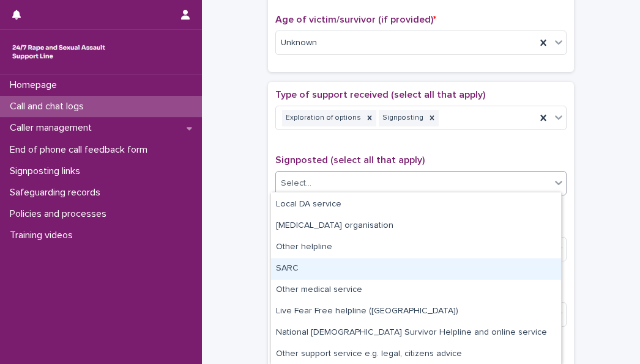
click at [342, 269] on div "SARC" at bounding box center [416, 269] width 290 height 21
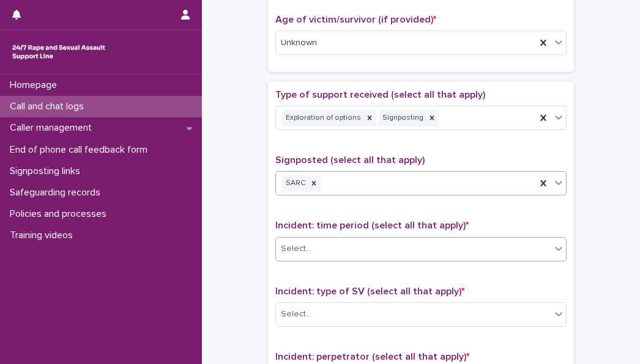
click at [396, 240] on div "Select..." at bounding box center [413, 249] width 275 height 20
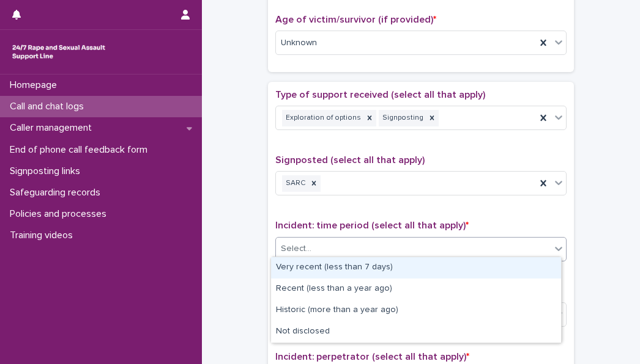
click at [364, 262] on div "Very recent (less than 7 days)" at bounding box center [416, 267] width 290 height 21
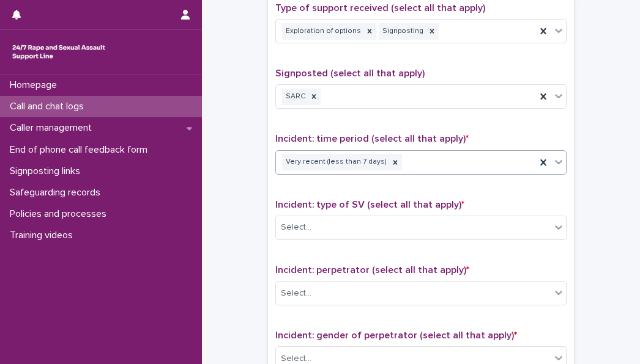
scroll to position [708, 0]
click at [351, 230] on div "Select..." at bounding box center [413, 227] width 275 height 20
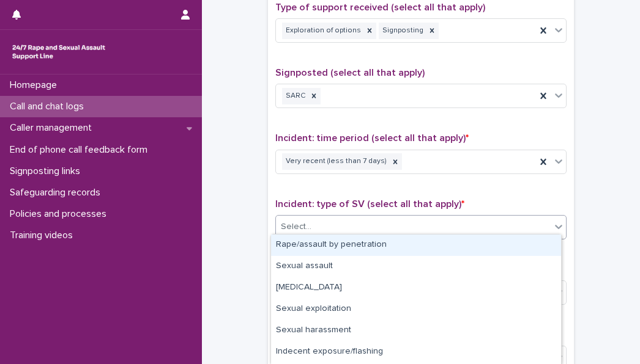
click at [350, 244] on div "Rape/assault by penetration" at bounding box center [416, 245] width 290 height 21
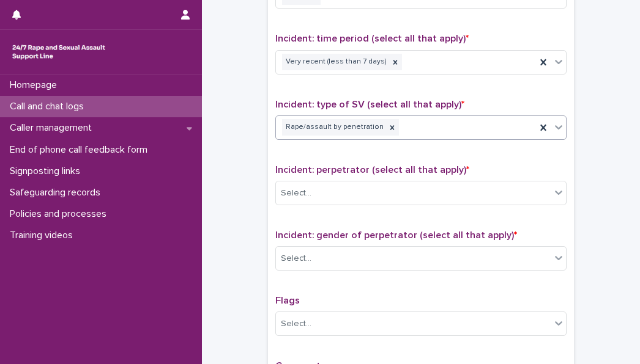
scroll to position [808, 0]
click at [366, 191] on div "Select..." at bounding box center [413, 193] width 275 height 20
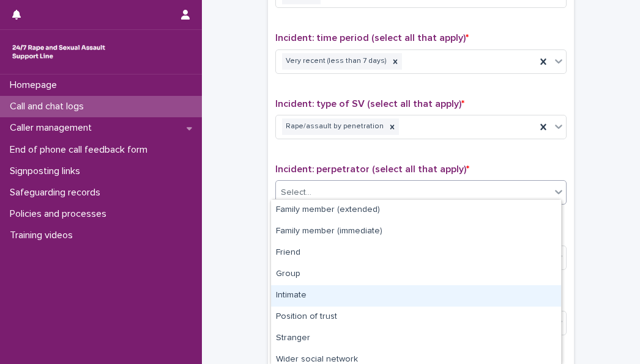
scroll to position [56, 0]
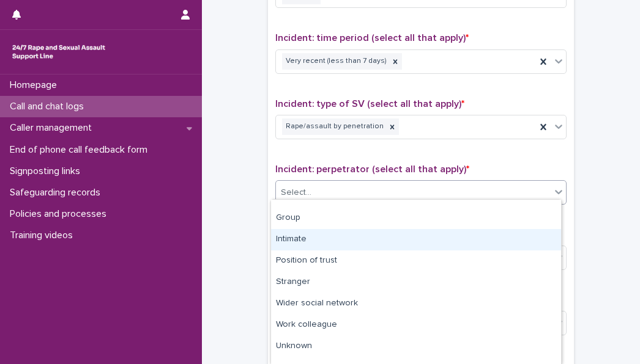
click at [352, 241] on div "Intimate" at bounding box center [416, 239] width 290 height 21
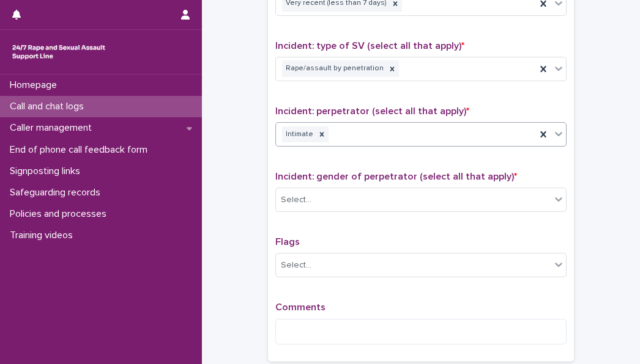
scroll to position [868, 0]
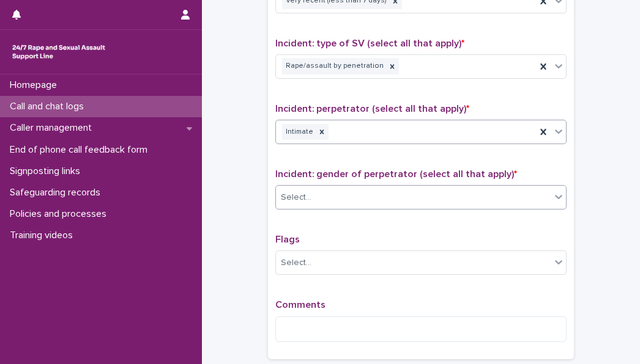
click at [331, 188] on div "Select..." at bounding box center [413, 198] width 275 height 20
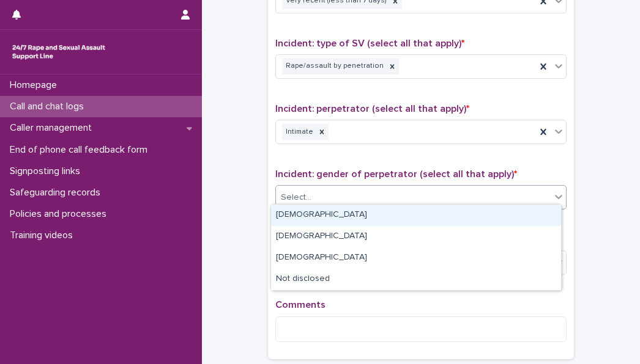
click at [327, 212] on div "[DEMOGRAPHIC_DATA]" at bounding box center [416, 215] width 290 height 21
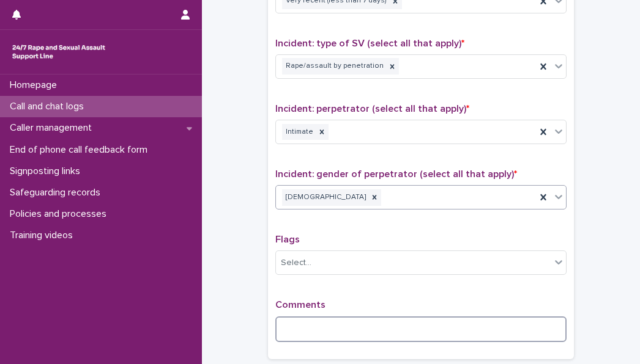
click at [314, 320] on textarea at bounding box center [420, 330] width 291 height 26
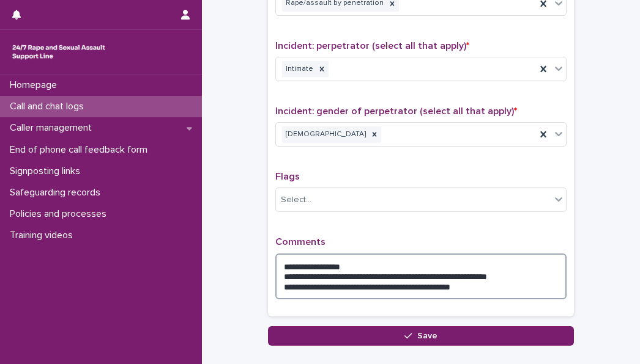
scroll to position [932, 0]
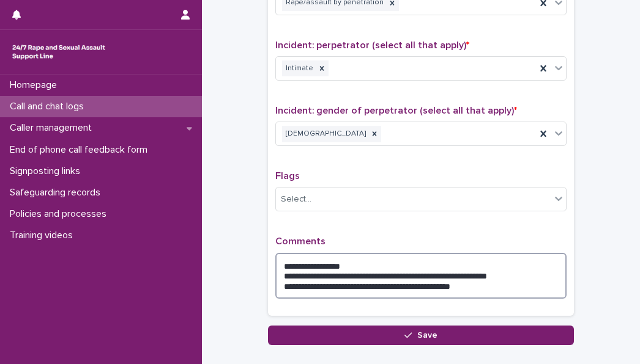
click at [296, 273] on textarea "**********" at bounding box center [420, 276] width 291 height 46
click at [489, 283] on textarea "**********" at bounding box center [420, 276] width 291 height 46
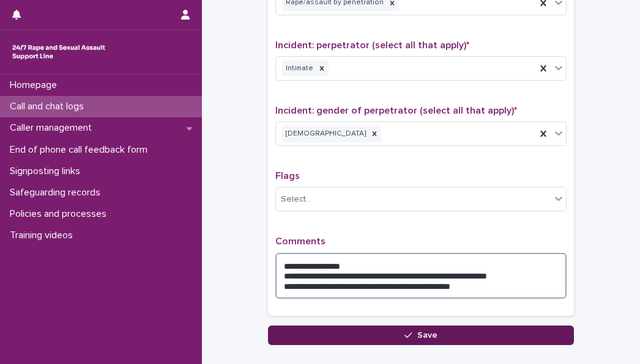
type textarea "**********"
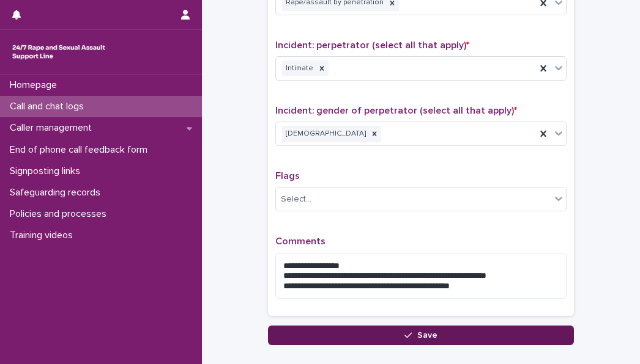
click at [495, 326] on button "Save" at bounding box center [421, 336] width 306 height 20
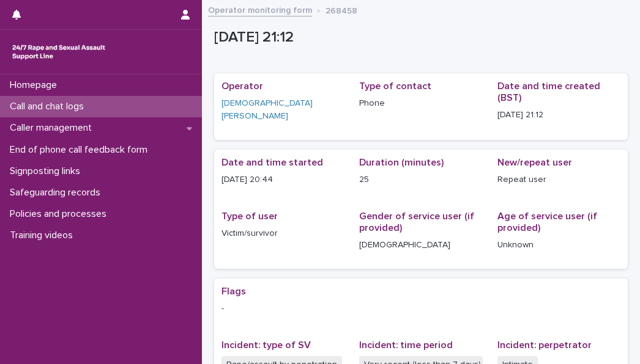
click at [106, 114] on div "Call and chat logs" at bounding box center [101, 106] width 202 height 21
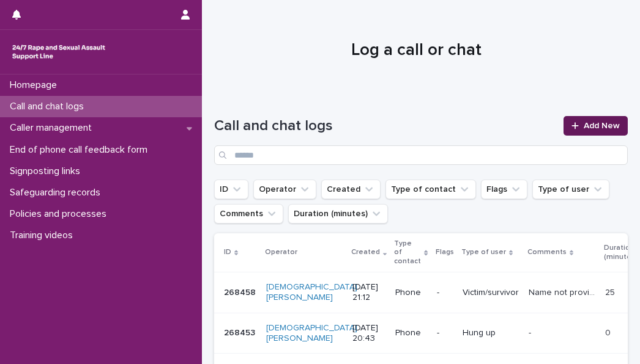
click at [571, 127] on icon at bounding box center [574, 126] width 7 height 9
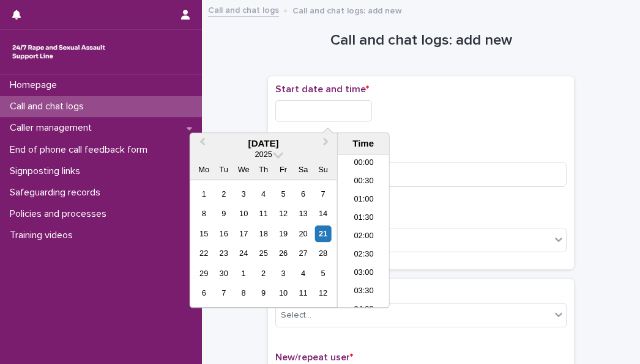
click at [325, 107] on input "text" at bounding box center [323, 110] width 97 height 21
click at [366, 208] on li "21:00" at bounding box center [364, 213] width 52 height 18
click at [342, 111] on input "**********" at bounding box center [323, 110] width 97 height 21
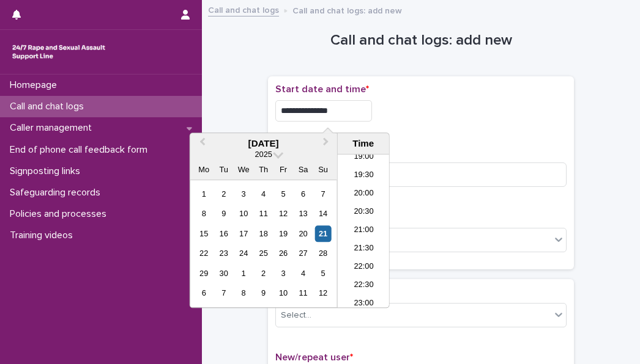
type input "**********"
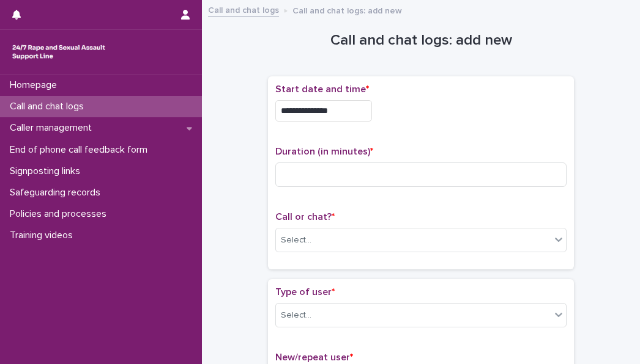
click at [453, 134] on div "**********" at bounding box center [420, 173] width 291 height 179
click at [345, 173] on input at bounding box center [420, 175] width 291 height 24
click at [322, 243] on div "Select..." at bounding box center [413, 241] width 275 height 20
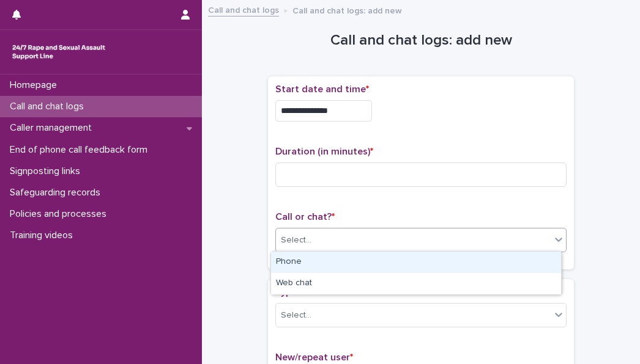
click at [317, 261] on div "Phone" at bounding box center [416, 262] width 290 height 21
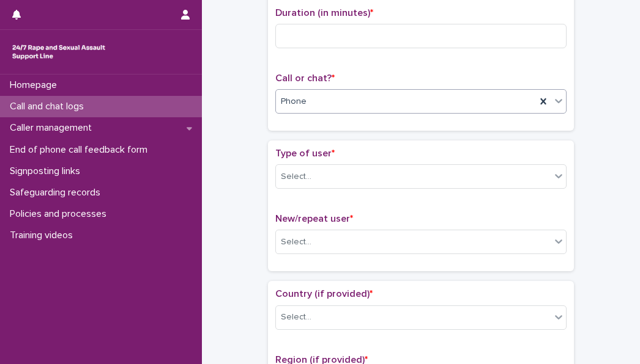
scroll to position [141, 0]
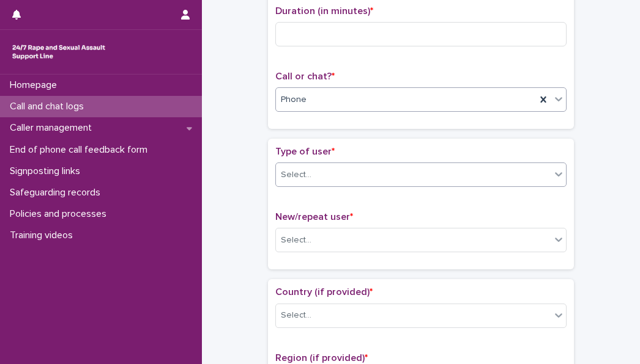
click at [322, 184] on div "Select..." at bounding box center [420, 175] width 291 height 24
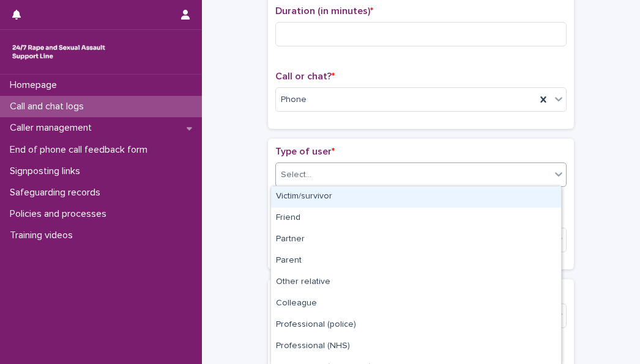
click at [309, 198] on div "Victim/survivor" at bounding box center [416, 197] width 290 height 21
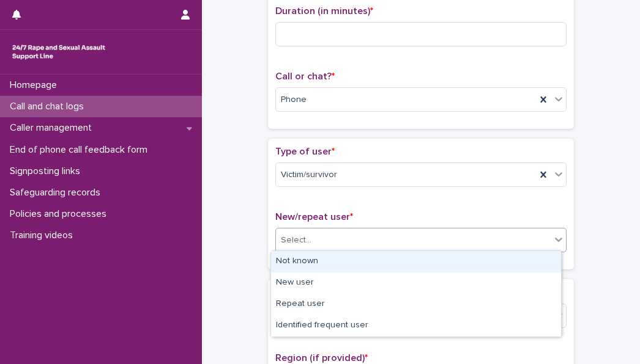
click at [310, 238] on div "Select..." at bounding box center [413, 241] width 275 height 20
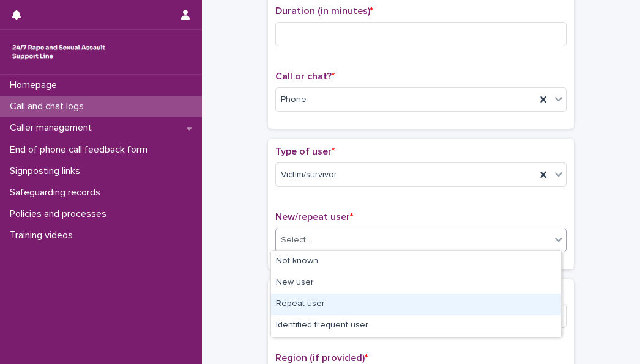
click at [323, 300] on div "Repeat user" at bounding box center [416, 304] width 290 height 21
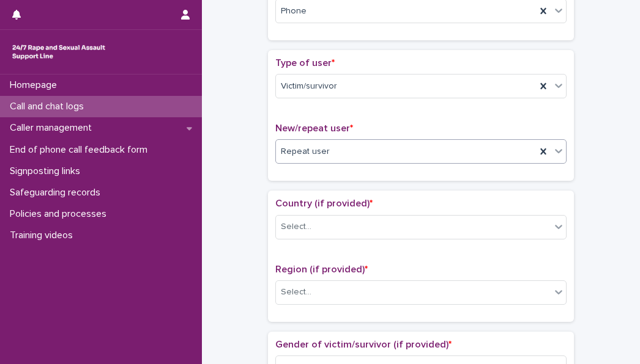
scroll to position [230, 0]
click at [315, 227] on div "Select..." at bounding box center [413, 226] width 275 height 20
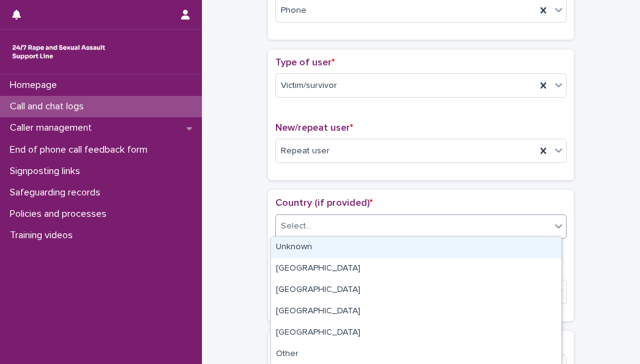
click at [309, 244] on div "Unknown" at bounding box center [416, 247] width 290 height 21
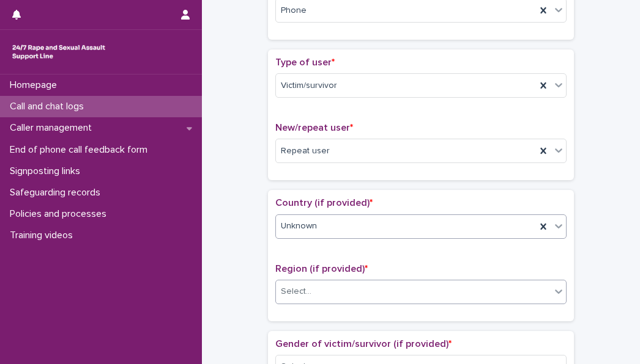
click at [321, 282] on div "Select..." at bounding box center [413, 292] width 275 height 20
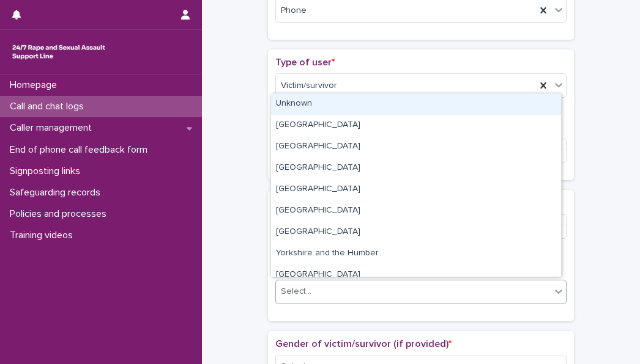
click at [310, 111] on div "Unknown" at bounding box center [416, 104] width 290 height 21
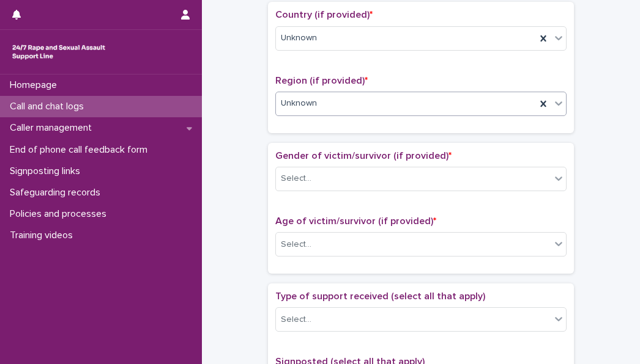
scroll to position [420, 0]
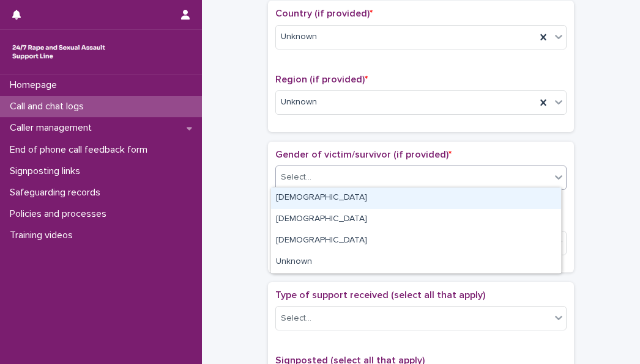
click at [336, 173] on div "Select..." at bounding box center [413, 178] width 275 height 20
click at [329, 204] on div "[DEMOGRAPHIC_DATA]" at bounding box center [416, 198] width 290 height 21
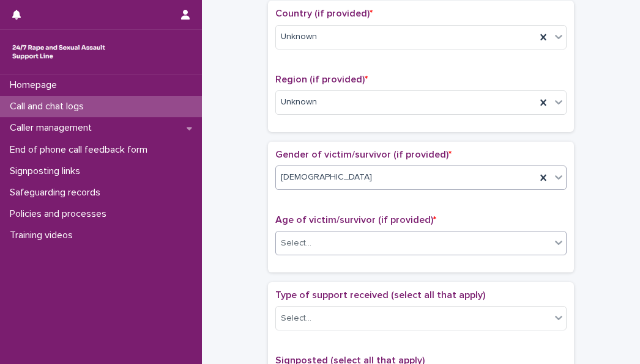
click at [323, 239] on div "Select..." at bounding box center [413, 244] width 275 height 20
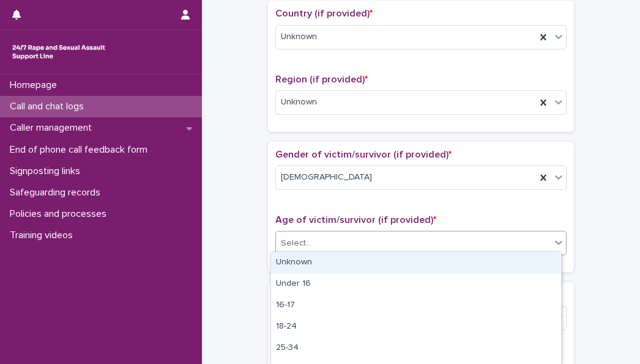
click at [319, 262] on div "Unknown" at bounding box center [416, 263] width 290 height 21
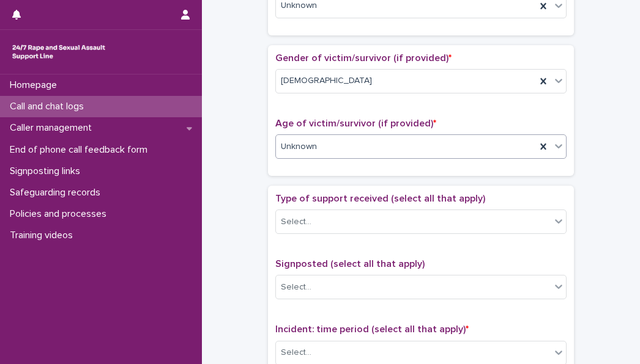
scroll to position [517, 0]
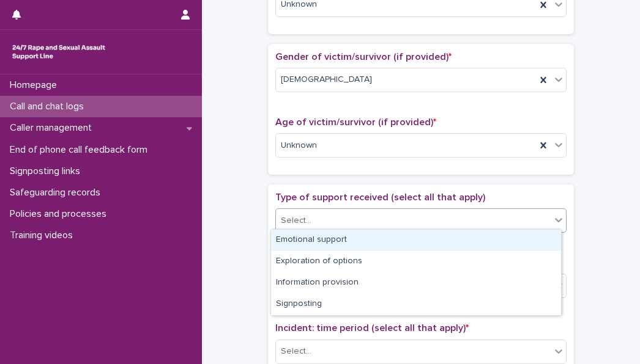
click at [322, 223] on div "Select..." at bounding box center [413, 221] width 275 height 20
click at [323, 237] on div "Emotional support" at bounding box center [416, 240] width 290 height 21
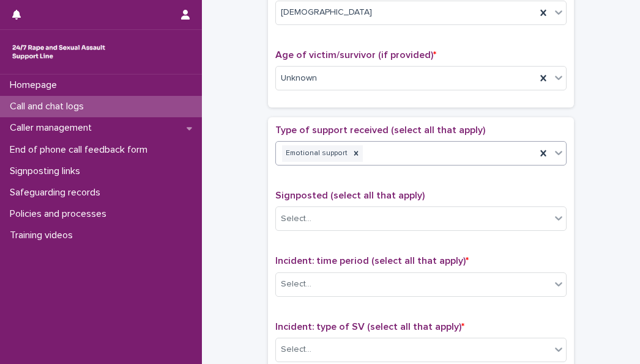
scroll to position [585, 0]
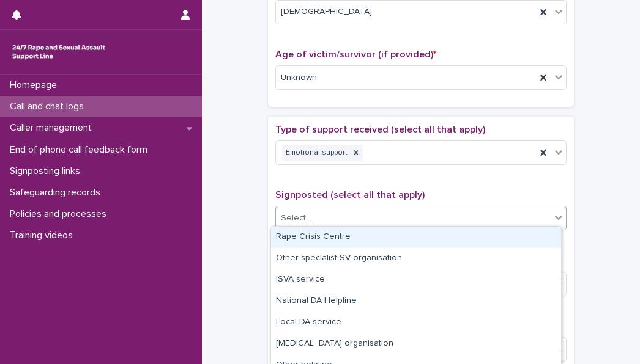
click at [309, 212] on div "Select..." at bounding box center [413, 219] width 275 height 20
click at [303, 213] on div "Select..." at bounding box center [296, 218] width 31 height 13
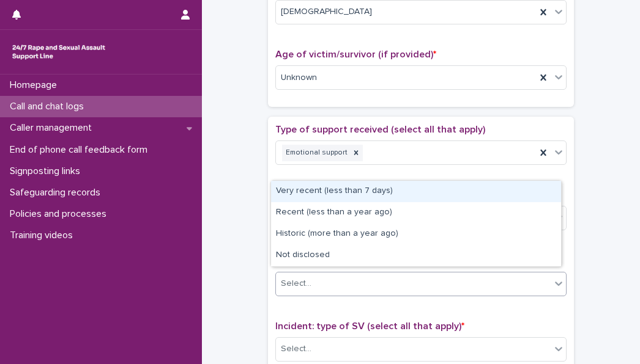
click at [317, 276] on div "Select..." at bounding box center [413, 284] width 275 height 20
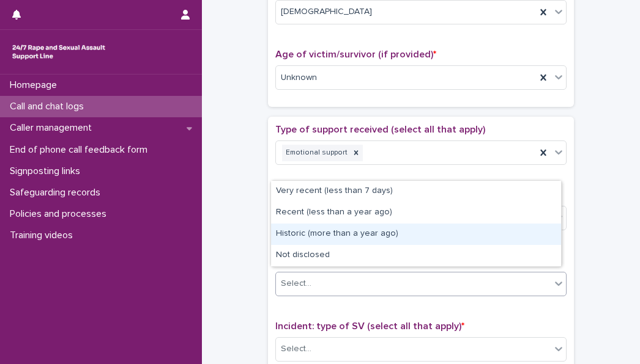
click at [306, 234] on div "Historic (more than a year ago)" at bounding box center [416, 234] width 290 height 21
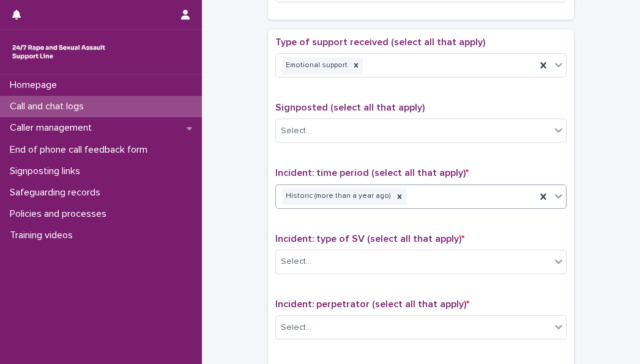
scroll to position [673, 0]
click at [311, 251] on div "Select..." at bounding box center [413, 261] width 275 height 20
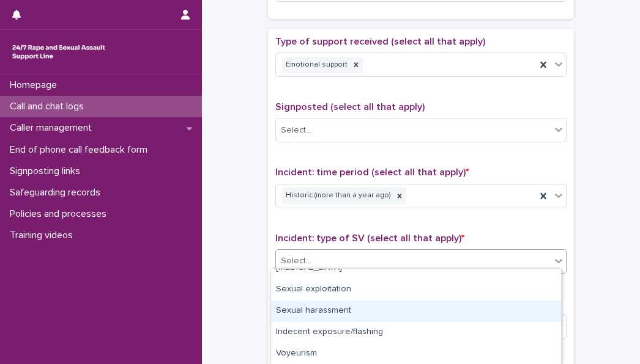
scroll to position [0, 0]
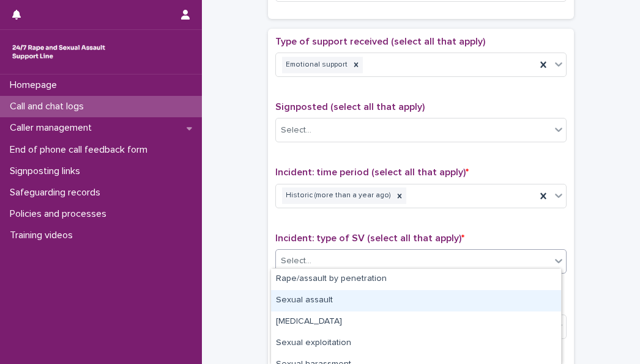
click at [312, 309] on div "Sexual assault" at bounding box center [416, 300] width 290 height 21
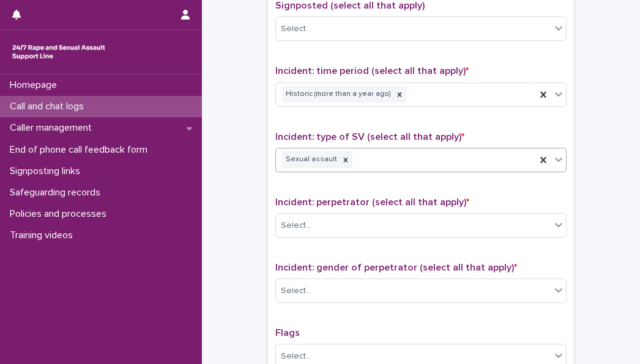
scroll to position [775, 0]
click at [297, 215] on div "Select..." at bounding box center [413, 225] width 275 height 20
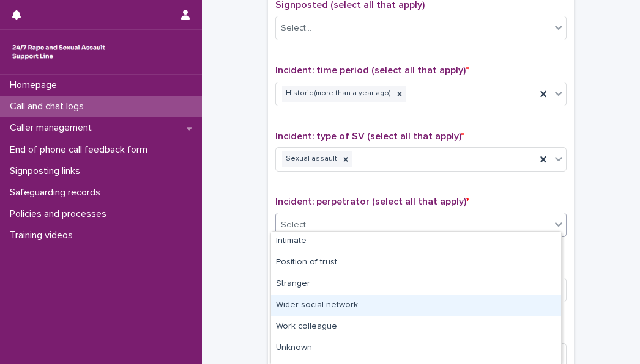
scroll to position [87, 0]
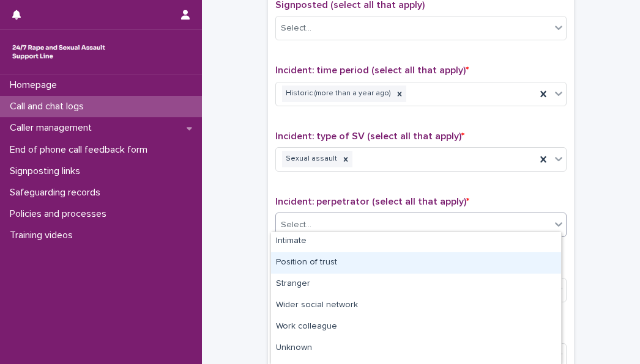
click at [320, 257] on div "Position of trust" at bounding box center [416, 263] width 290 height 21
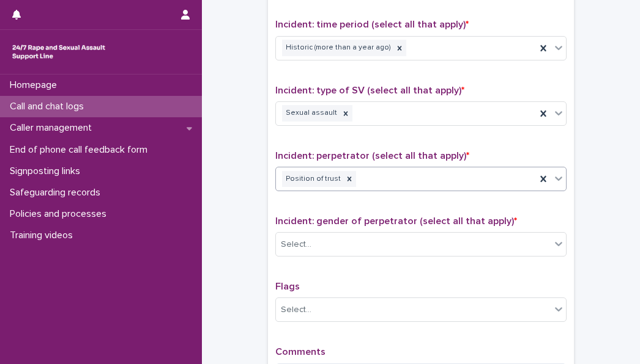
scroll to position [823, 0]
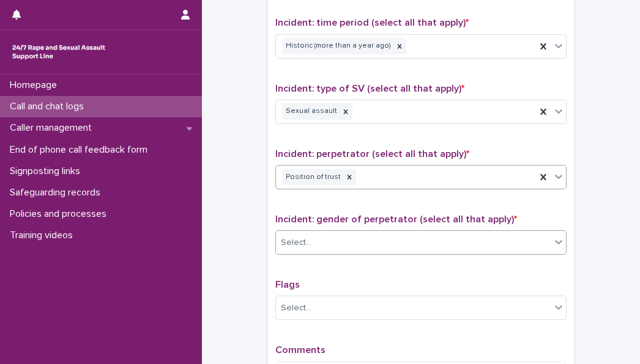
click at [322, 233] on div "Select..." at bounding box center [413, 243] width 275 height 20
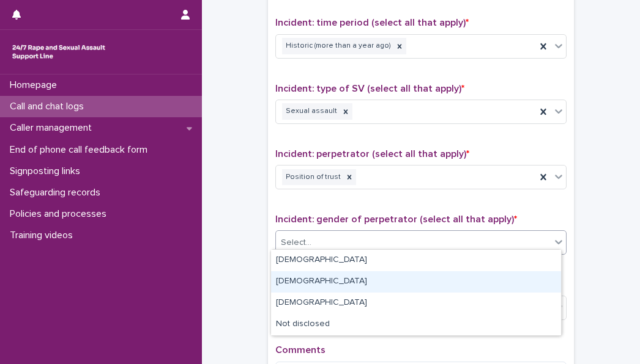
click at [324, 285] on div "[DEMOGRAPHIC_DATA]" at bounding box center [416, 282] width 290 height 21
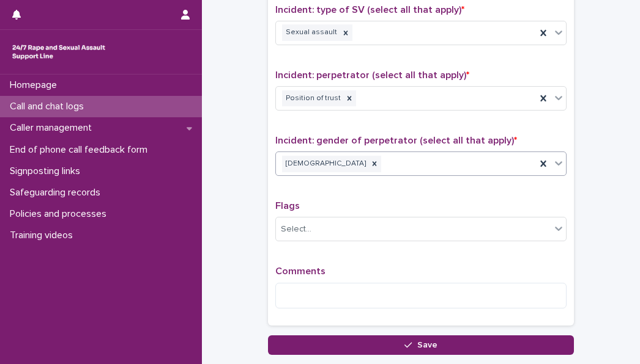
scroll to position [903, 0]
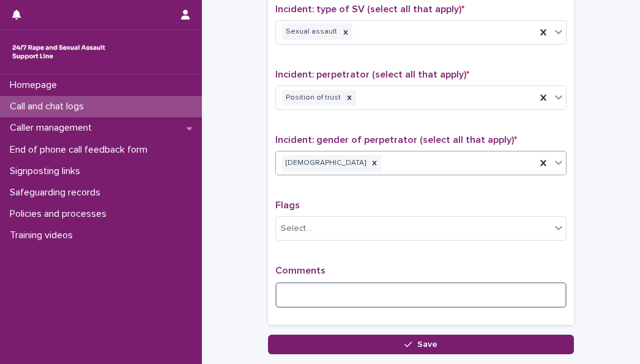
click at [305, 283] on textarea at bounding box center [420, 296] width 291 height 26
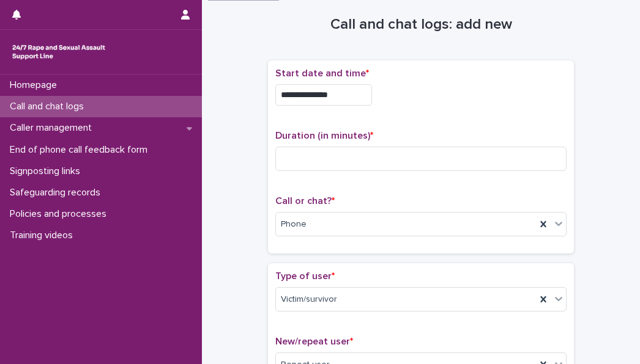
scroll to position [3, 0]
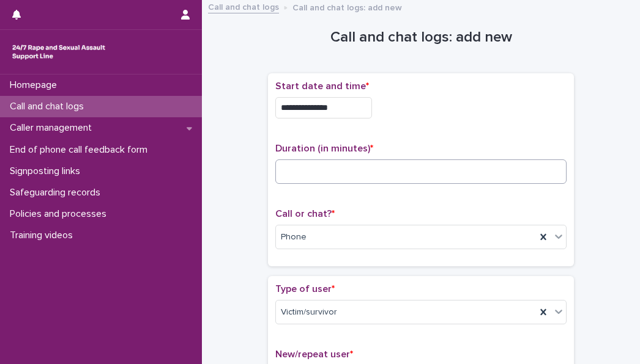
type textarea "**********"
click at [395, 175] on input at bounding box center [420, 172] width 291 height 24
type input "*"
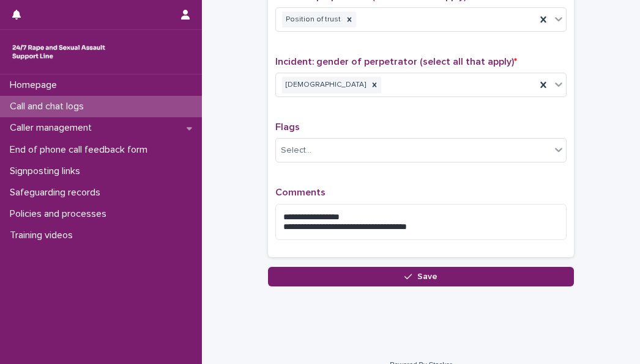
scroll to position [993, 0]
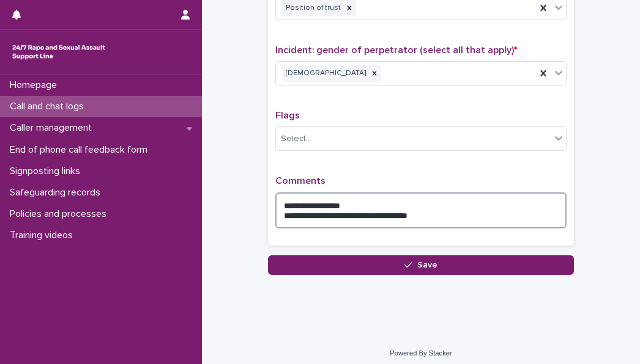
click at [440, 210] on textarea "**********" at bounding box center [420, 211] width 291 height 36
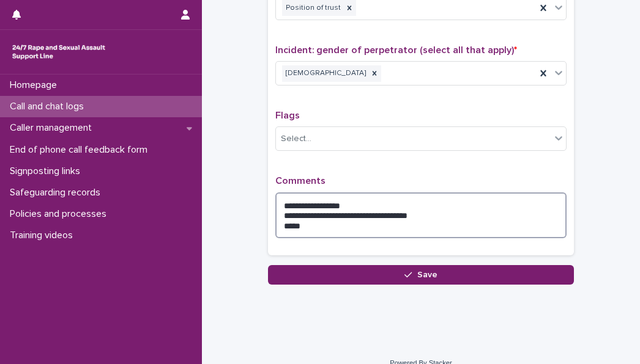
type textarea "**********"
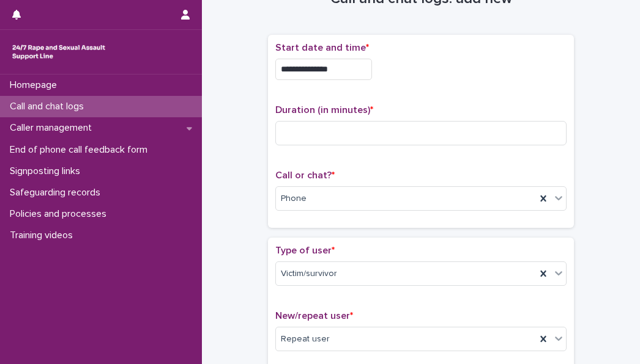
scroll to position [0, 0]
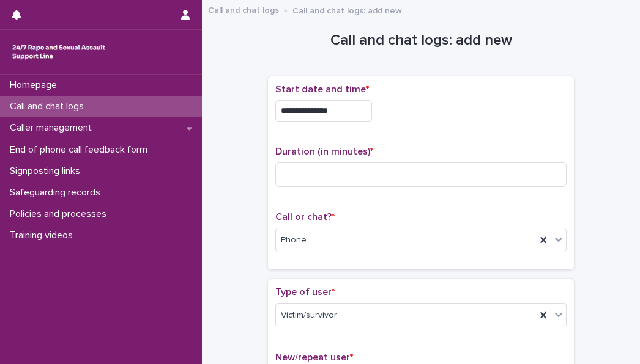
drag, startPoint x: 312, startPoint y: 161, endPoint x: 248, endPoint y: 106, distance: 84.6
click at [318, 177] on input at bounding box center [420, 175] width 291 height 24
click at [300, 175] on input "**" at bounding box center [420, 175] width 291 height 24
type input "*"
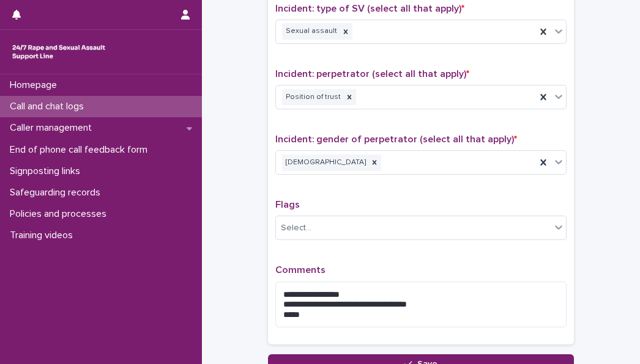
scroll to position [1002, 0]
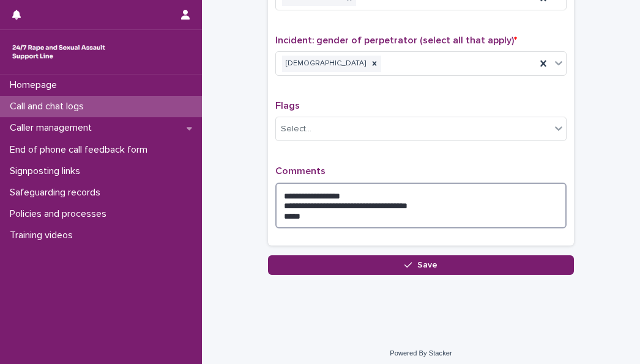
click at [303, 210] on textarea "**********" at bounding box center [420, 206] width 291 height 46
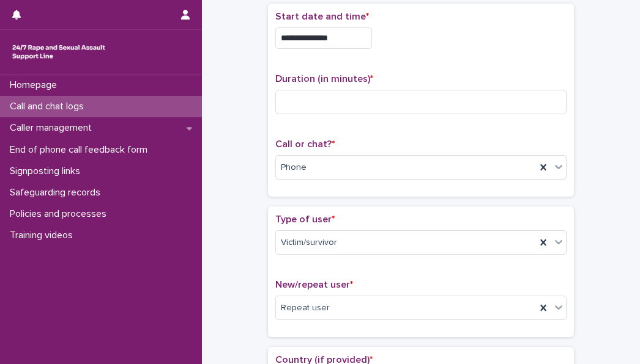
scroll to position [0, 0]
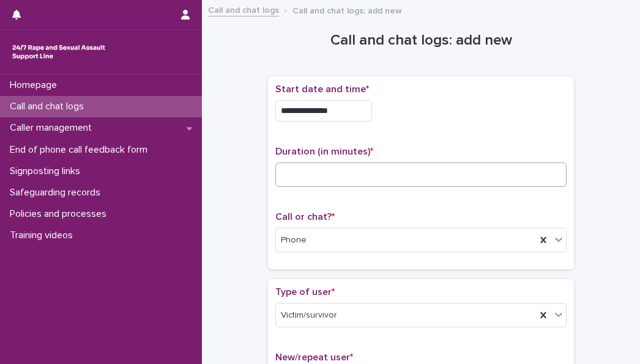
type textarea "**********"
click at [358, 175] on input at bounding box center [420, 175] width 291 height 24
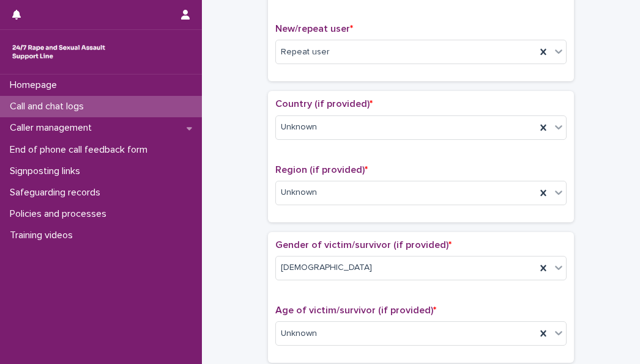
scroll to position [160, 0]
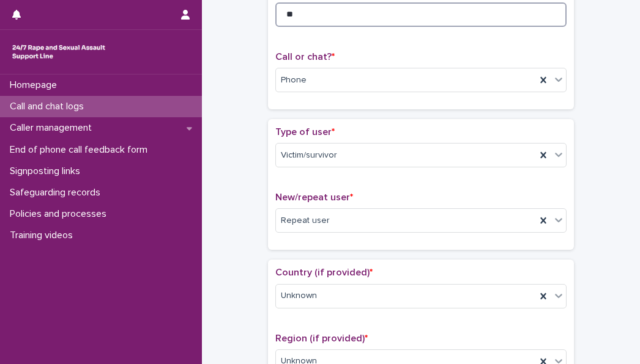
type input "*"
click at [323, 22] on input at bounding box center [420, 14] width 291 height 24
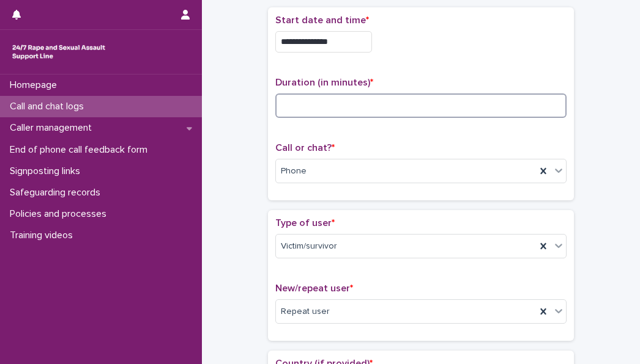
scroll to position [66, 0]
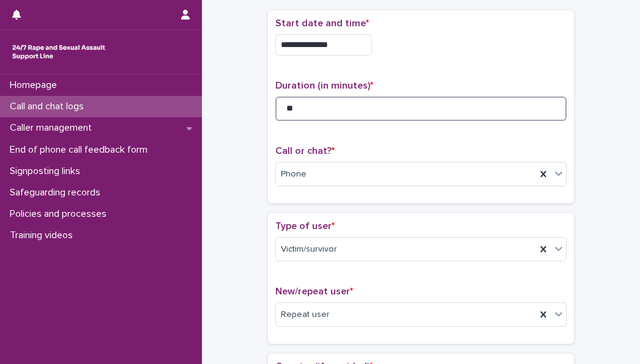
type input "**"
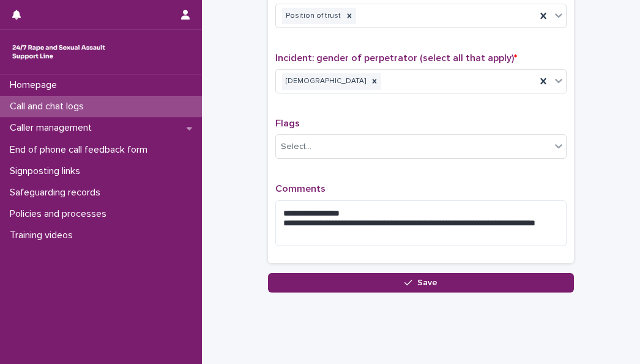
scroll to position [1002, 0]
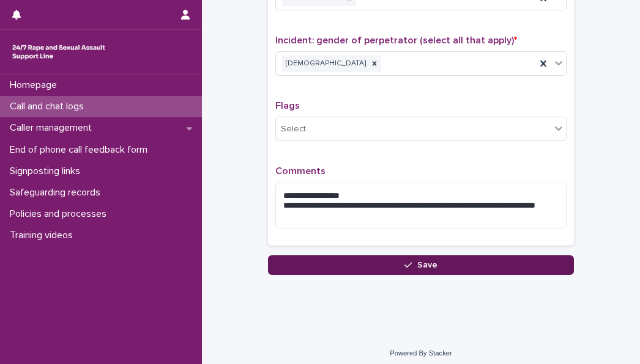
click at [453, 256] on button "Save" at bounding box center [421, 266] width 306 height 20
